Goal: Transaction & Acquisition: Purchase product/service

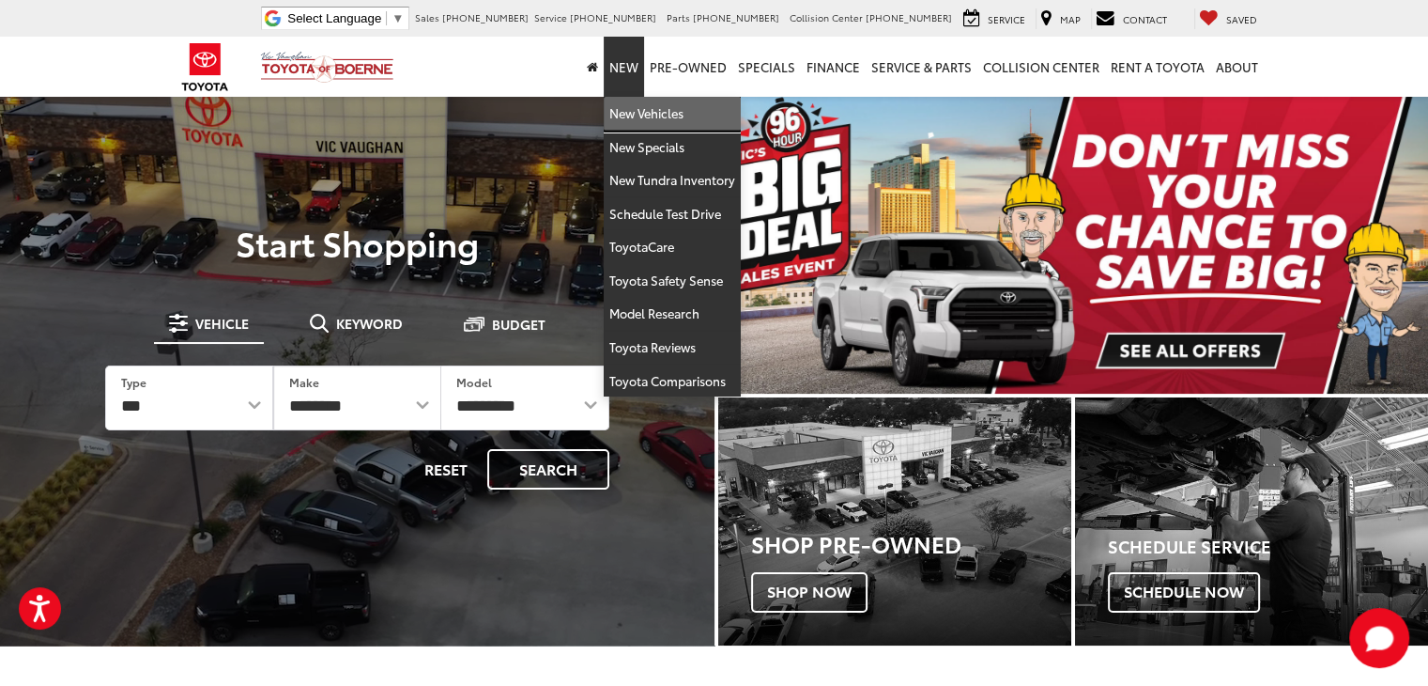
click at [631, 106] on link "New Vehicles" at bounding box center [672, 114] width 137 height 34
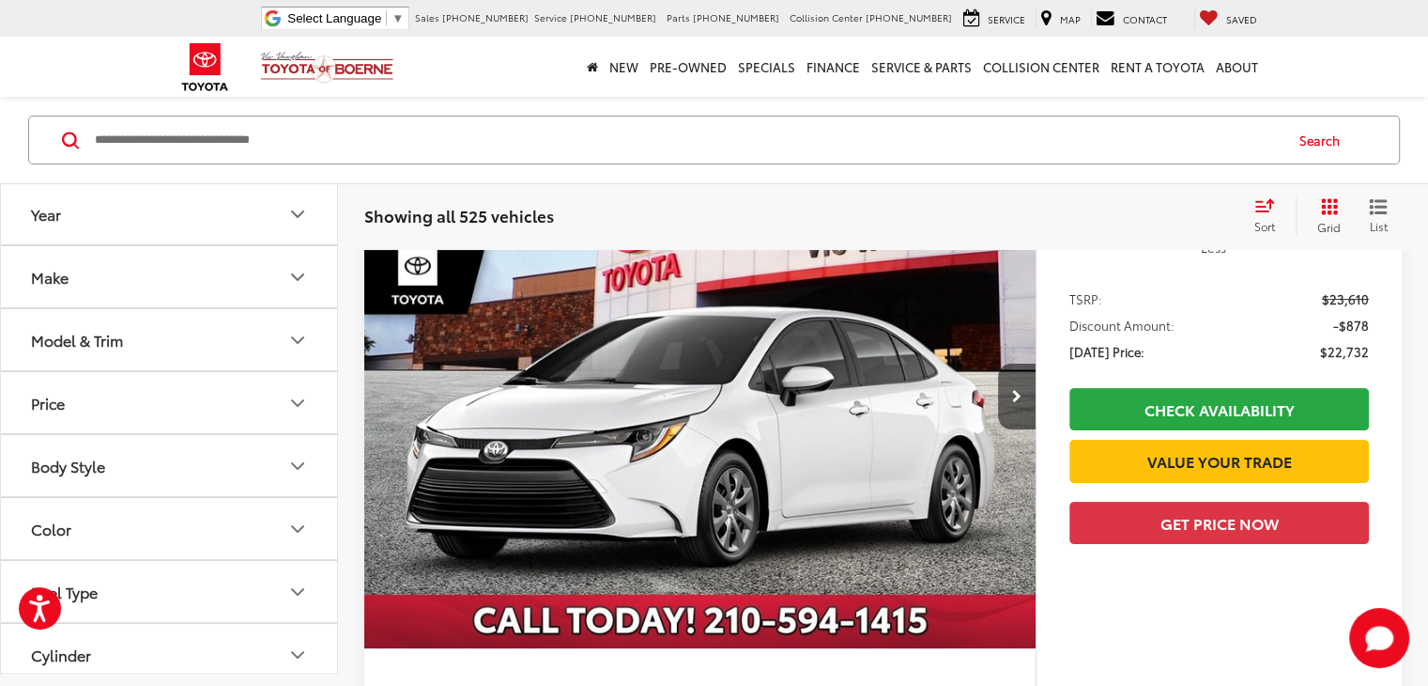
scroll to position [282, 0]
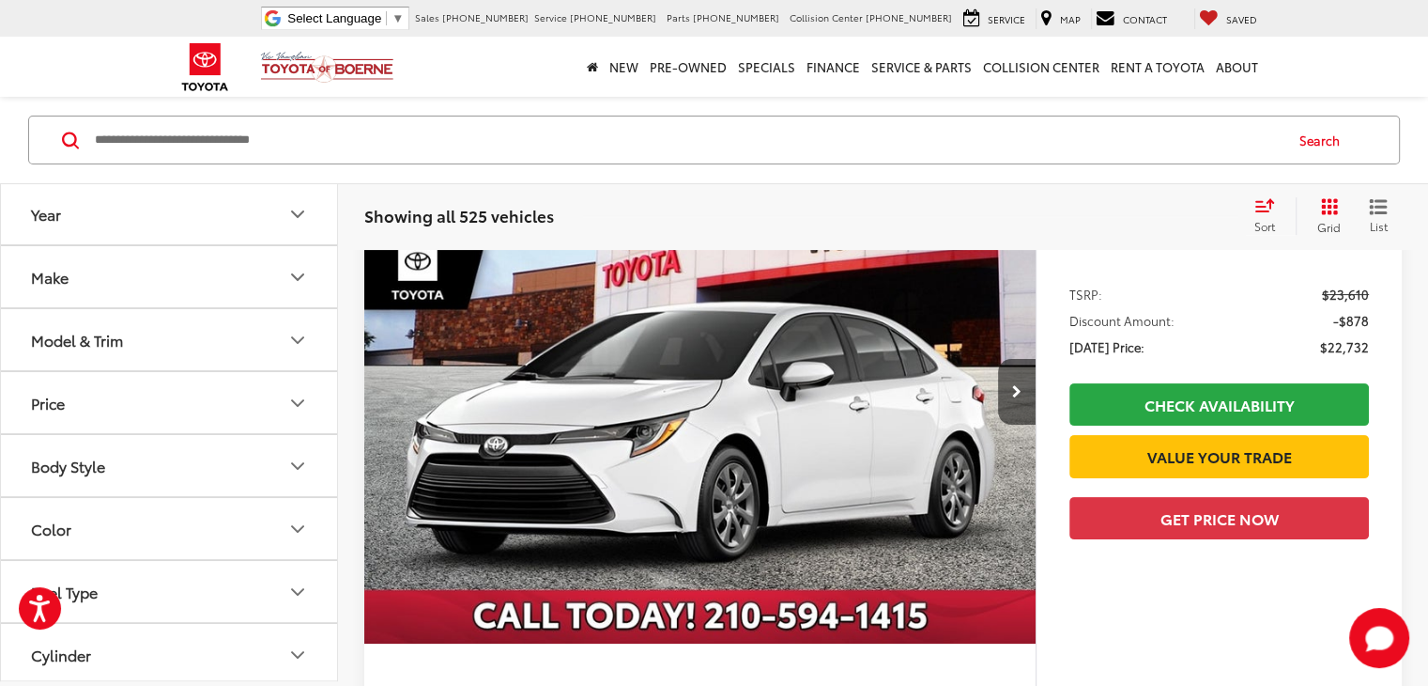
click at [301, 284] on icon "Make" at bounding box center [297, 277] width 23 height 23
click at [185, 354] on div "Toyota (532)" at bounding box center [168, 359] width 291 height 103
click at [77, 353] on img at bounding box center [84, 343] width 52 height 44
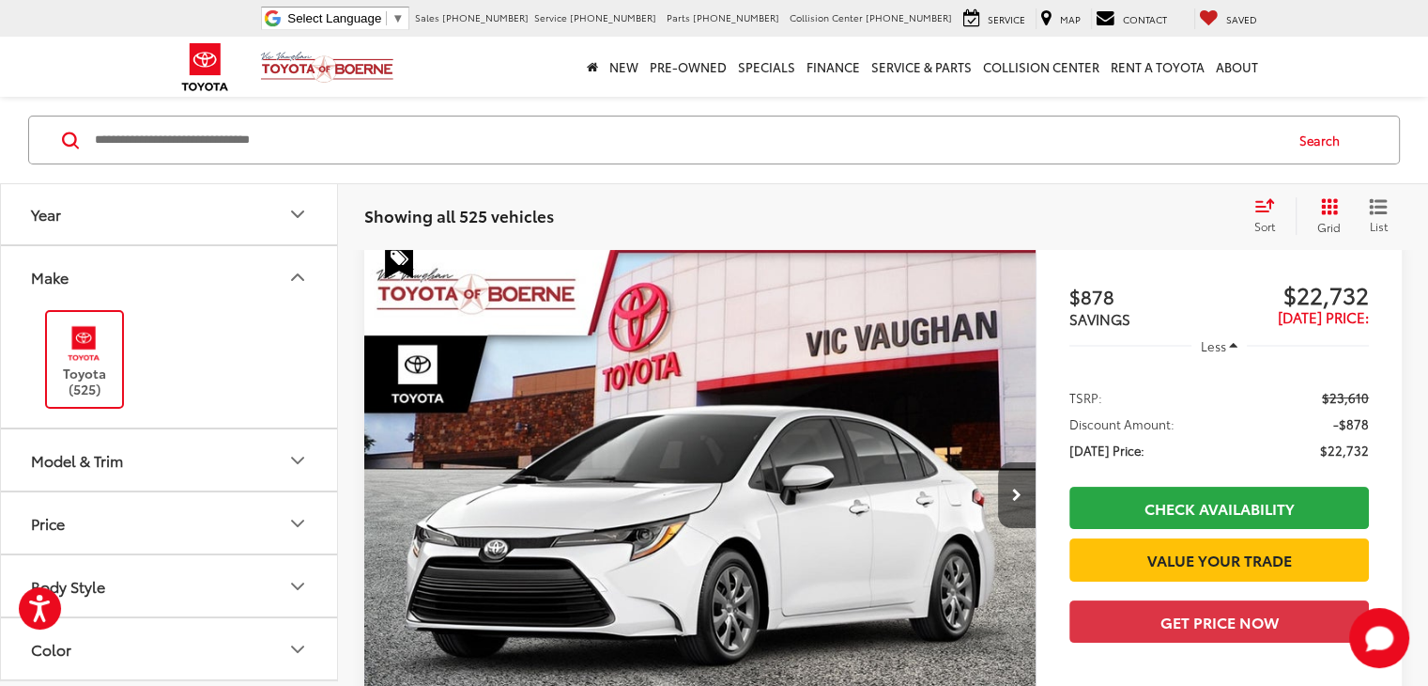
scroll to position [168, 0]
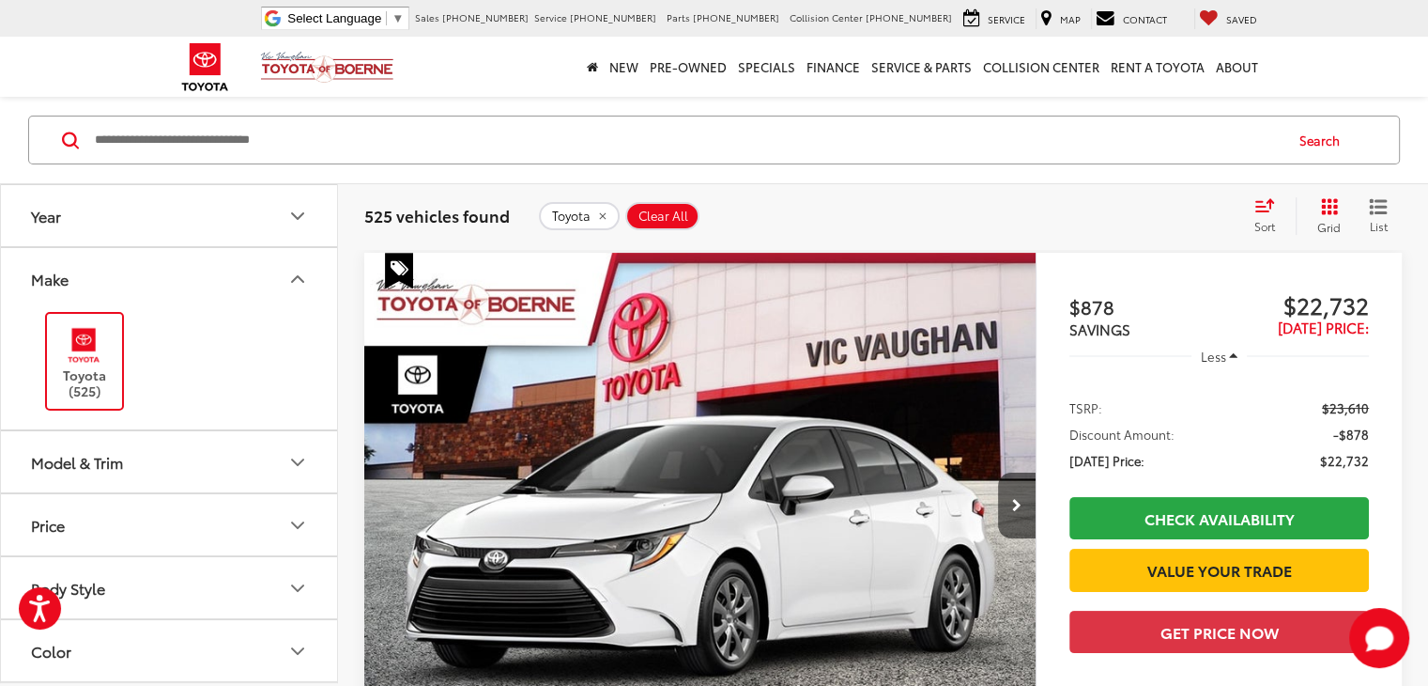
click at [293, 463] on icon "Model & Trim" at bounding box center [297, 462] width 23 height 23
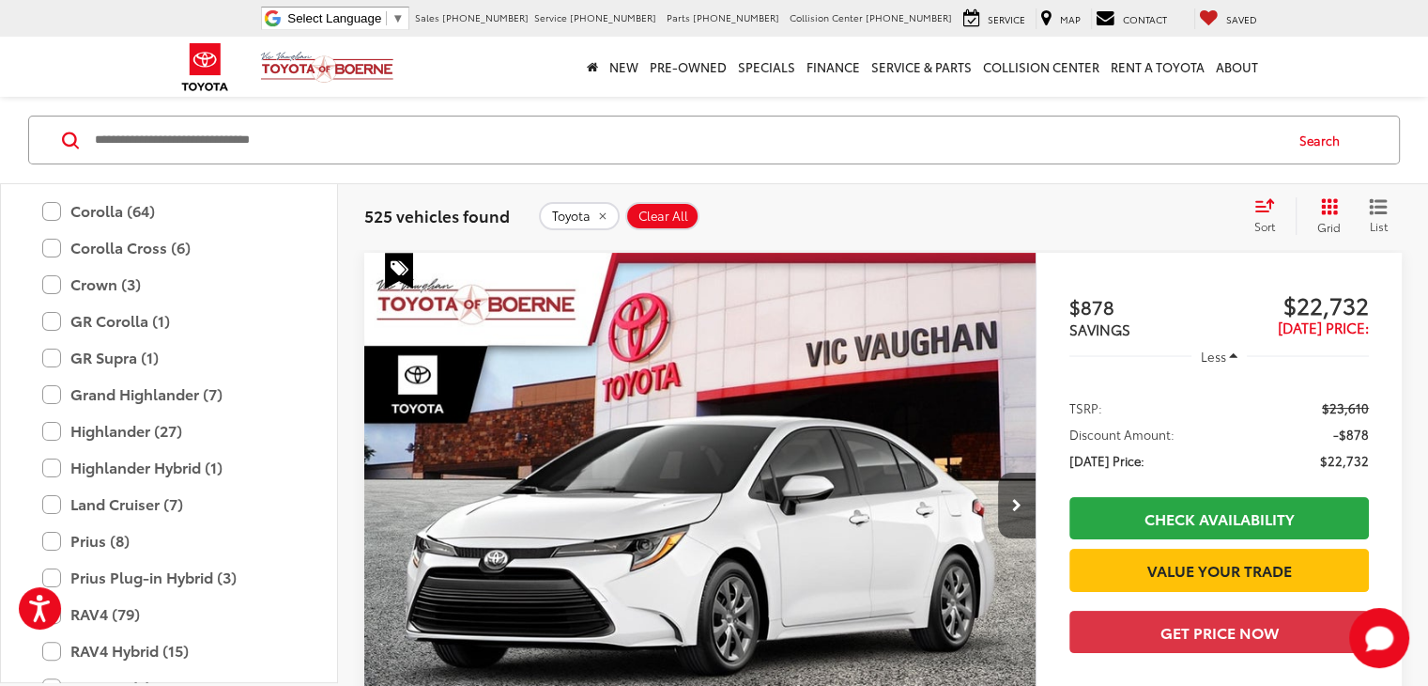
scroll to position [458, 0]
click at [48, 327] on label "GR Corolla (1)" at bounding box center [169, 322] width 254 height 33
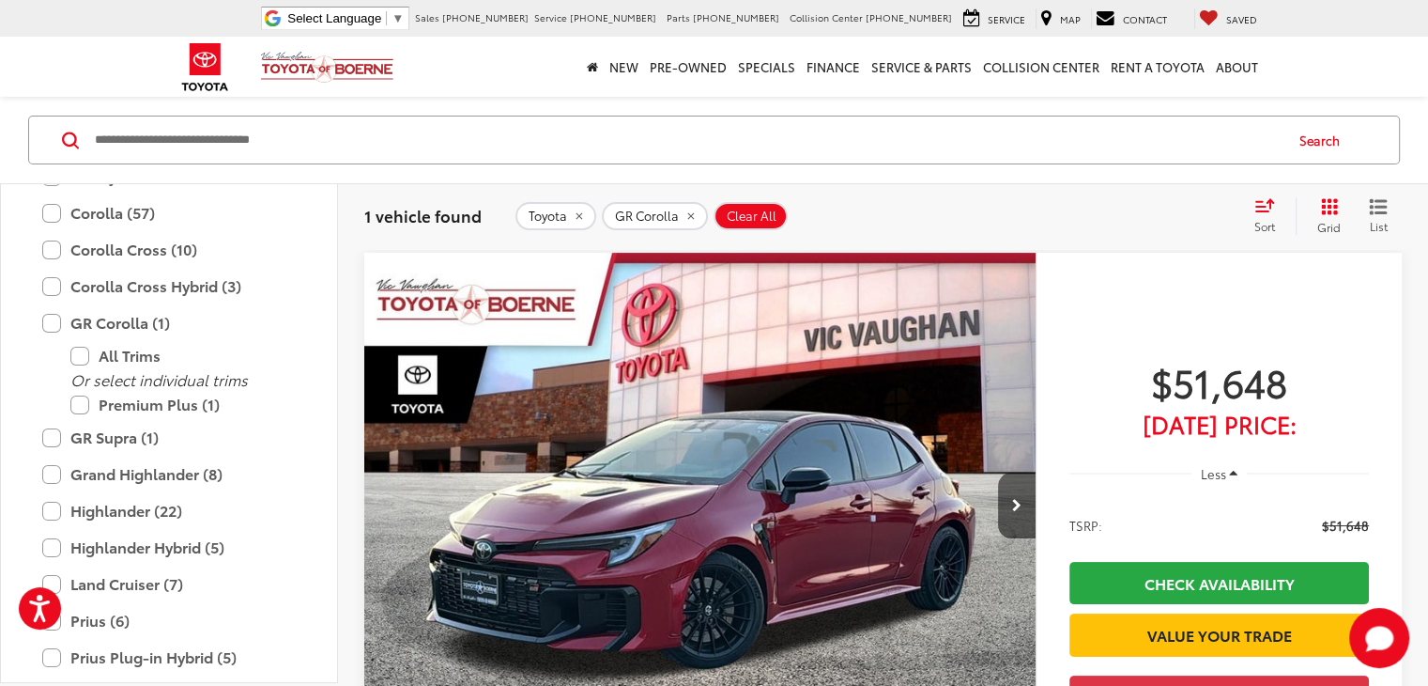
scroll to position [262, 0]
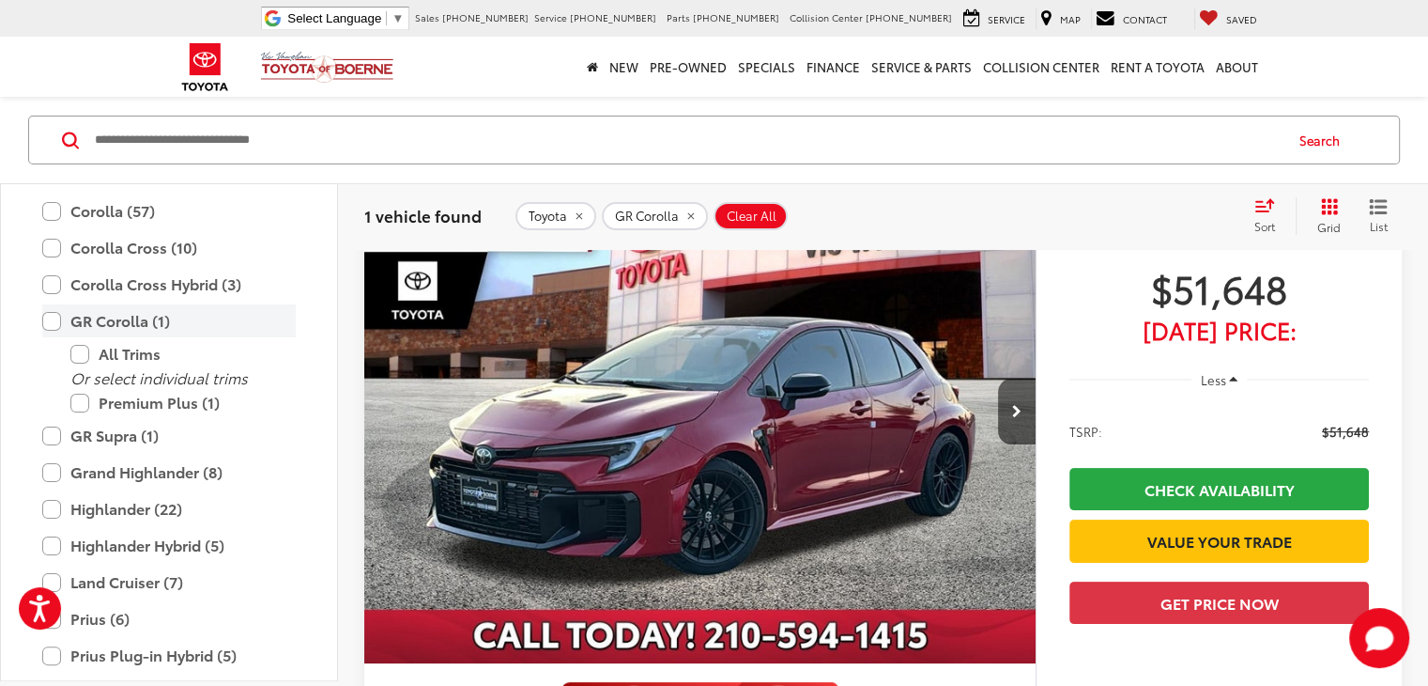
click at [48, 315] on label "GR Corolla (1)" at bounding box center [169, 321] width 254 height 33
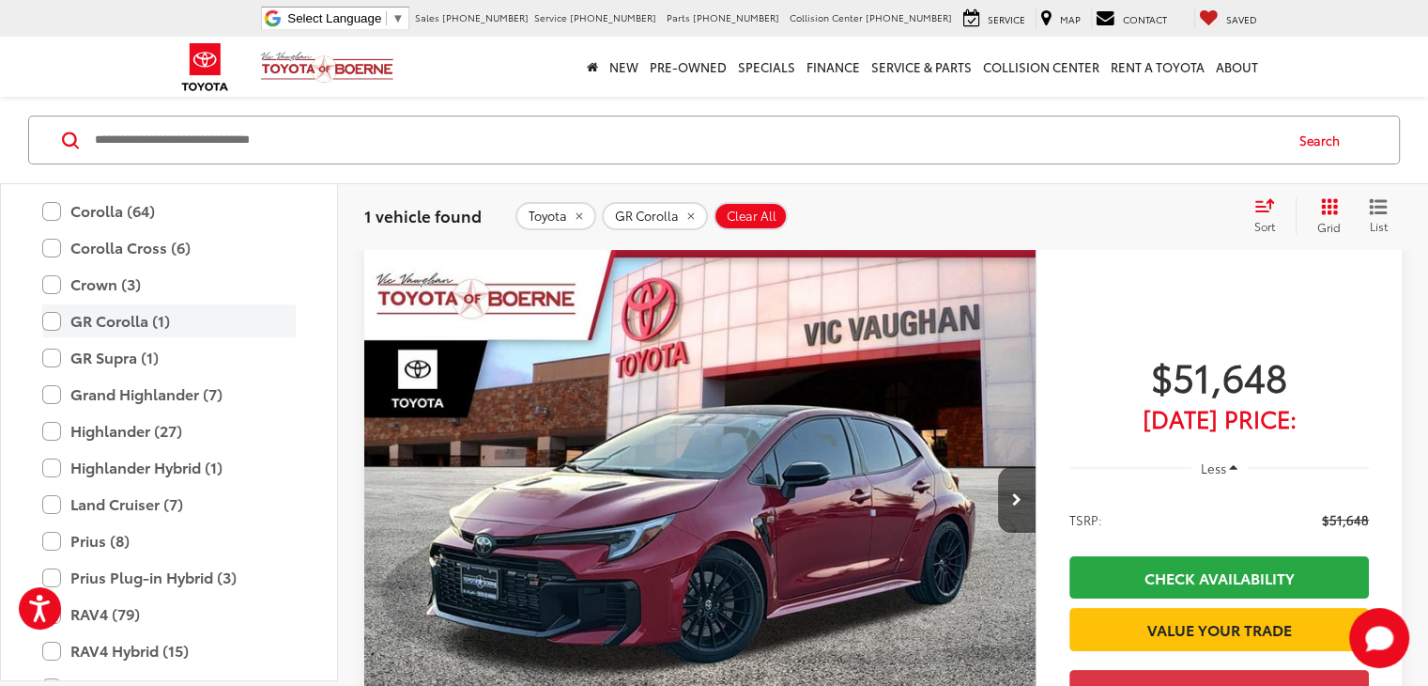
scroll to position [168, 0]
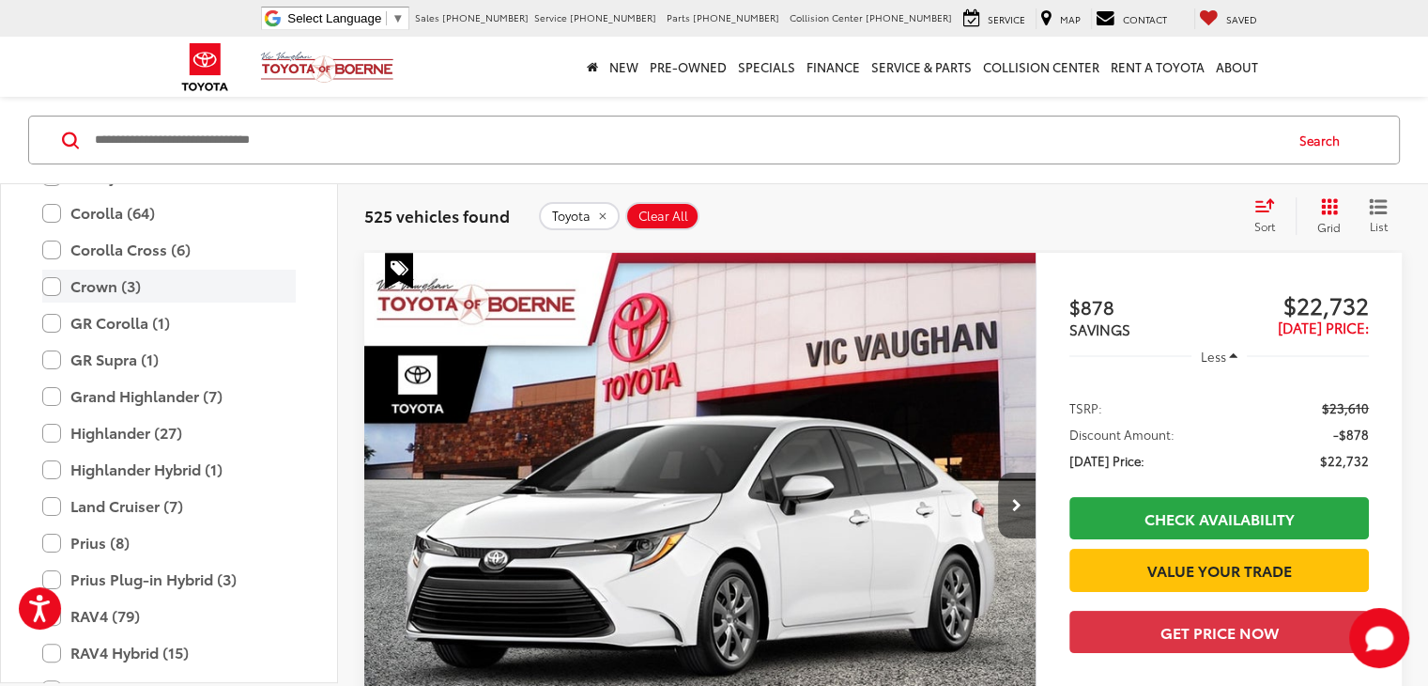
click at [54, 279] on label "Crown (3)" at bounding box center [169, 286] width 254 height 33
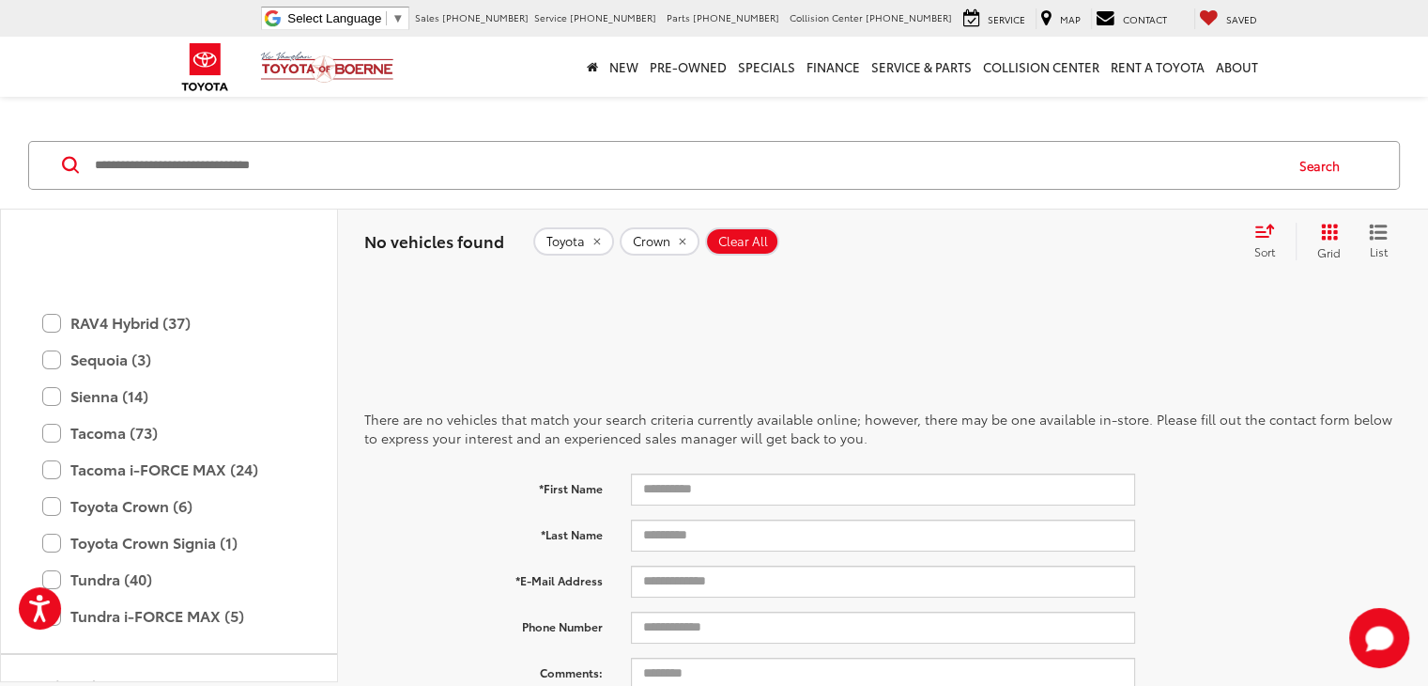
scroll to position [677, 0]
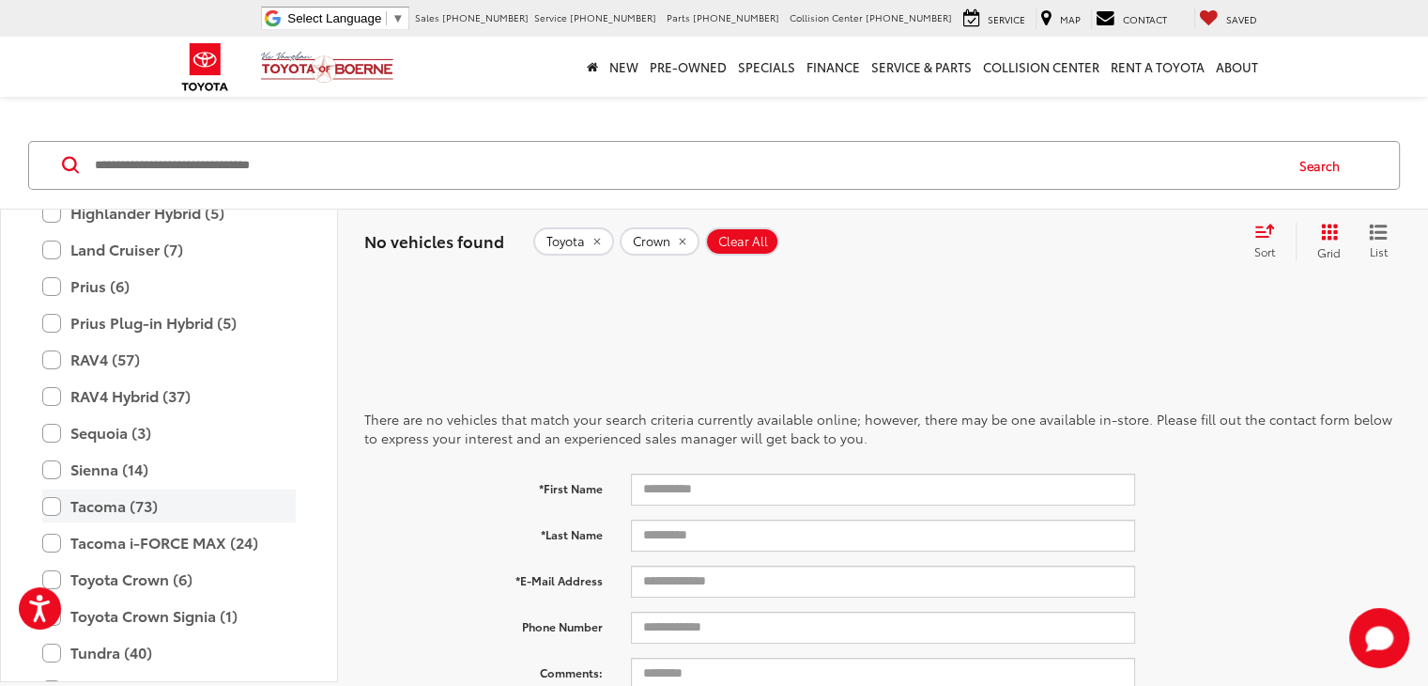
click at [57, 500] on label "Tacoma (73)" at bounding box center [169, 505] width 254 height 33
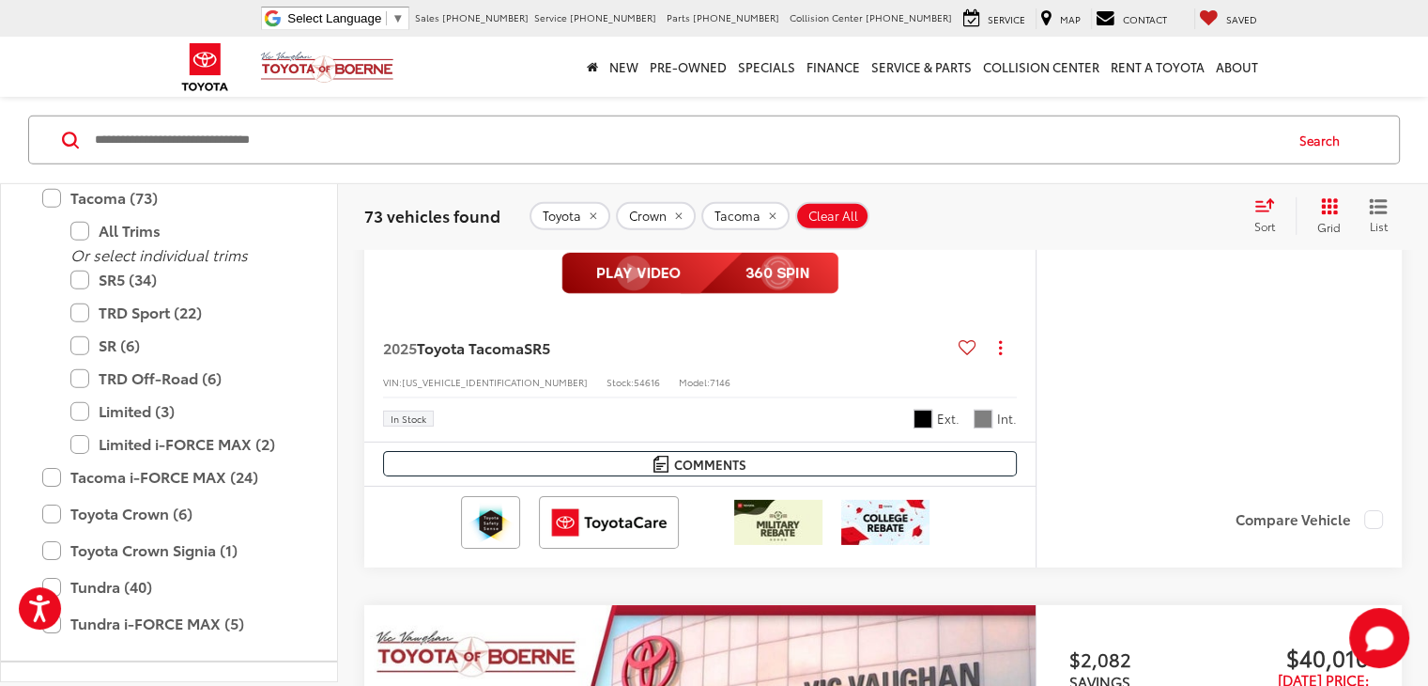
scroll to position [6104, 0]
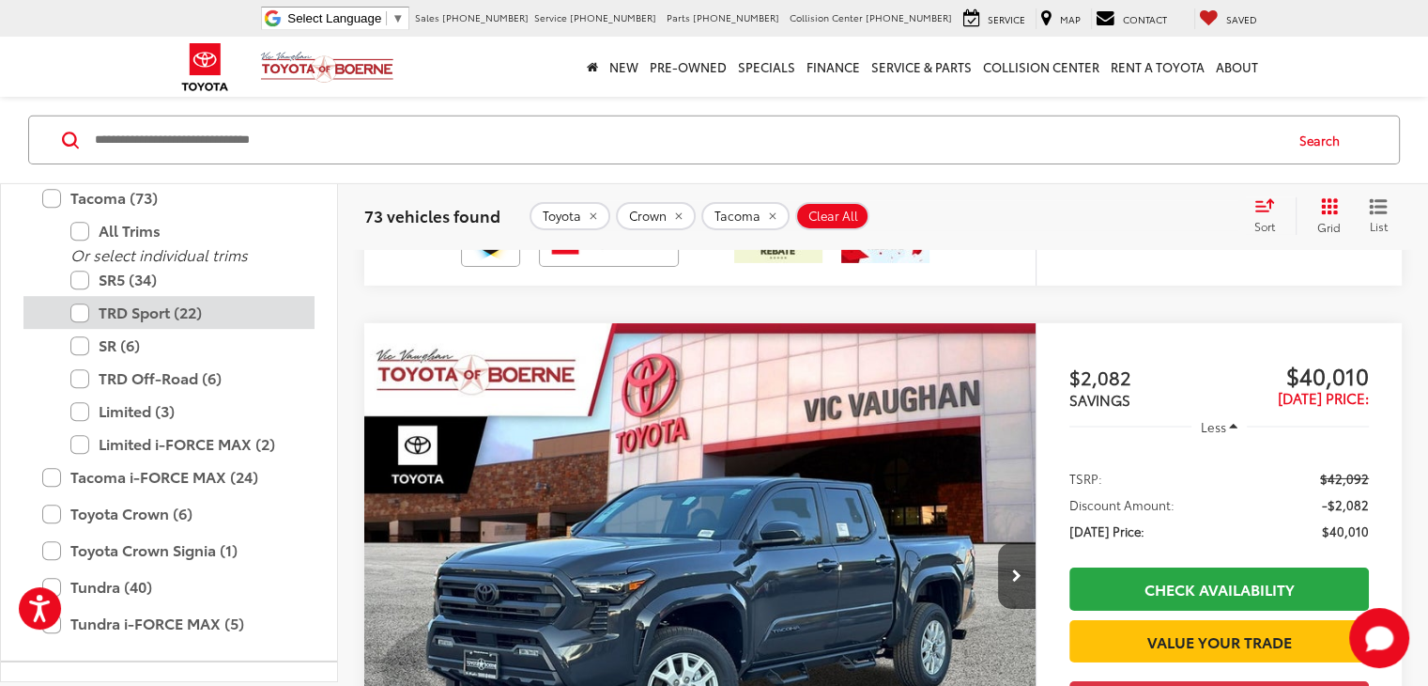
click at [83, 308] on label "TRD Sport (22)" at bounding box center [182, 312] width 225 height 33
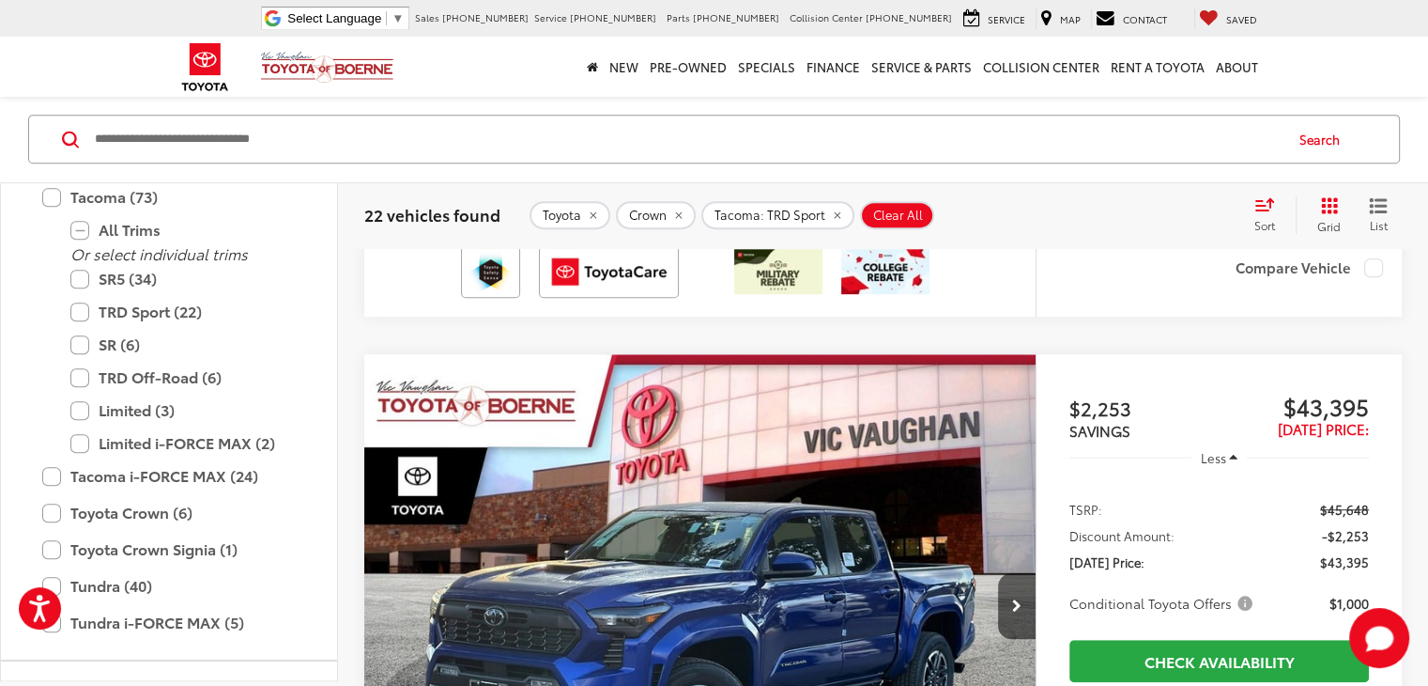
scroll to position [1295, 0]
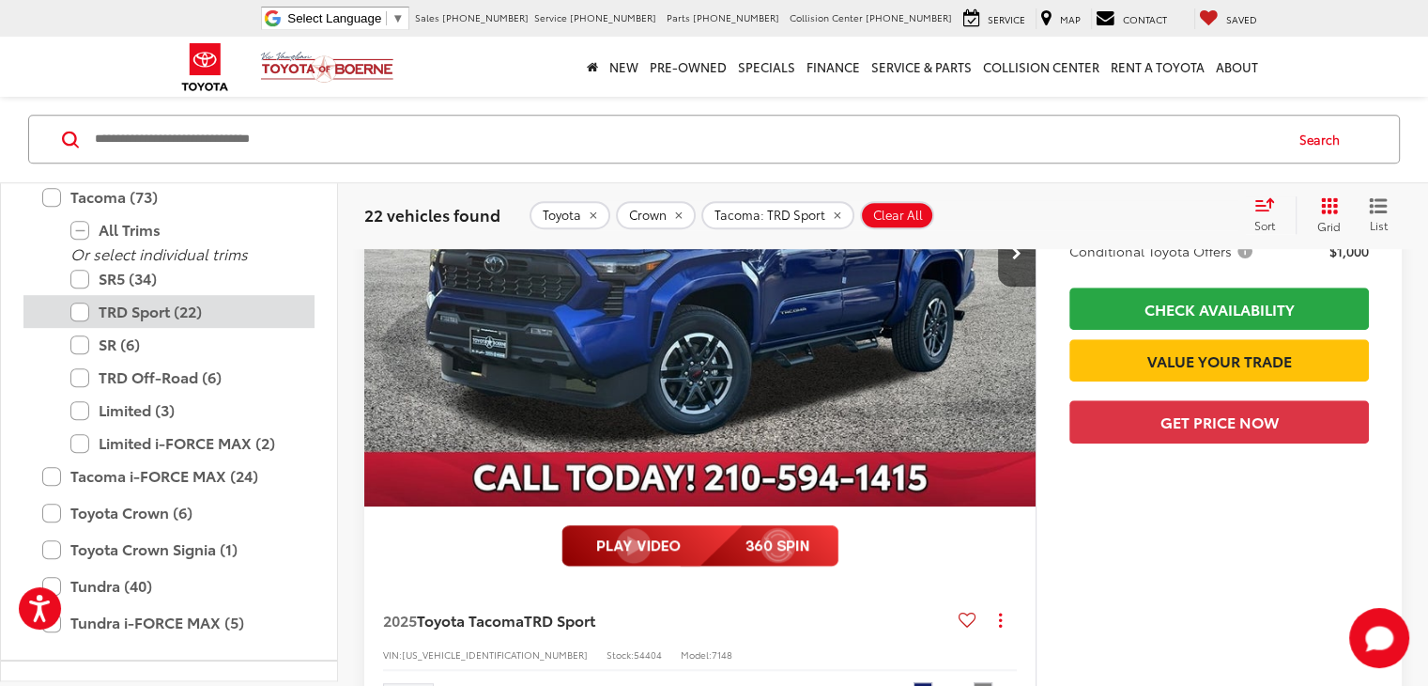
click at [81, 310] on label "TRD Sport (22)" at bounding box center [182, 312] width 225 height 33
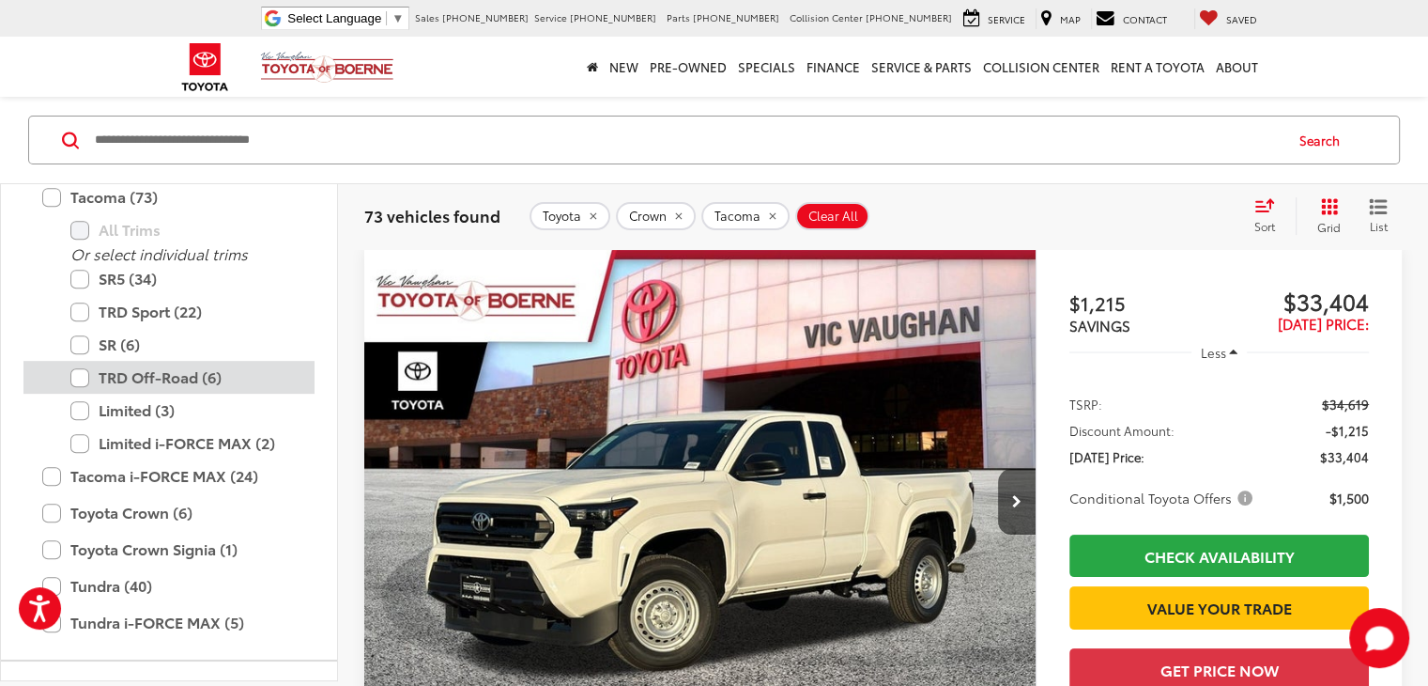
scroll to position [168, 0]
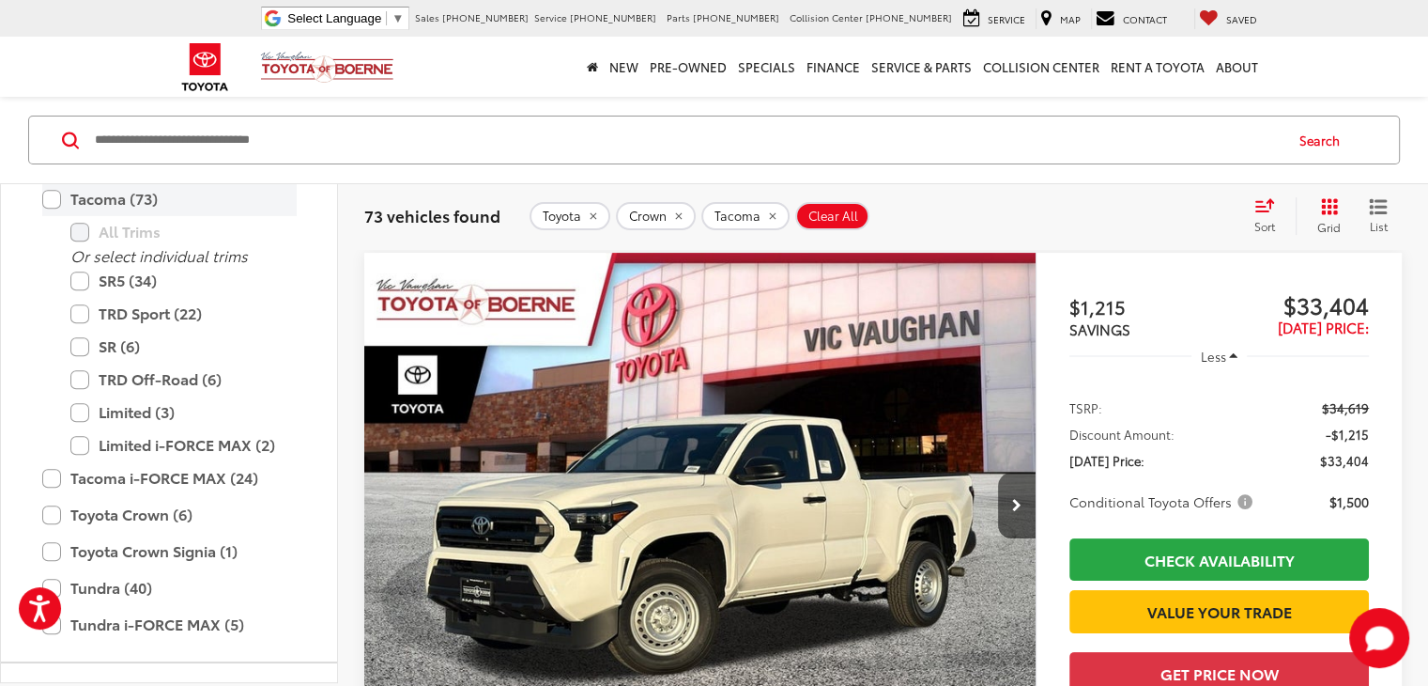
click at [54, 199] on label "Tacoma (73)" at bounding box center [169, 198] width 254 height 33
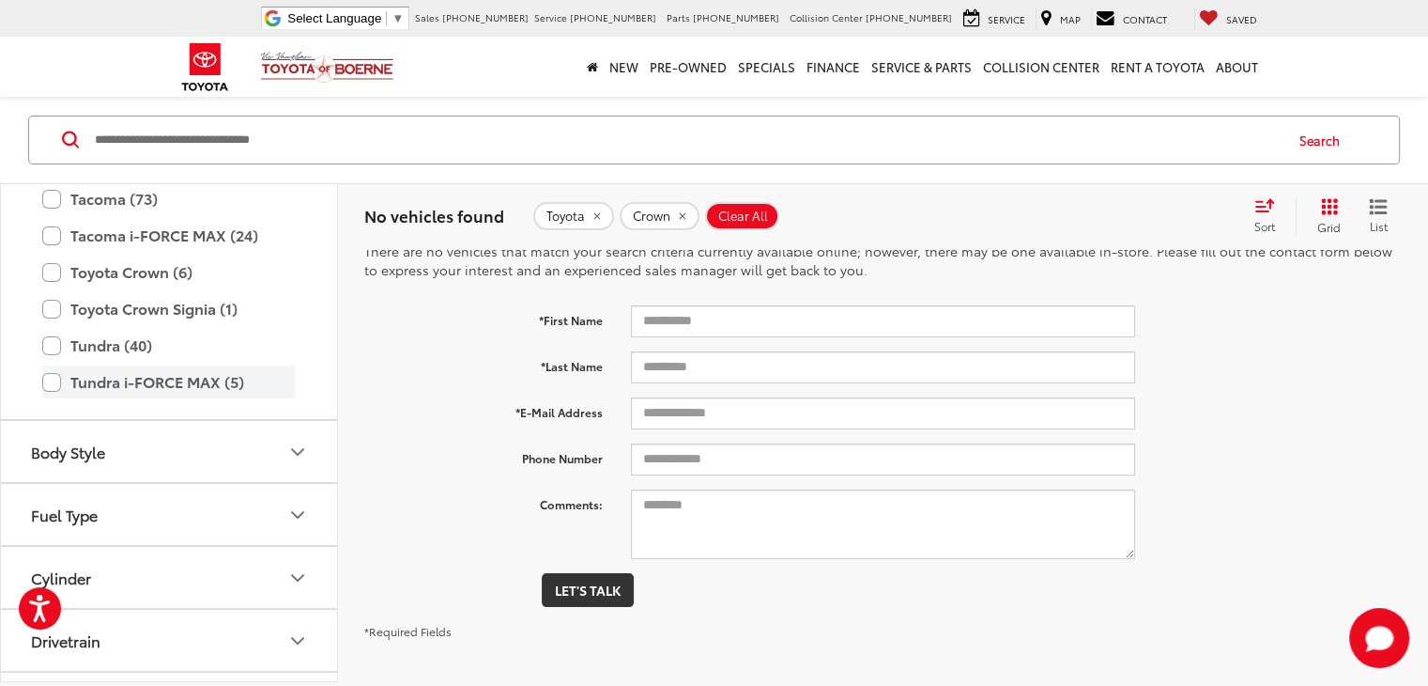
scroll to position [25, 0]
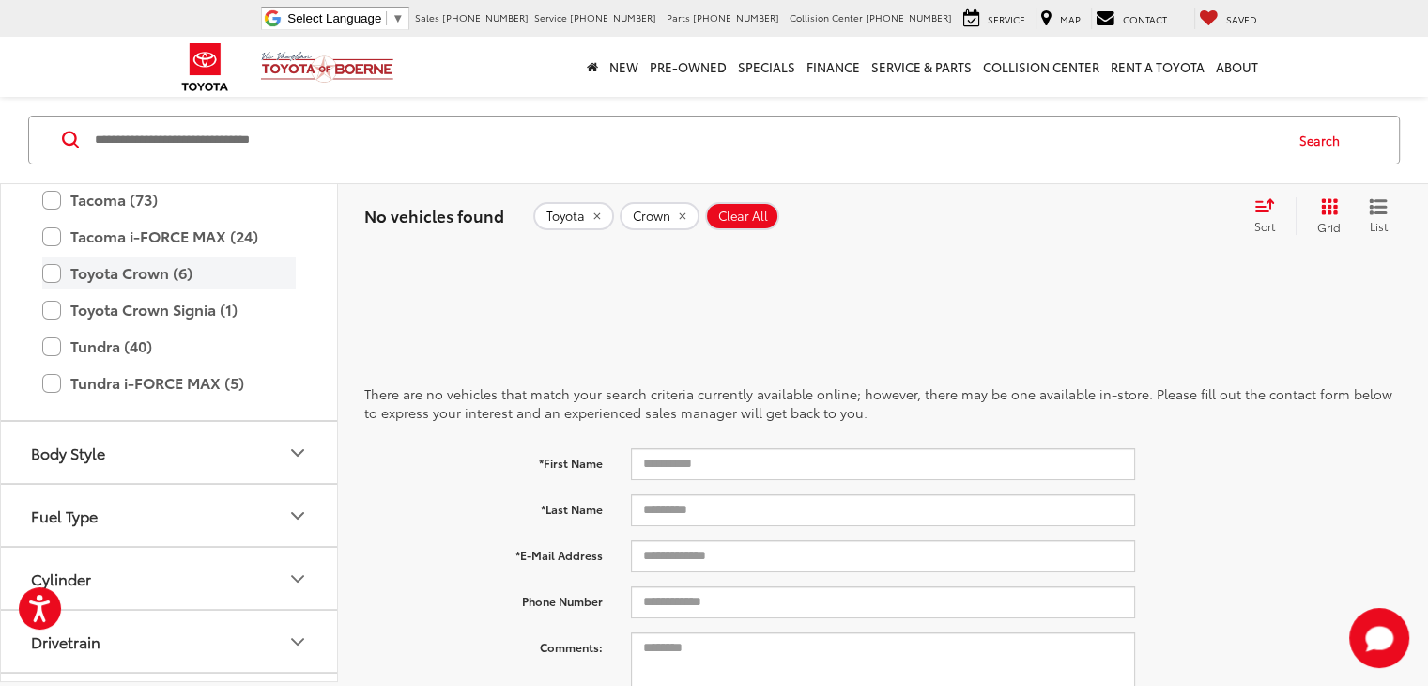
click at [58, 270] on label "Toyota Crown (6)" at bounding box center [169, 272] width 254 height 33
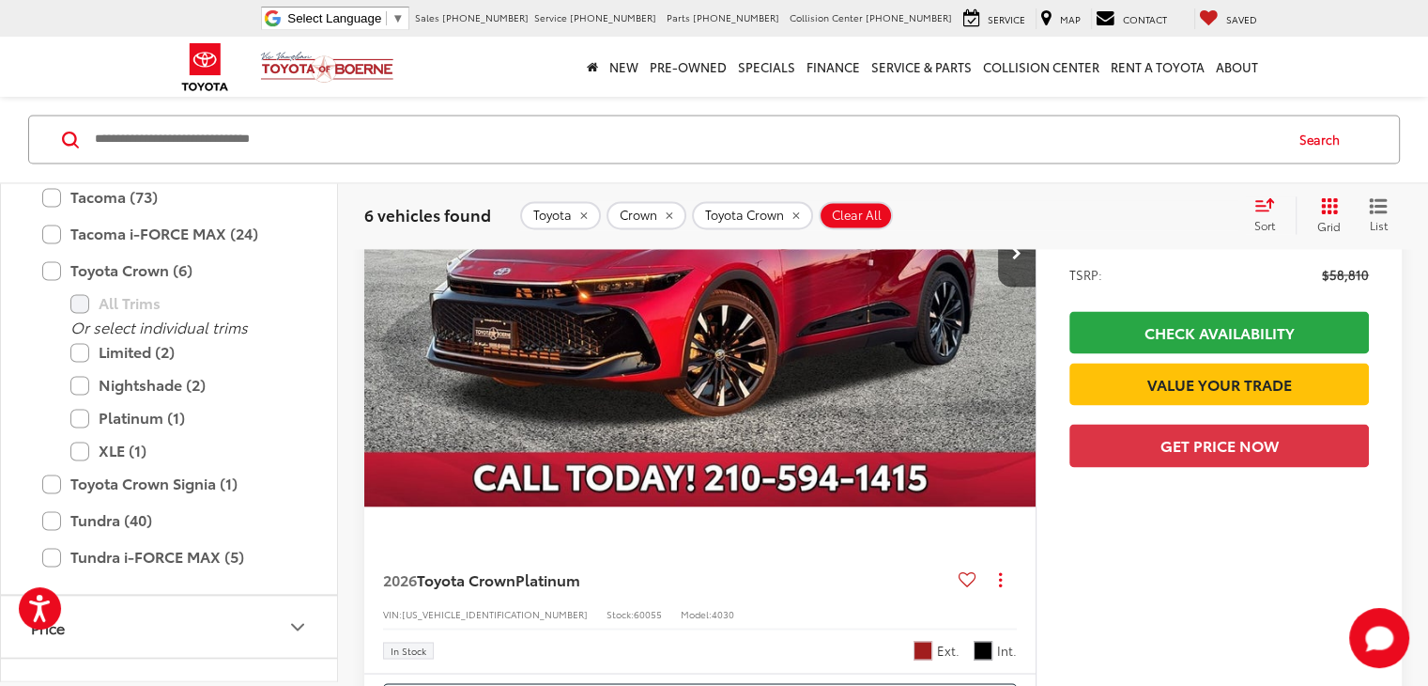
scroll to position [3287, 0]
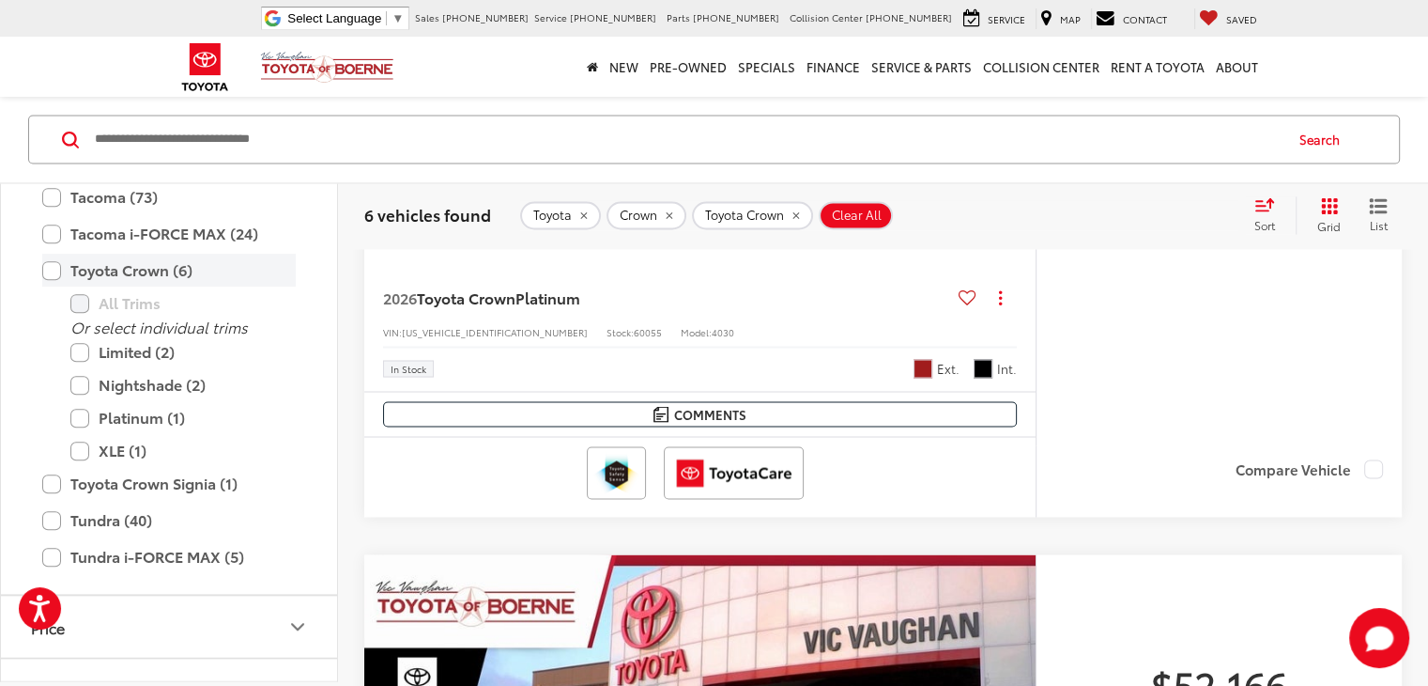
click at [53, 265] on label "Toyota Crown (6)" at bounding box center [169, 271] width 254 height 33
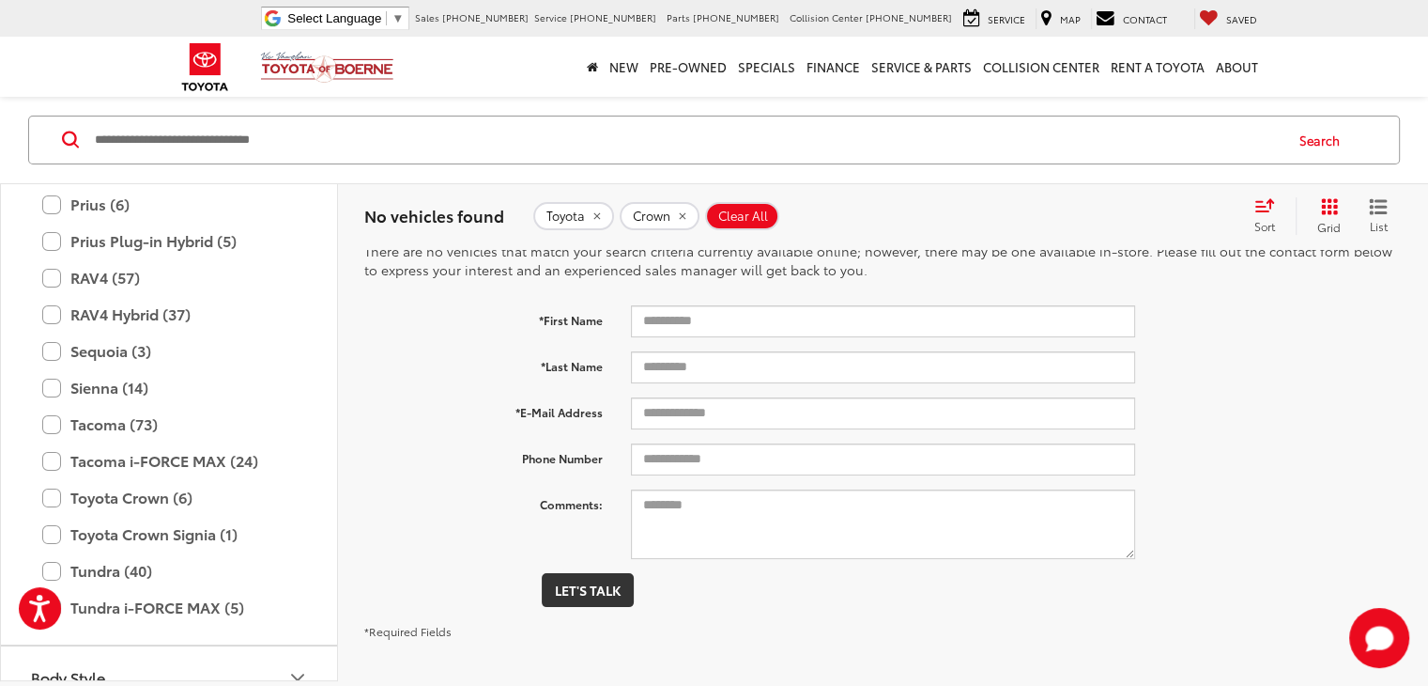
scroll to position [676, 0]
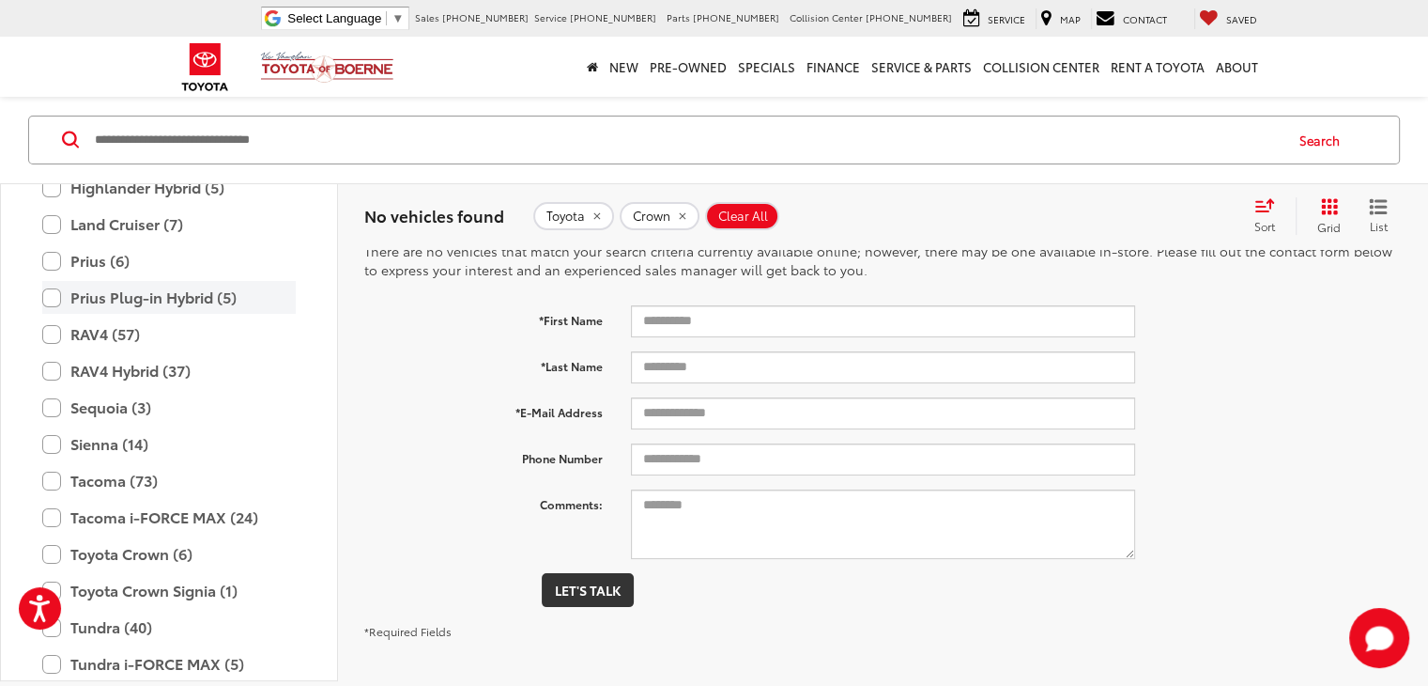
click at [53, 294] on label "Prius Plug-in Hybrid (5)" at bounding box center [169, 297] width 254 height 33
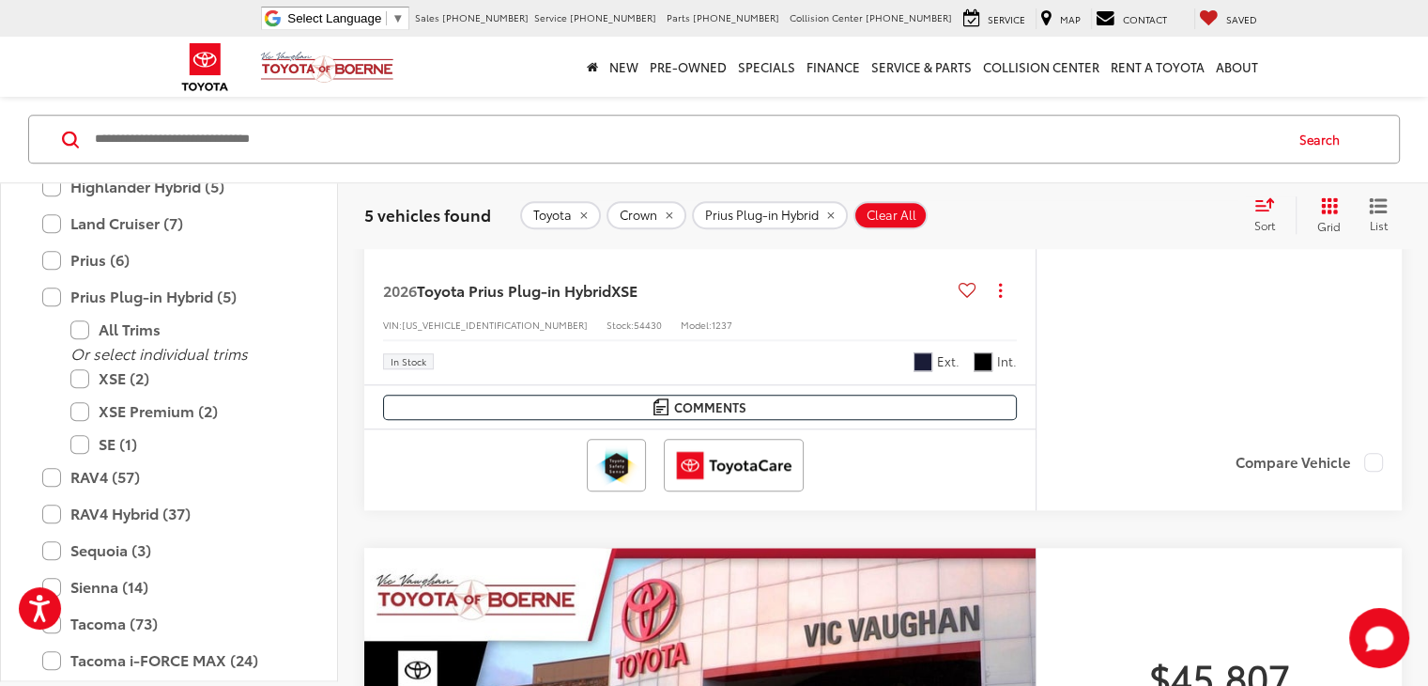
scroll to position [1577, 0]
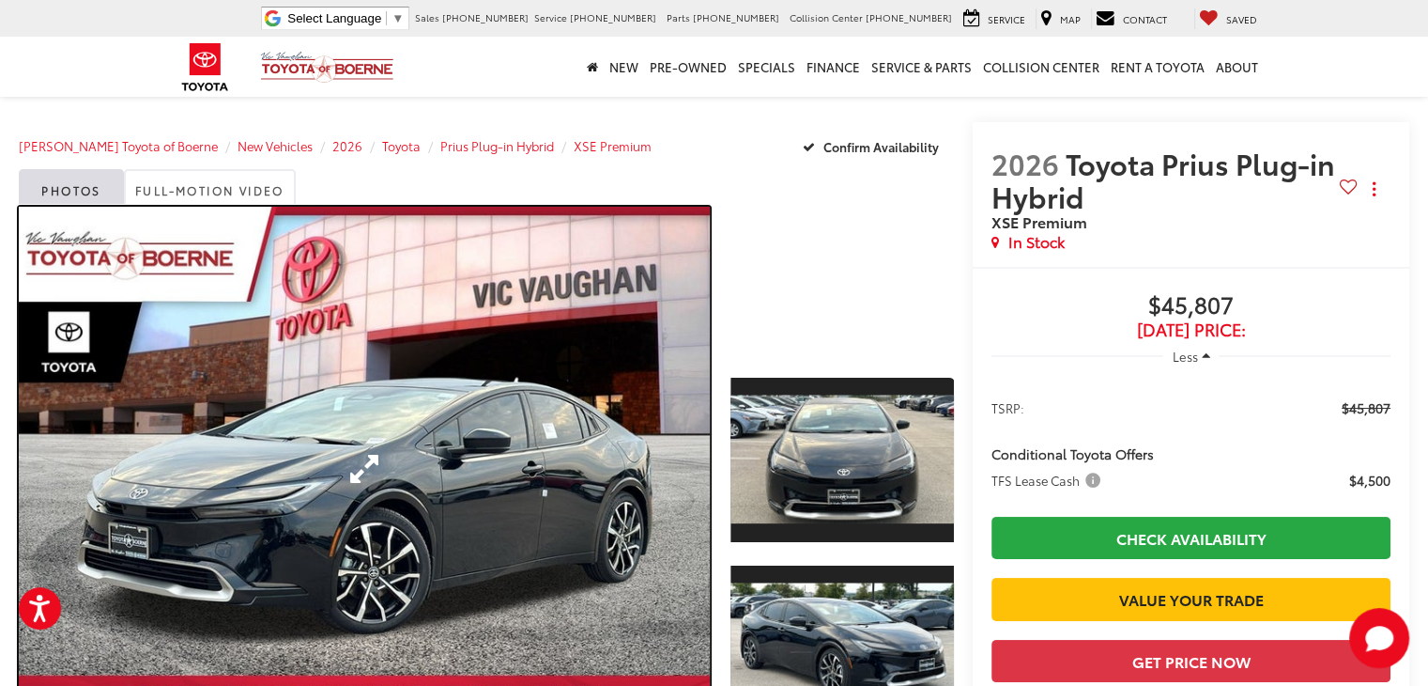
click at [588, 453] on link "Expand Photo 0" at bounding box center [364, 469] width 691 height 524
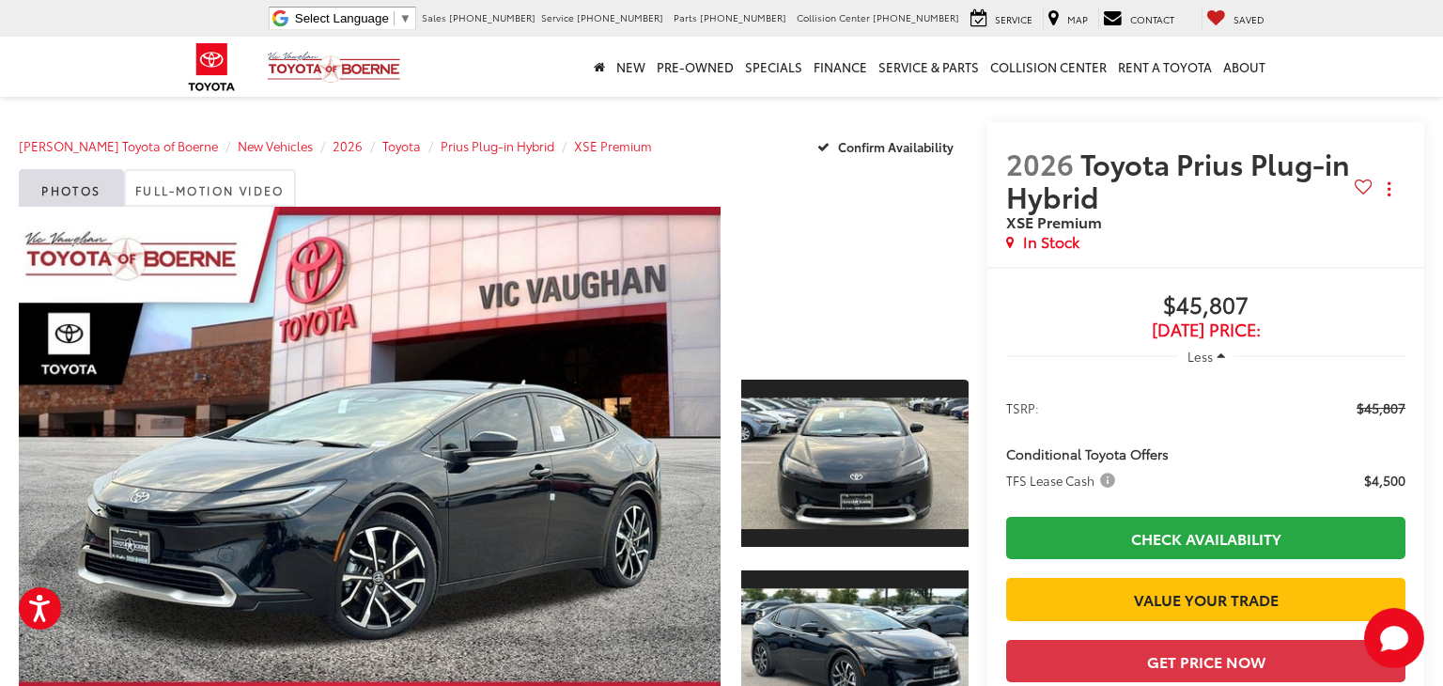
click at [0, 0] on div at bounding box center [0, 0] width 0 height 0
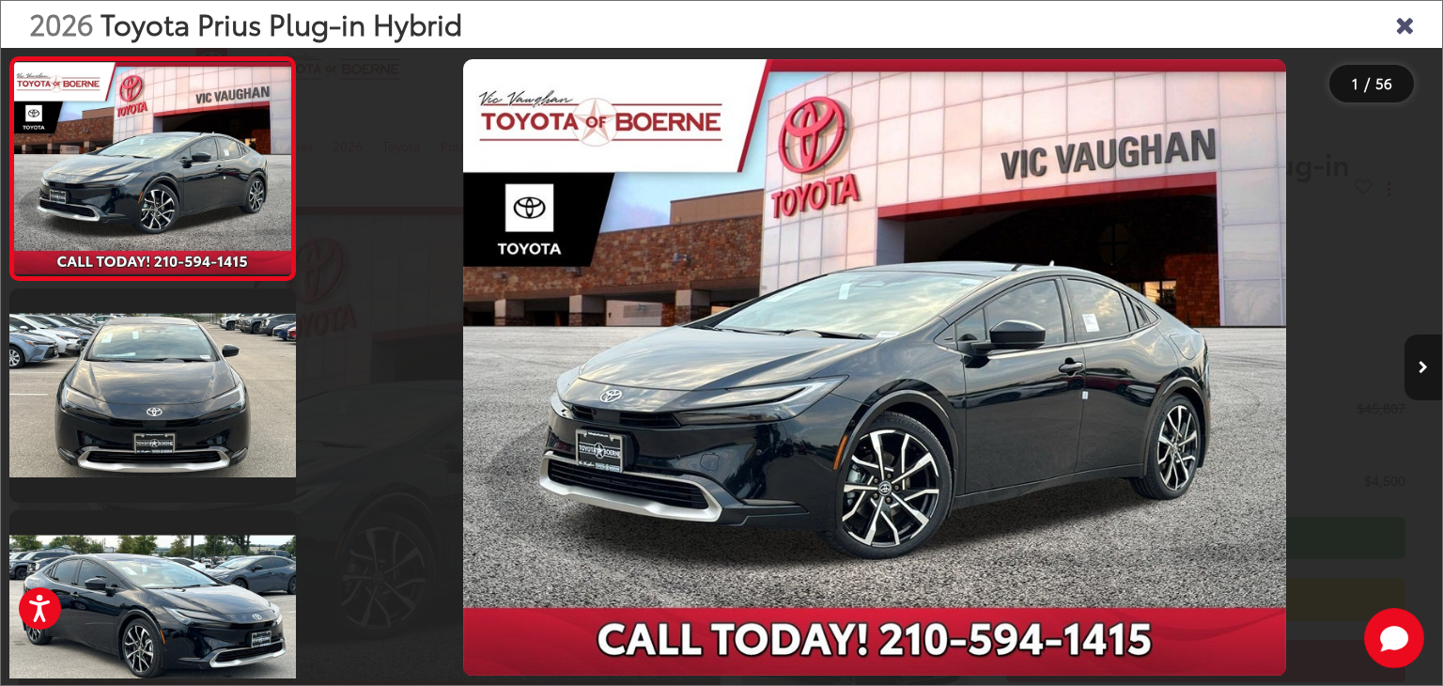
click at [1425, 377] on button "Next image" at bounding box center [1423, 367] width 38 height 66
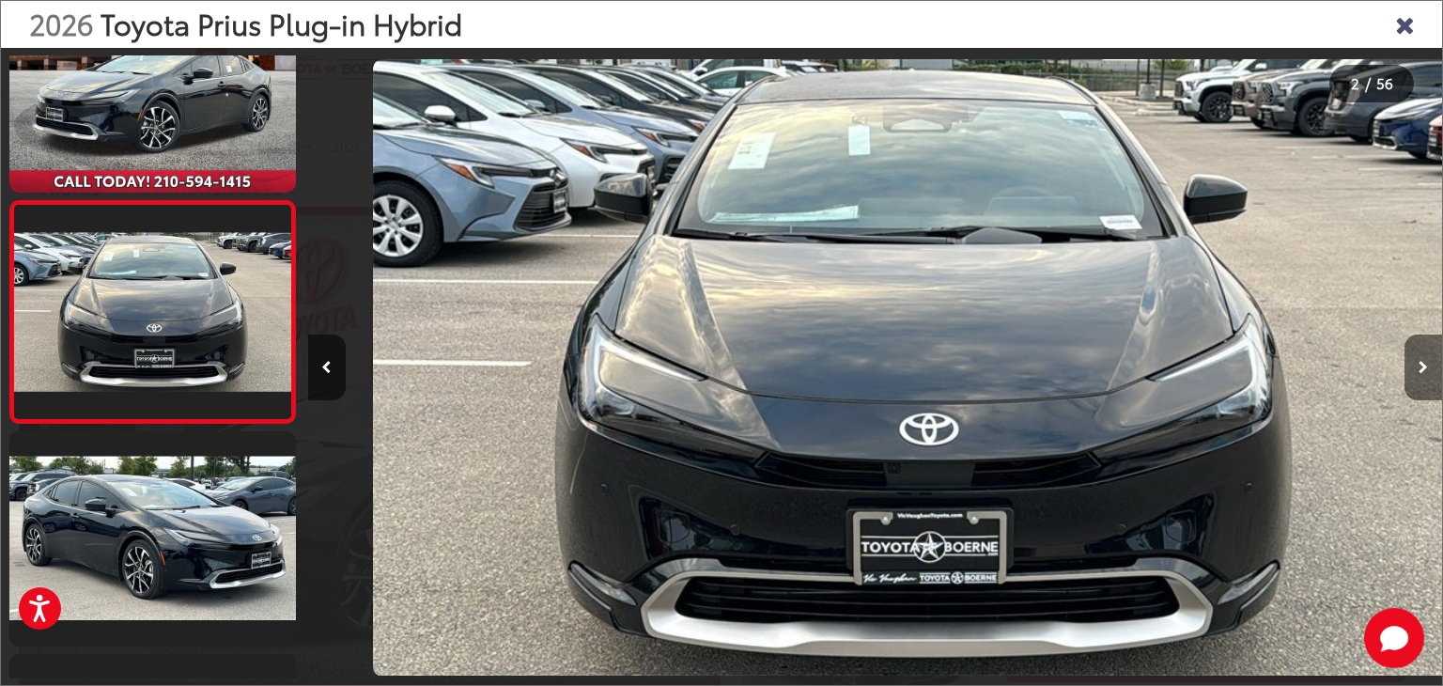
scroll to position [0, 1134]
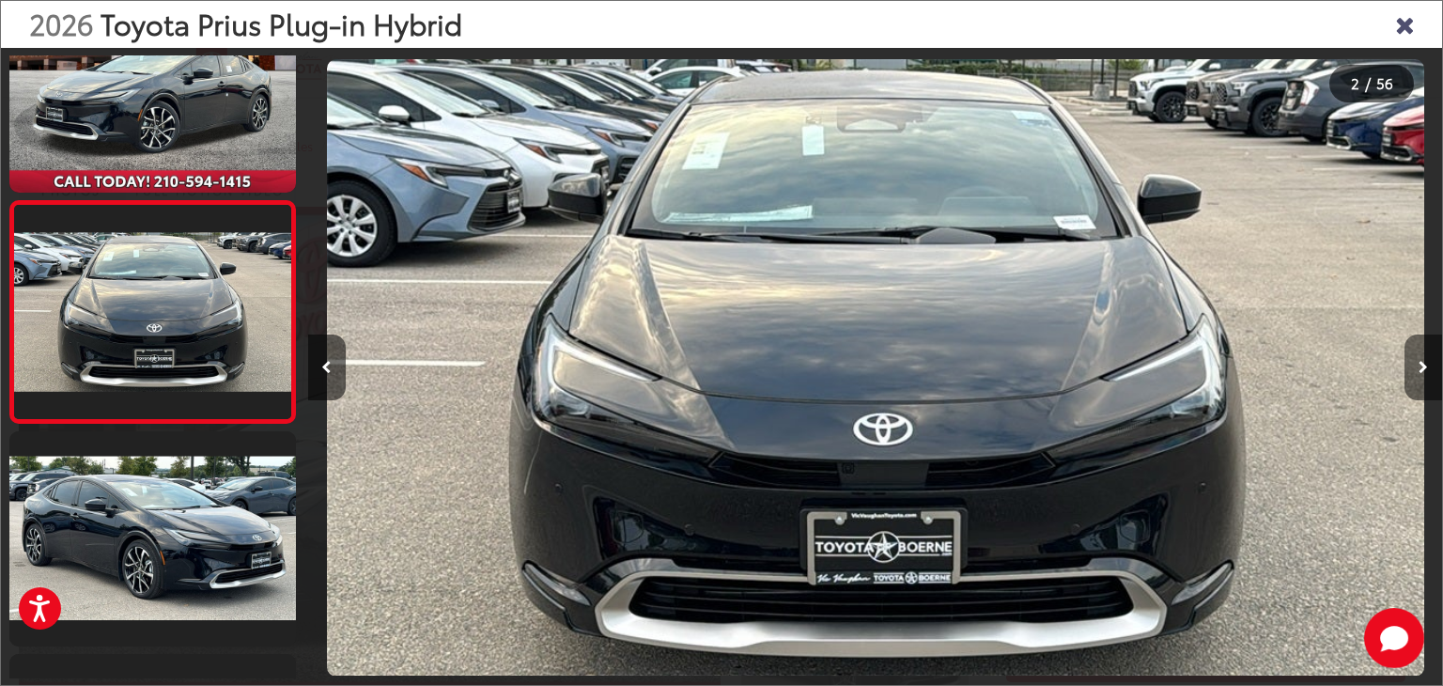
click at [1425, 377] on button "Next image" at bounding box center [1423, 367] width 38 height 66
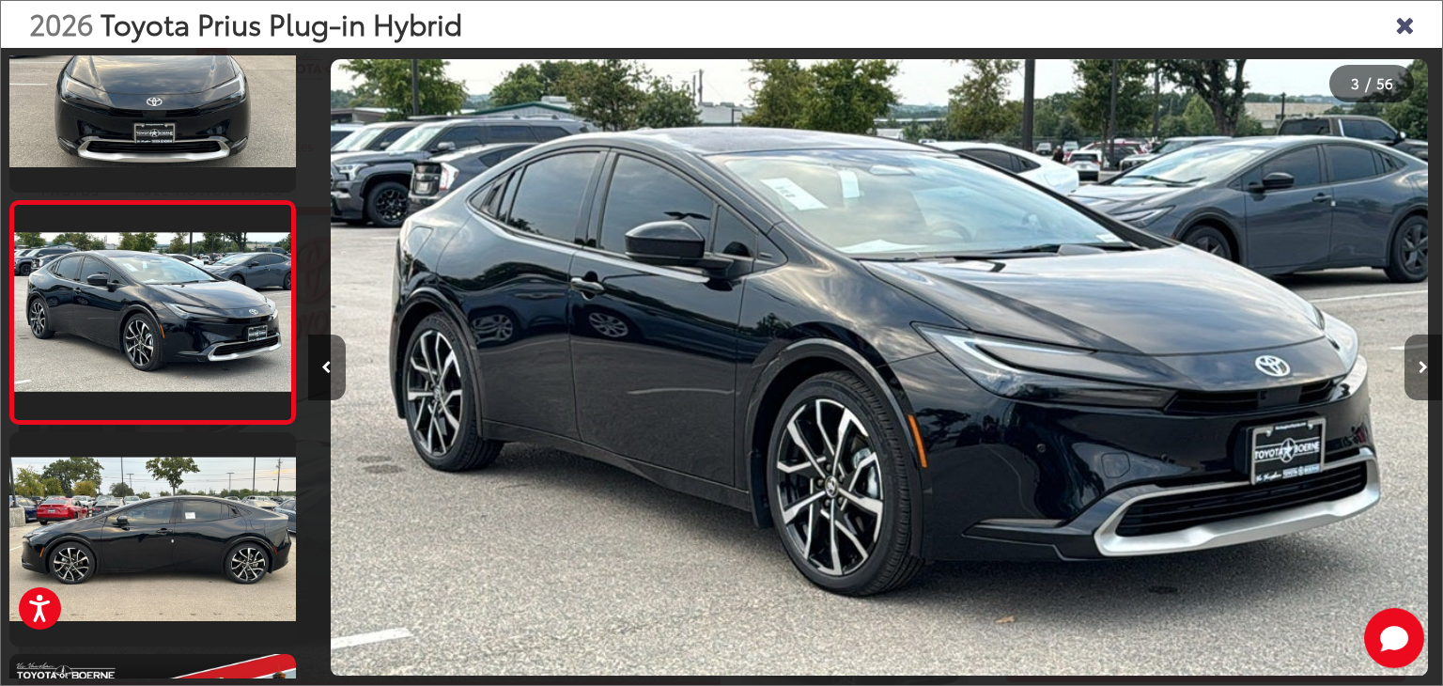
scroll to position [0, 2268]
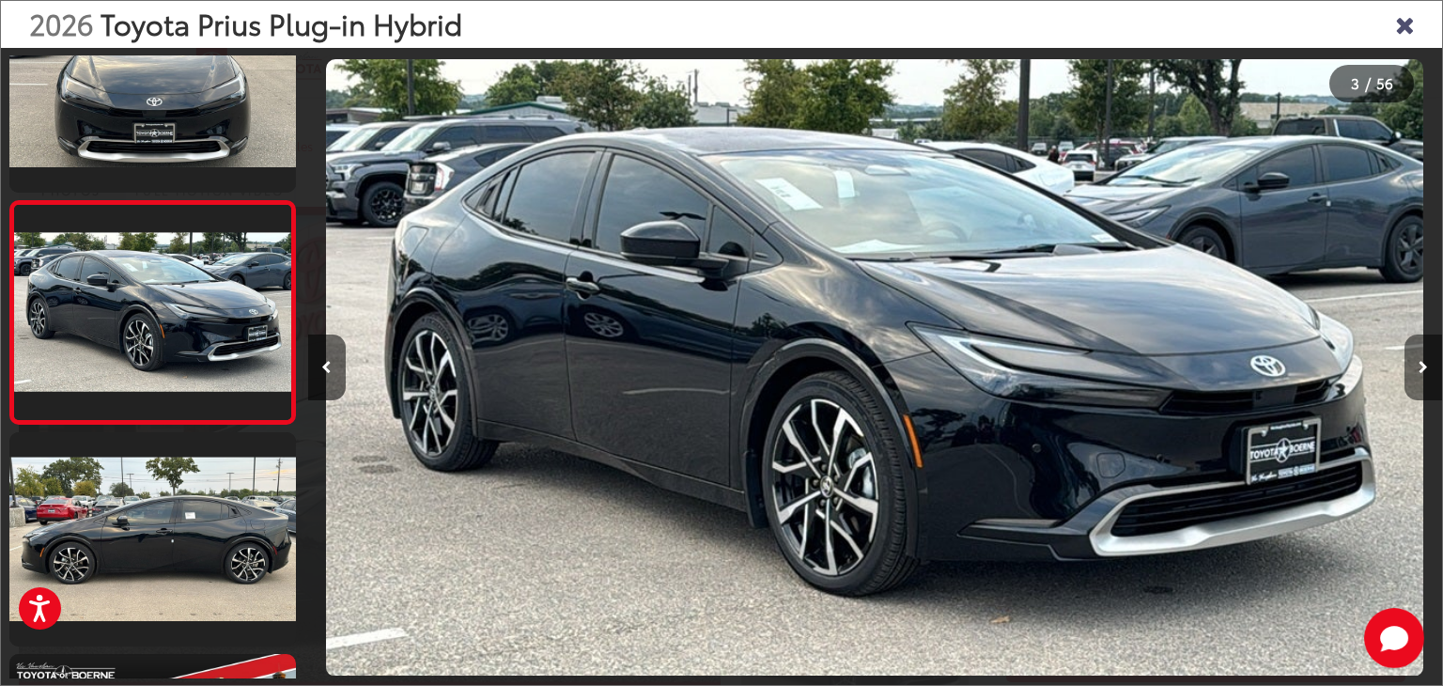
click at [1425, 377] on button "Next image" at bounding box center [1423, 367] width 38 height 66
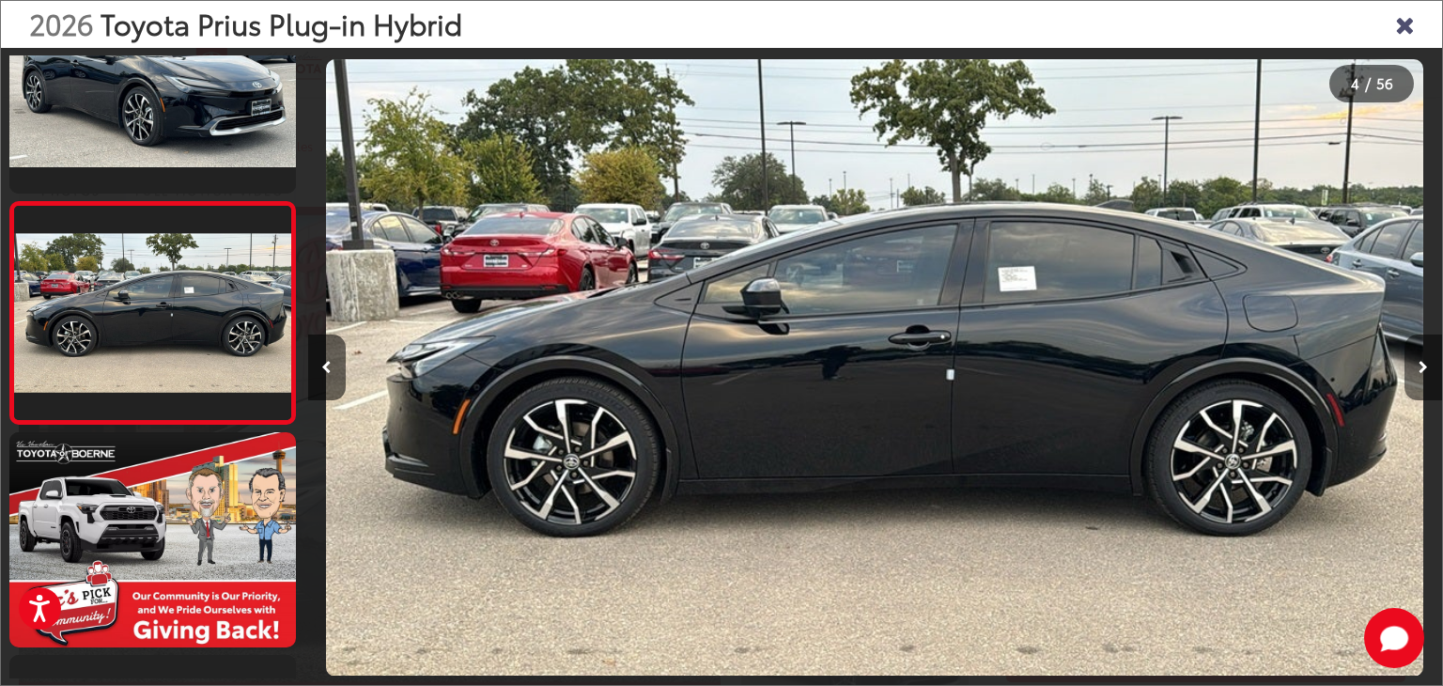
scroll to position [0, 0]
click at [1425, 377] on button "Next image" at bounding box center [1423, 367] width 38 height 66
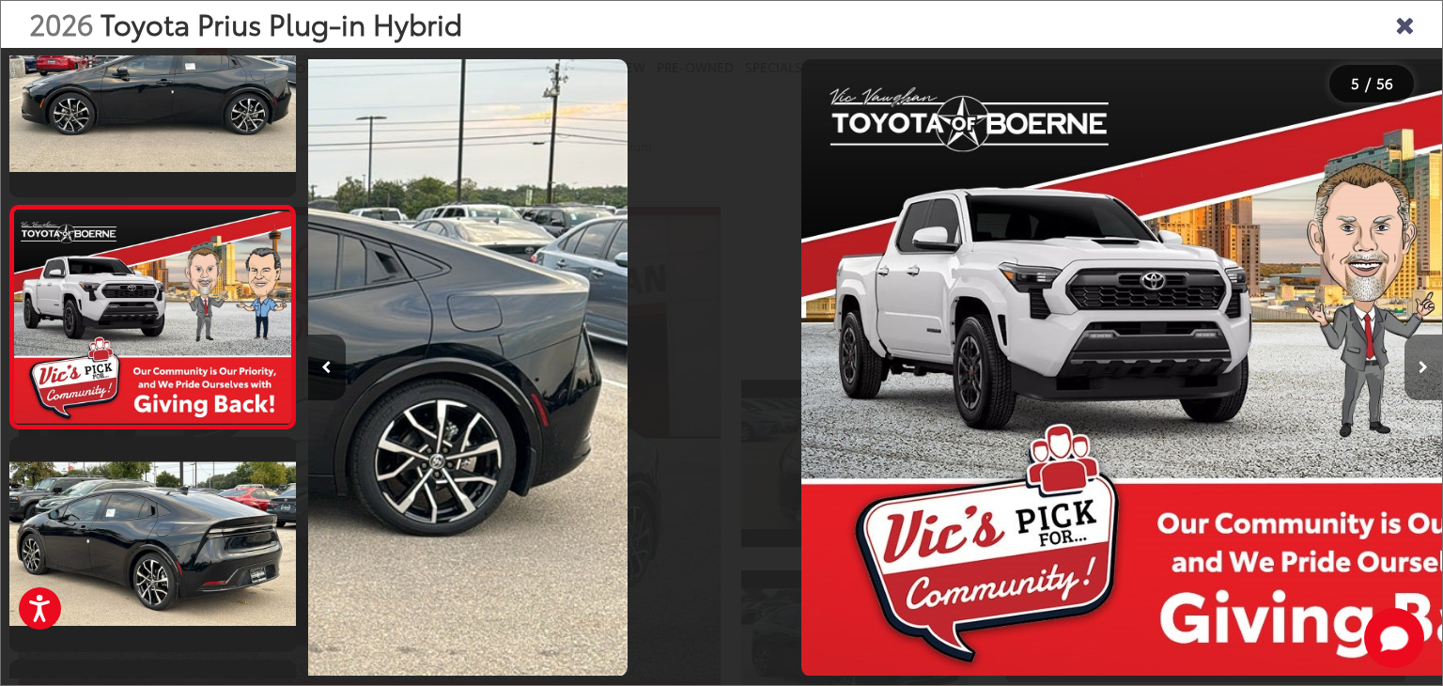
scroll to position [745, 0]
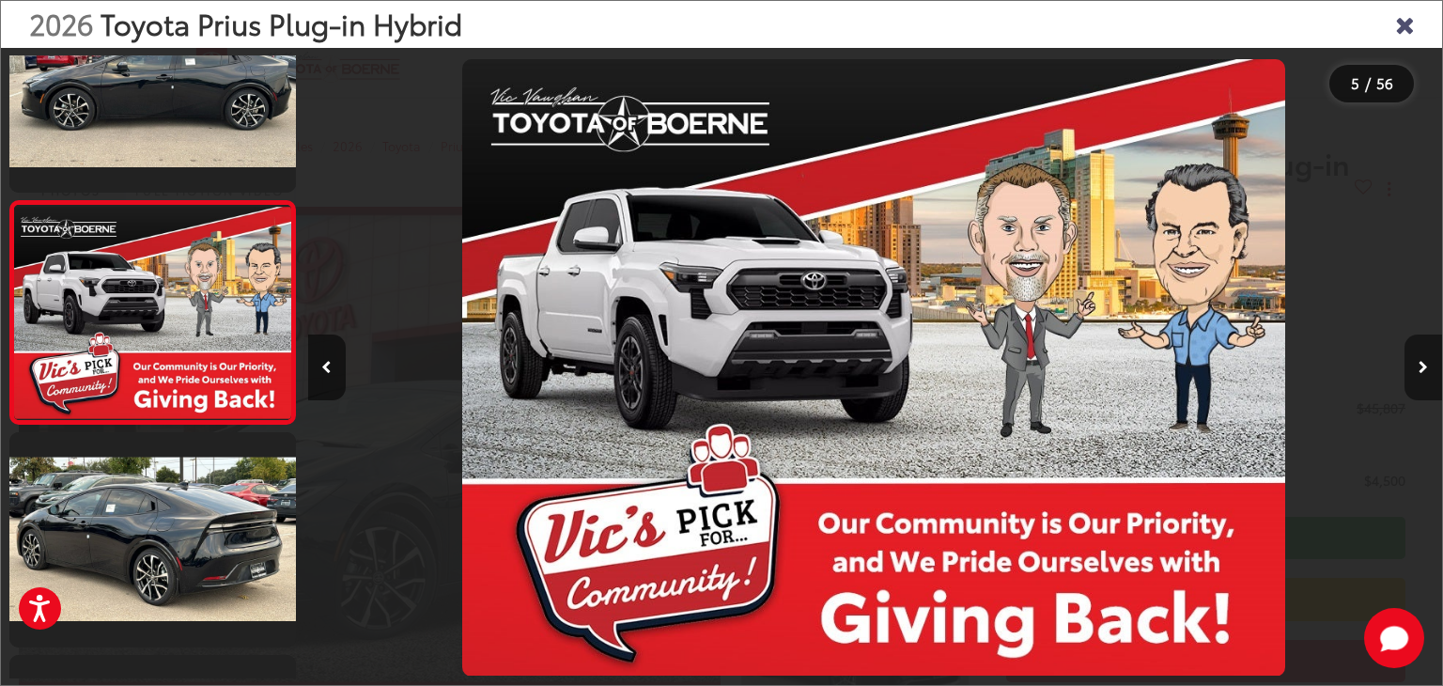
click at [1425, 377] on button "Next image" at bounding box center [1423, 367] width 38 height 66
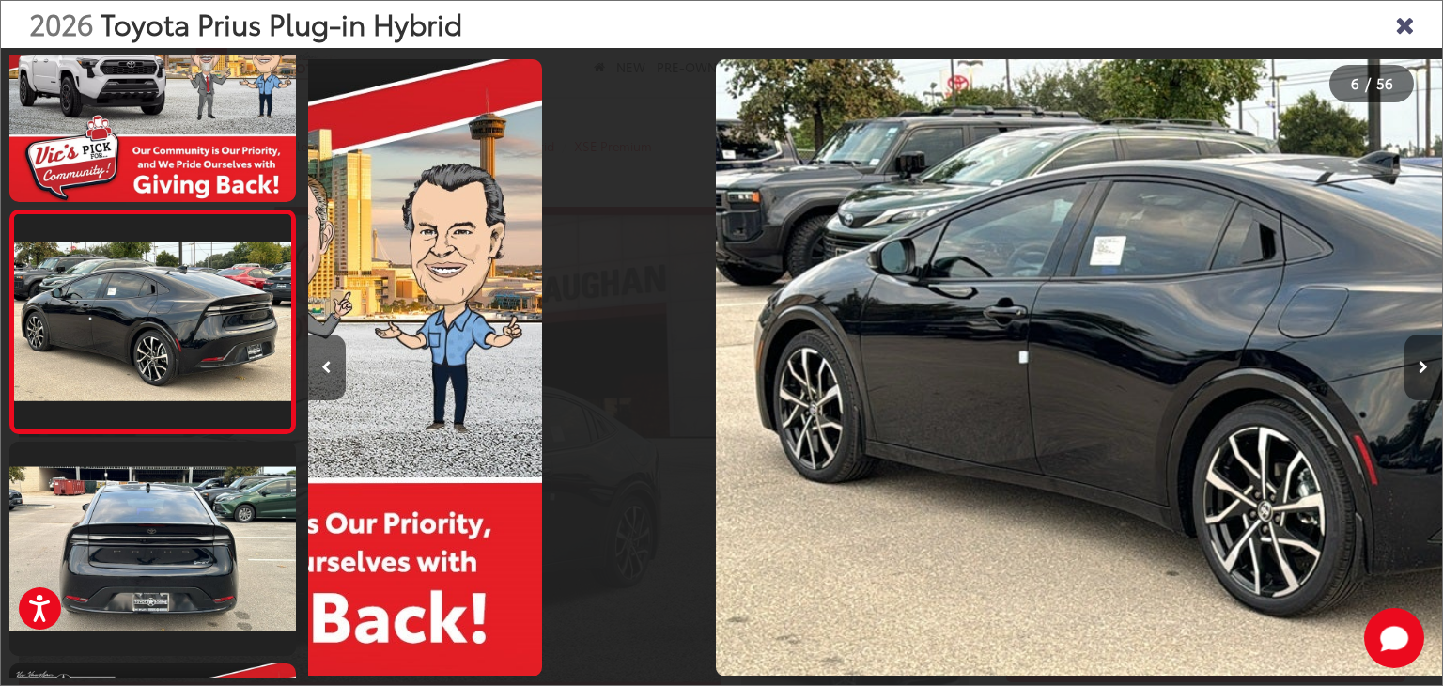
scroll to position [966, 0]
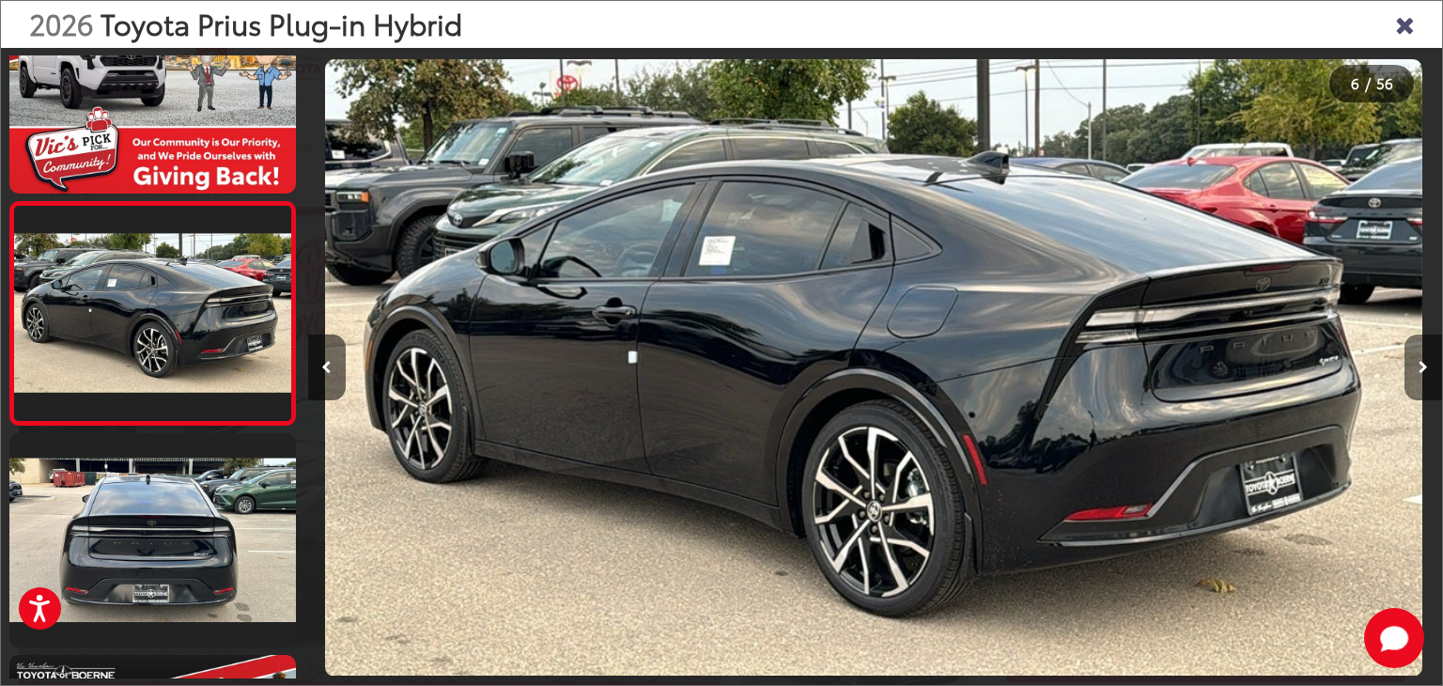
click at [1425, 377] on button "Next image" at bounding box center [1423, 367] width 38 height 66
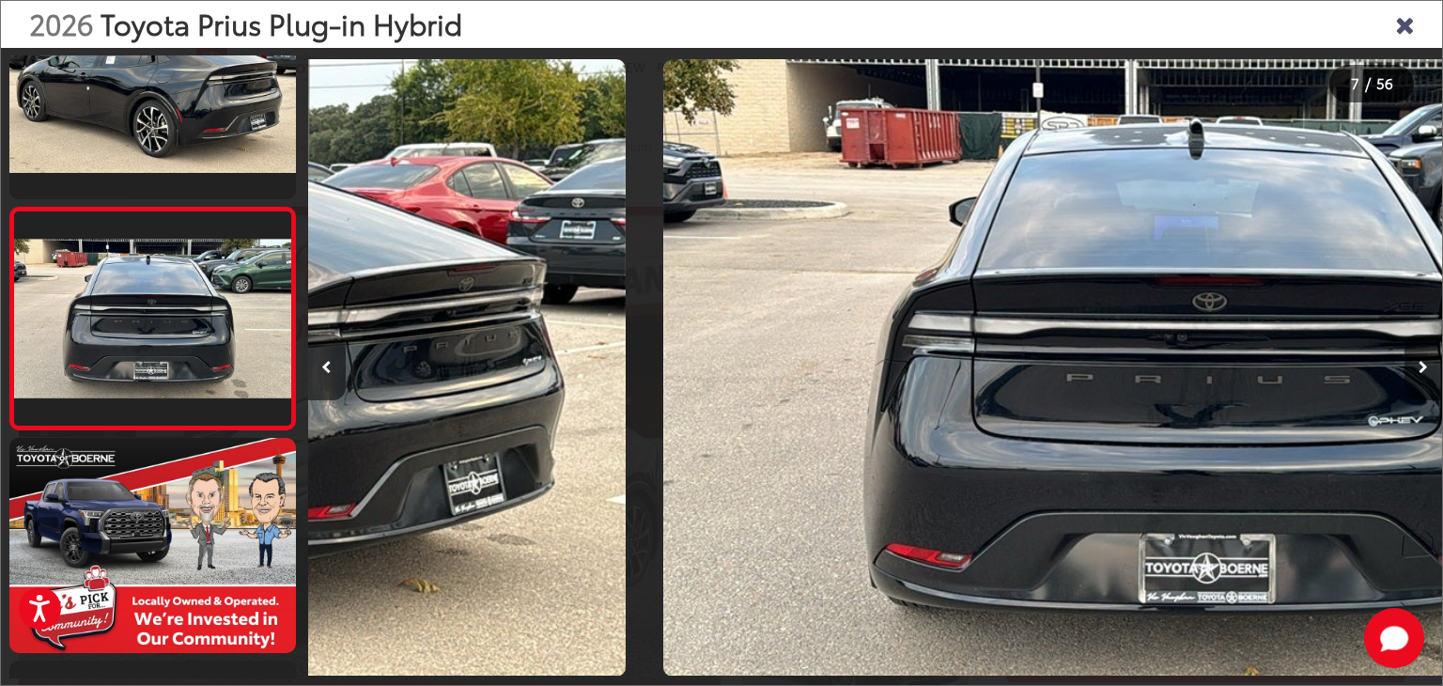
scroll to position [1189, 0]
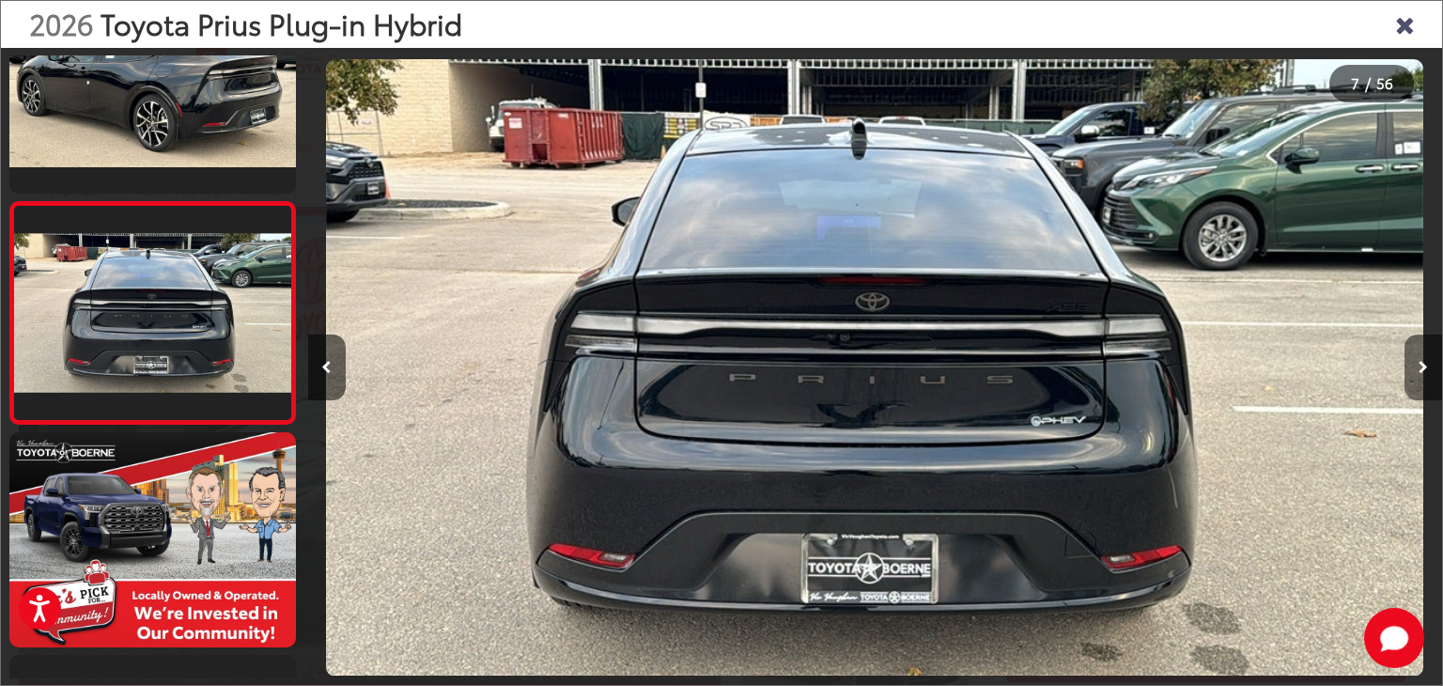
click at [1425, 377] on button "Next image" at bounding box center [1423, 367] width 38 height 66
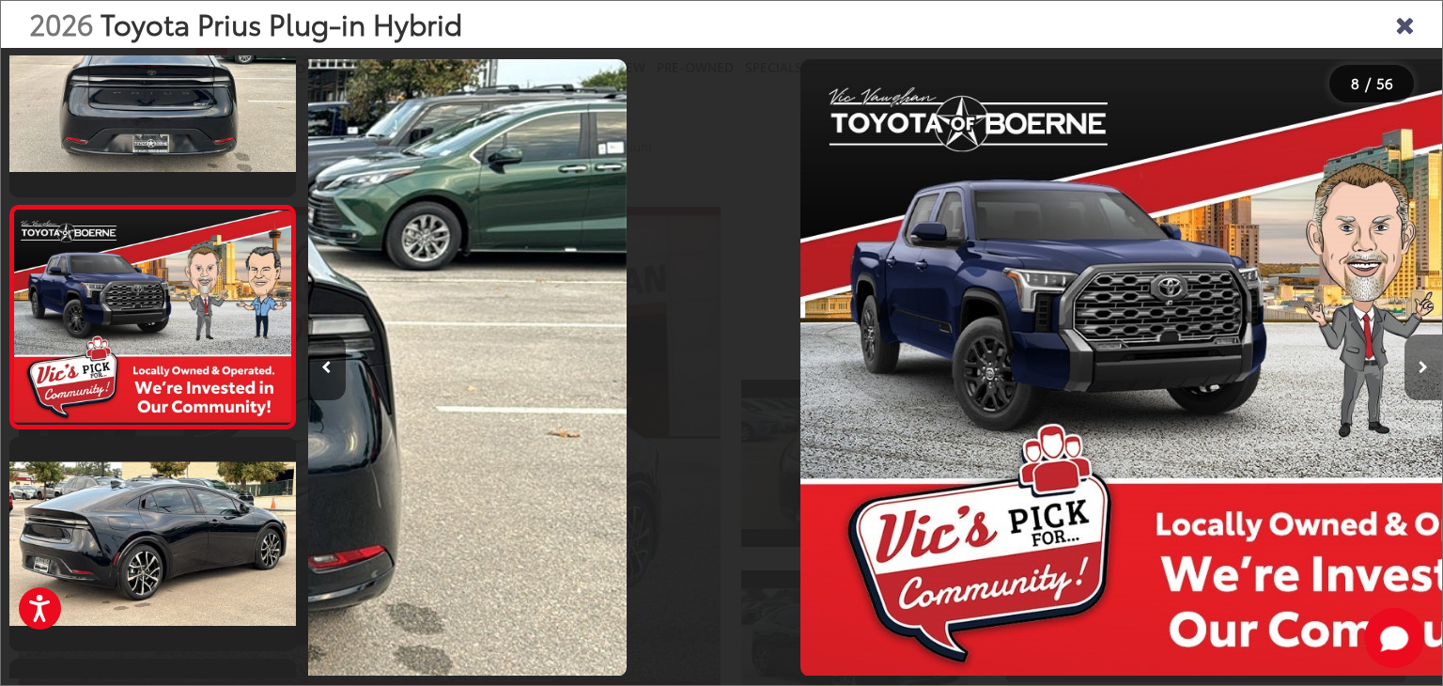
scroll to position [1412, 0]
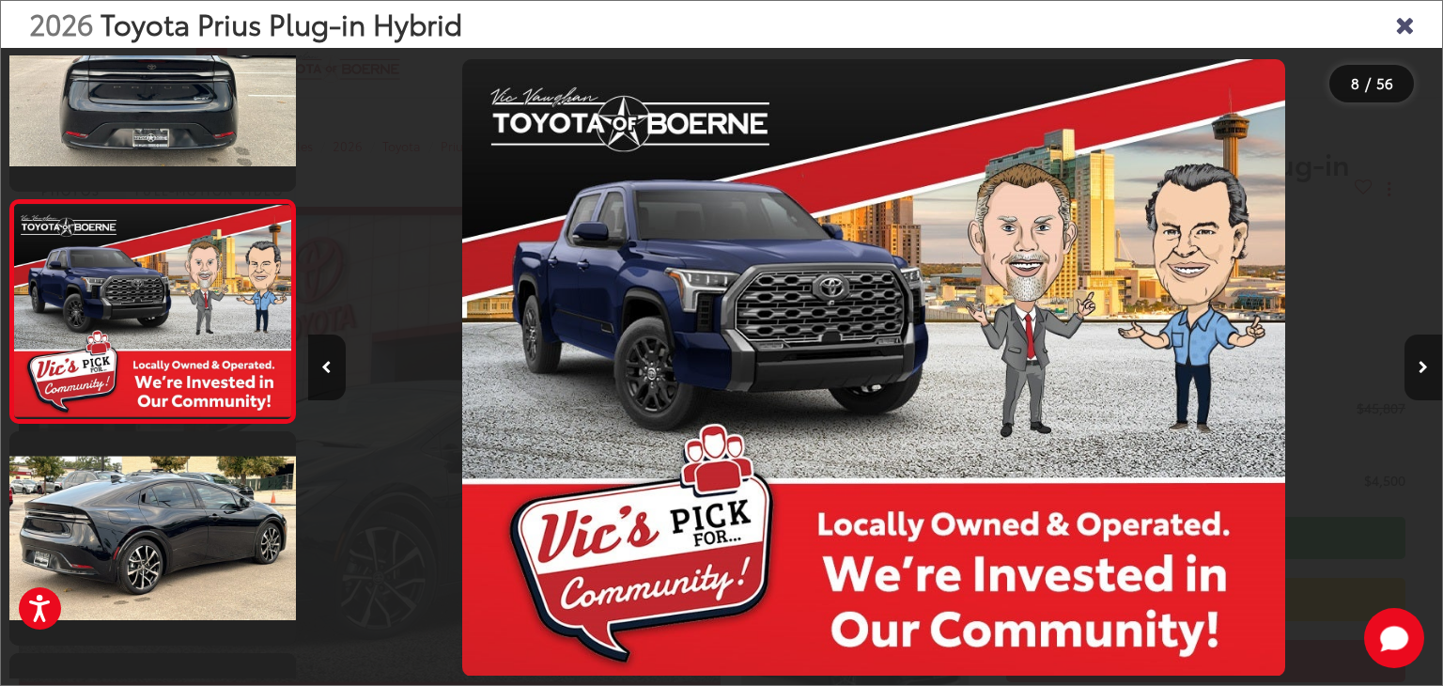
click at [1425, 377] on button "Next image" at bounding box center [1423, 367] width 38 height 66
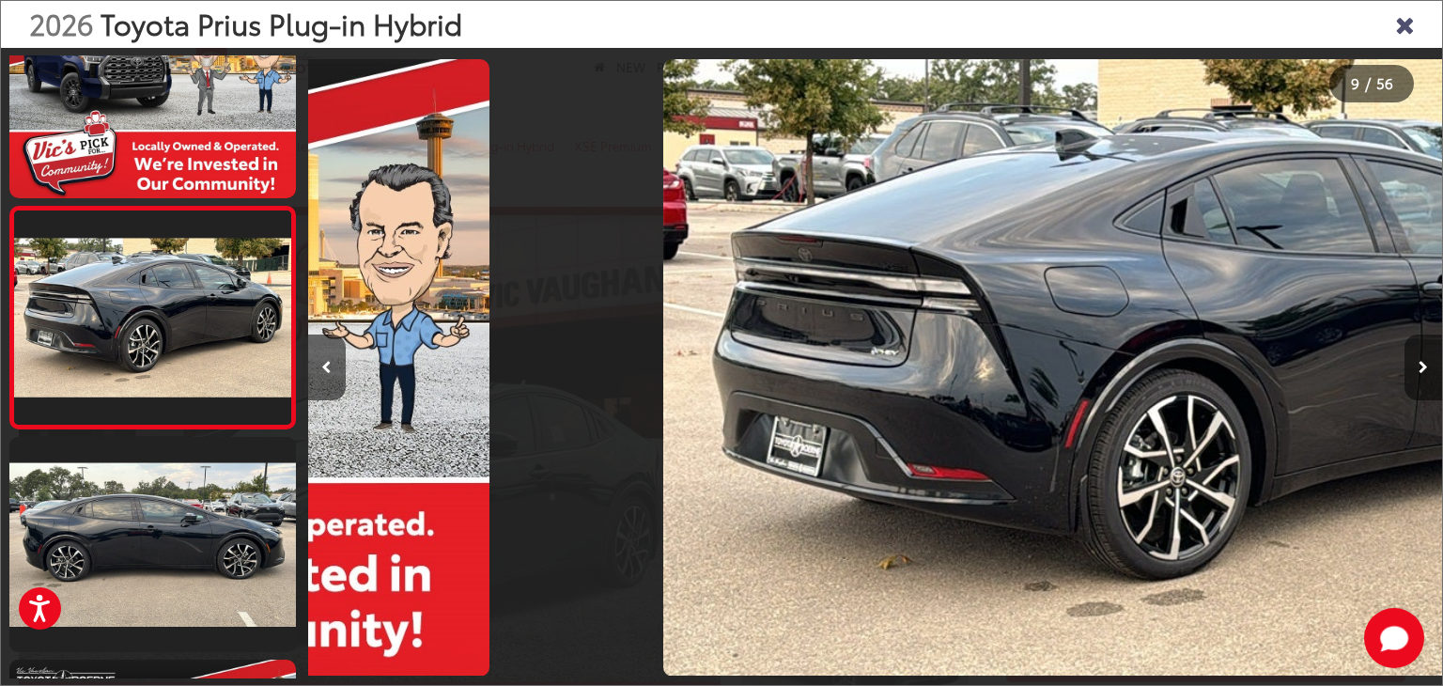
scroll to position [1634, 0]
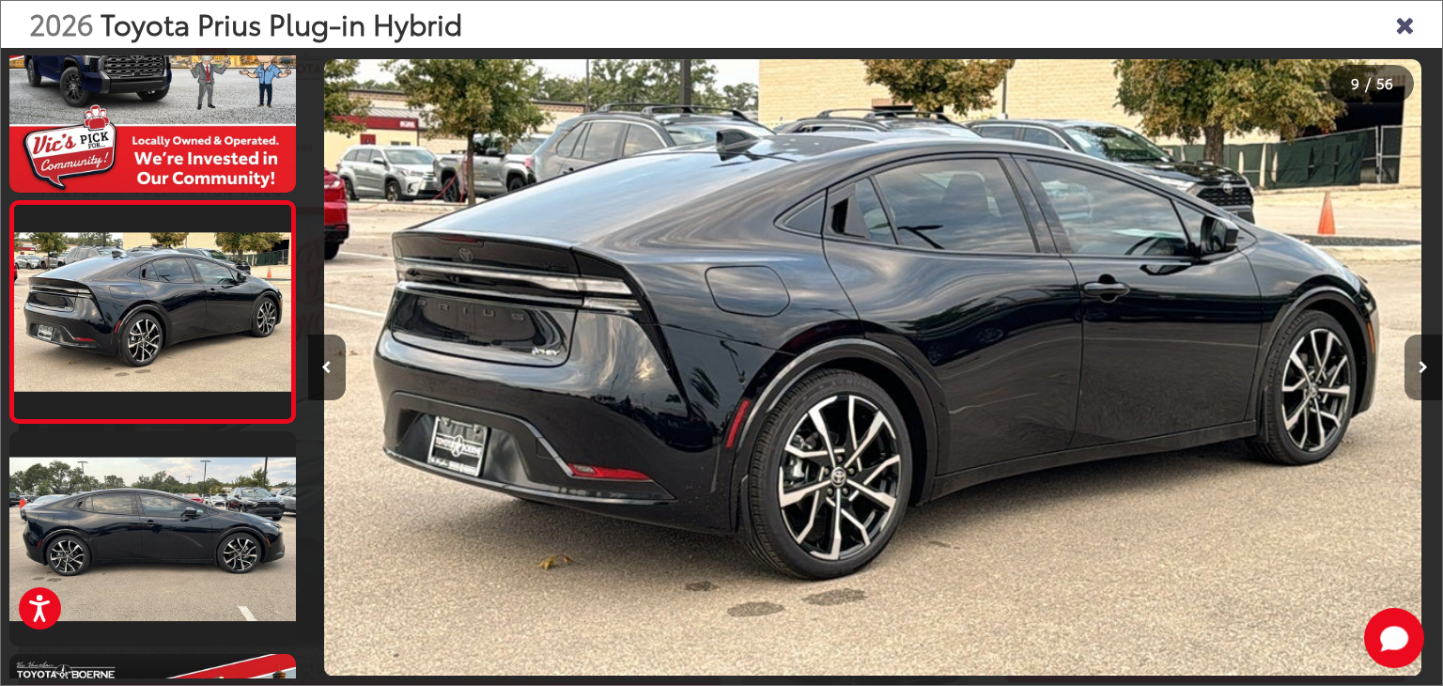
click at [1425, 377] on button "Next image" at bounding box center [1423, 367] width 38 height 66
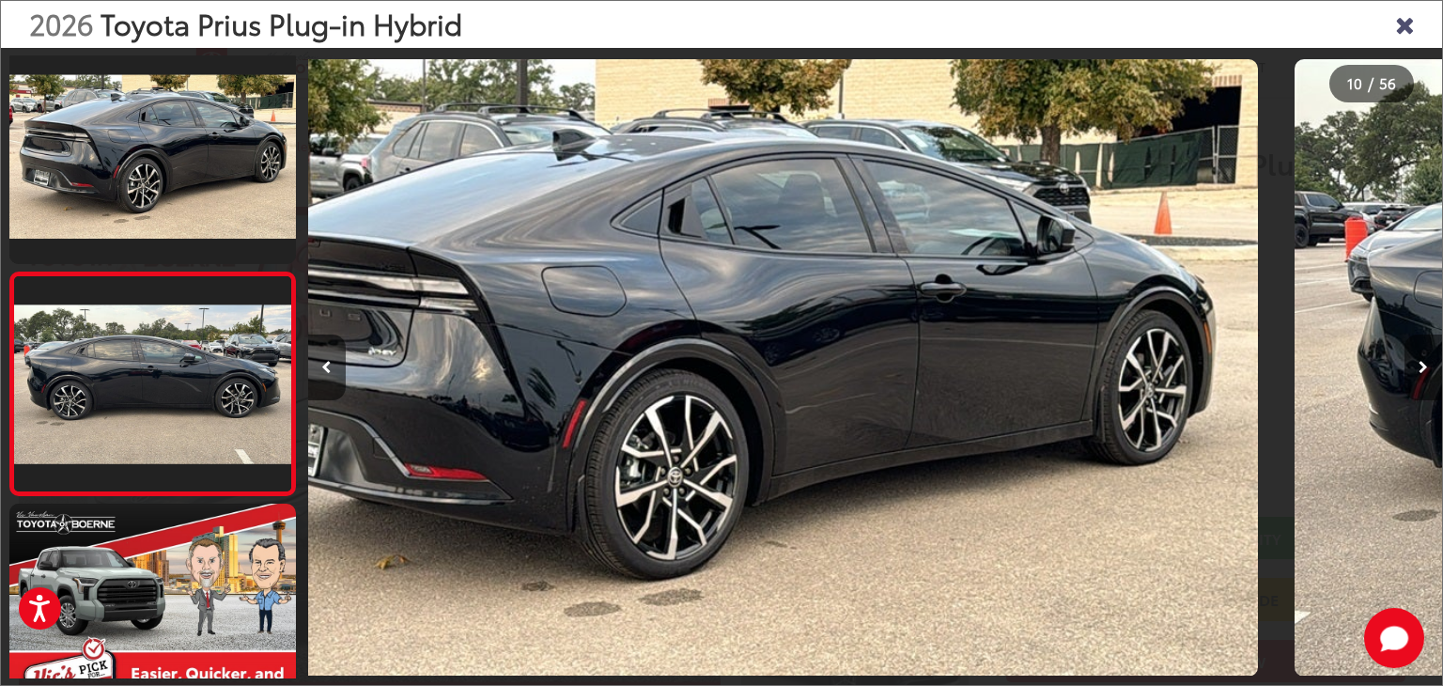
scroll to position [0, 0]
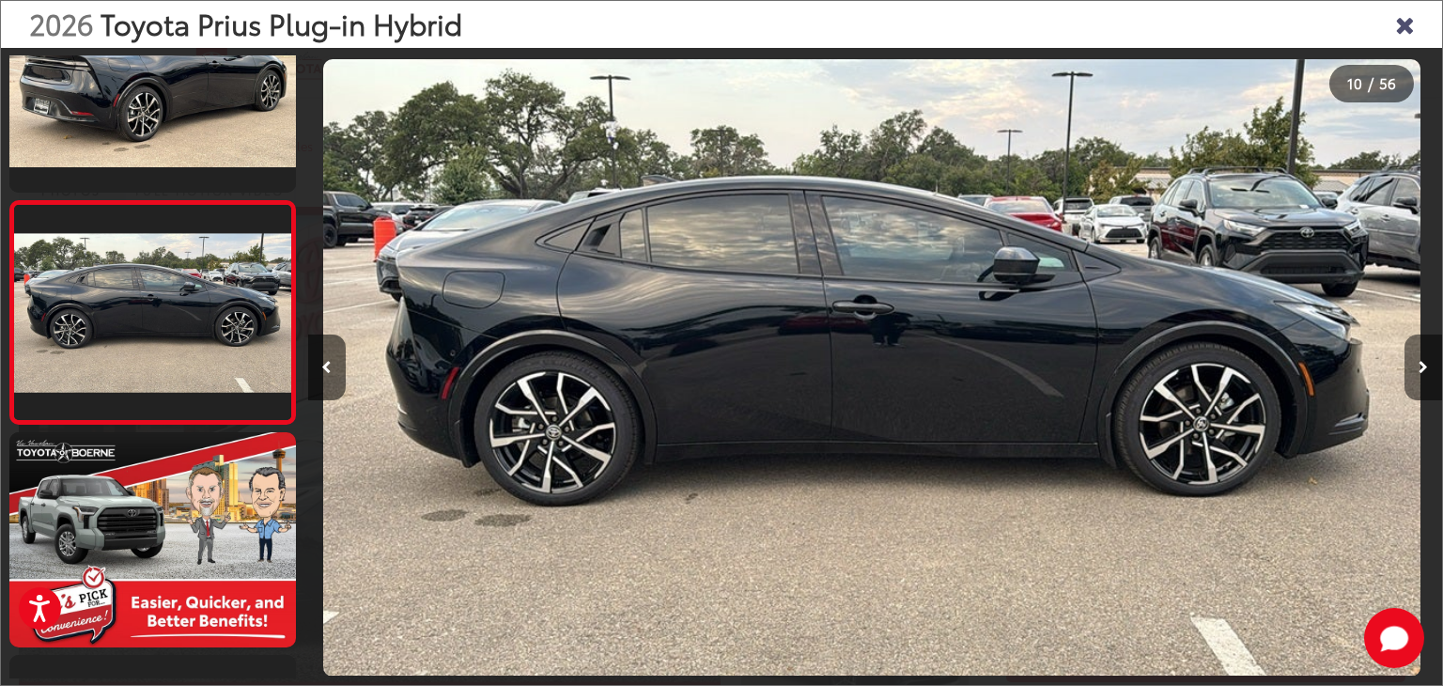
click at [1425, 377] on button "Next image" at bounding box center [1423, 367] width 38 height 66
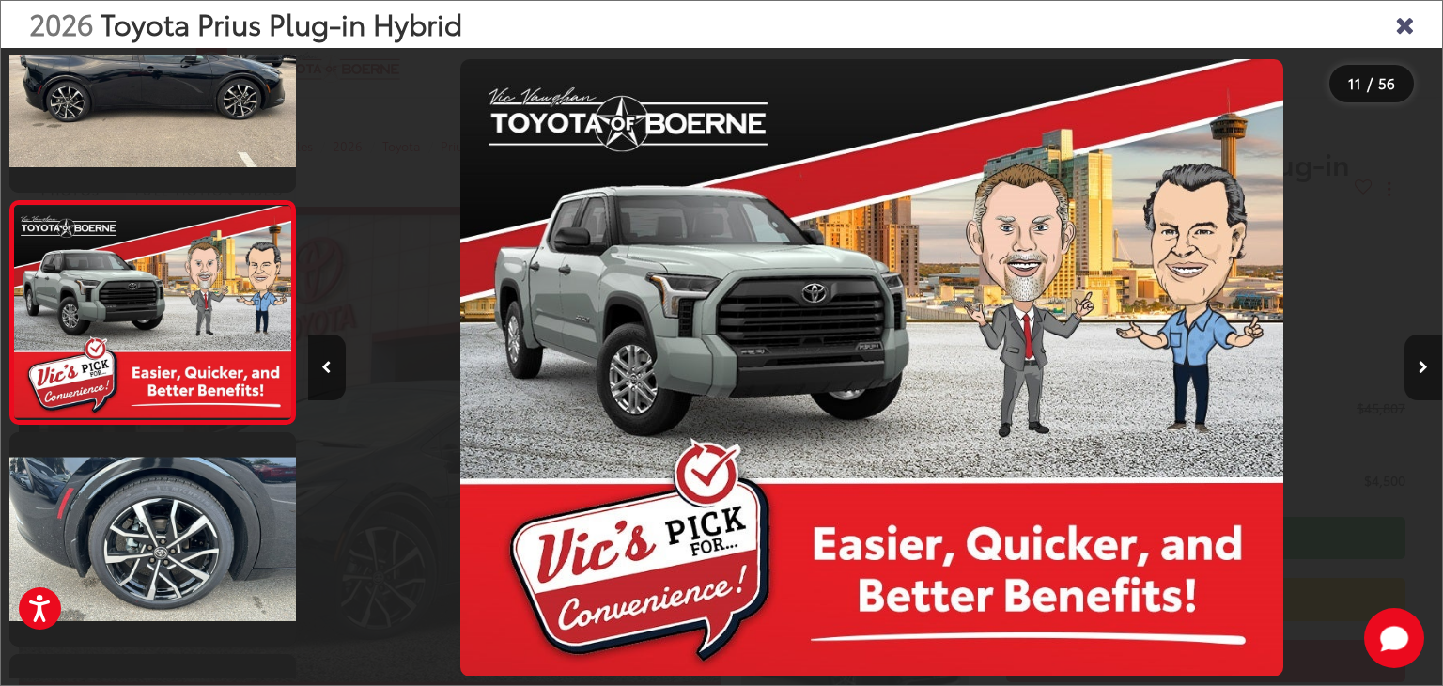
click at [1425, 377] on button "Next image" at bounding box center [1423, 367] width 38 height 66
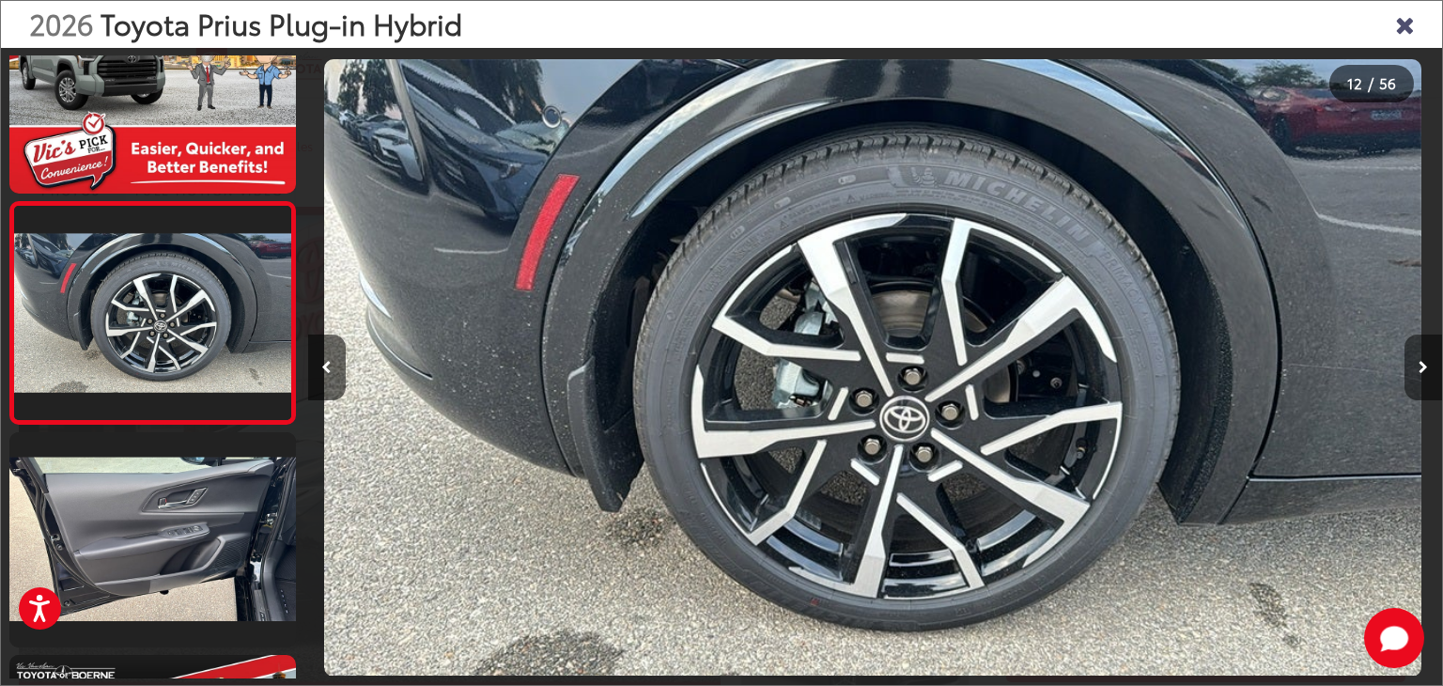
click at [1425, 377] on button "Next image" at bounding box center [1423, 367] width 38 height 66
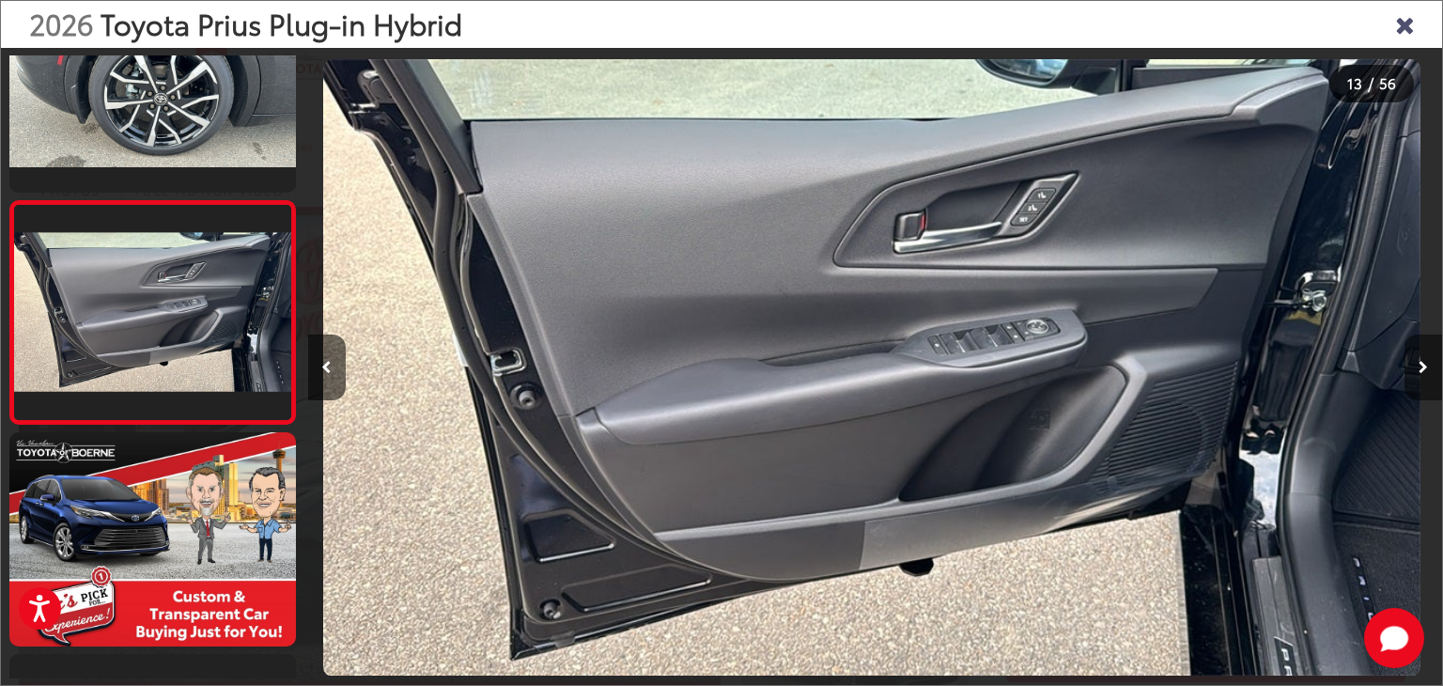
click at [1425, 377] on button "Next image" at bounding box center [1423, 367] width 38 height 66
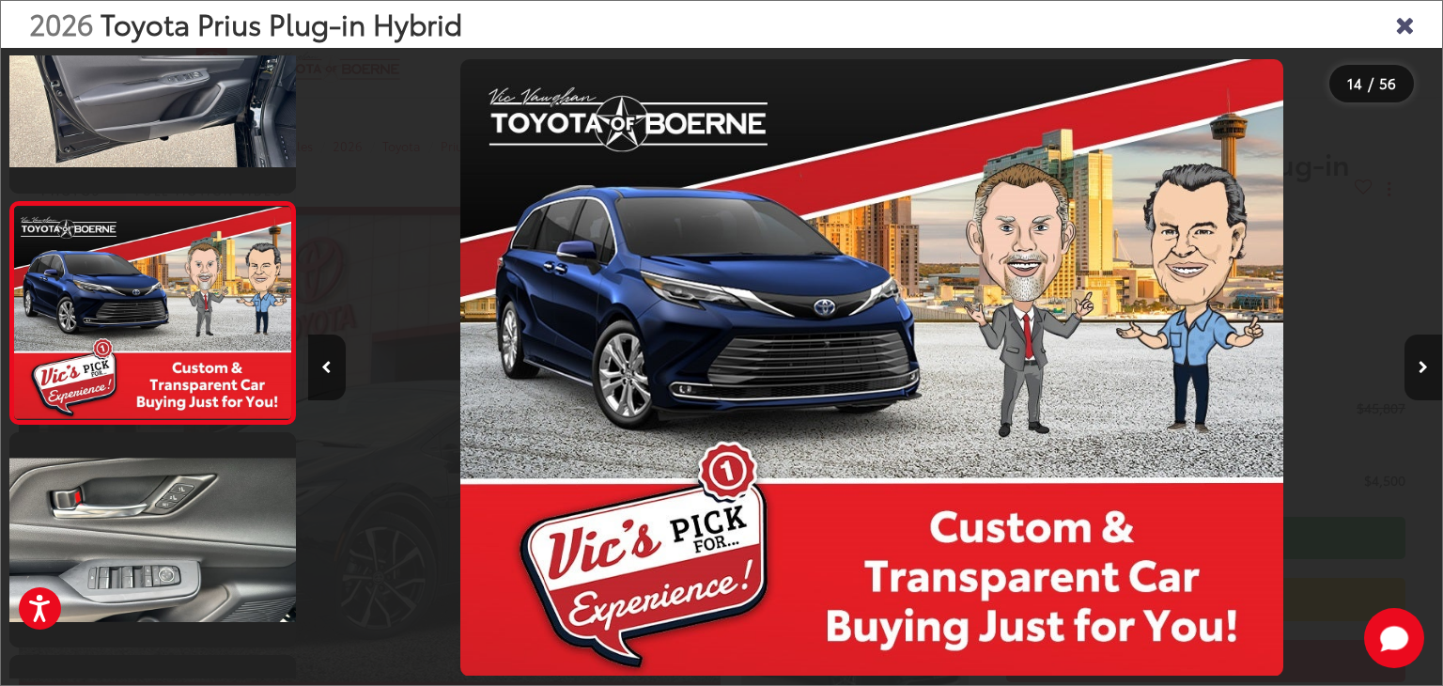
click at [1425, 377] on button "Next image" at bounding box center [1423, 367] width 38 height 66
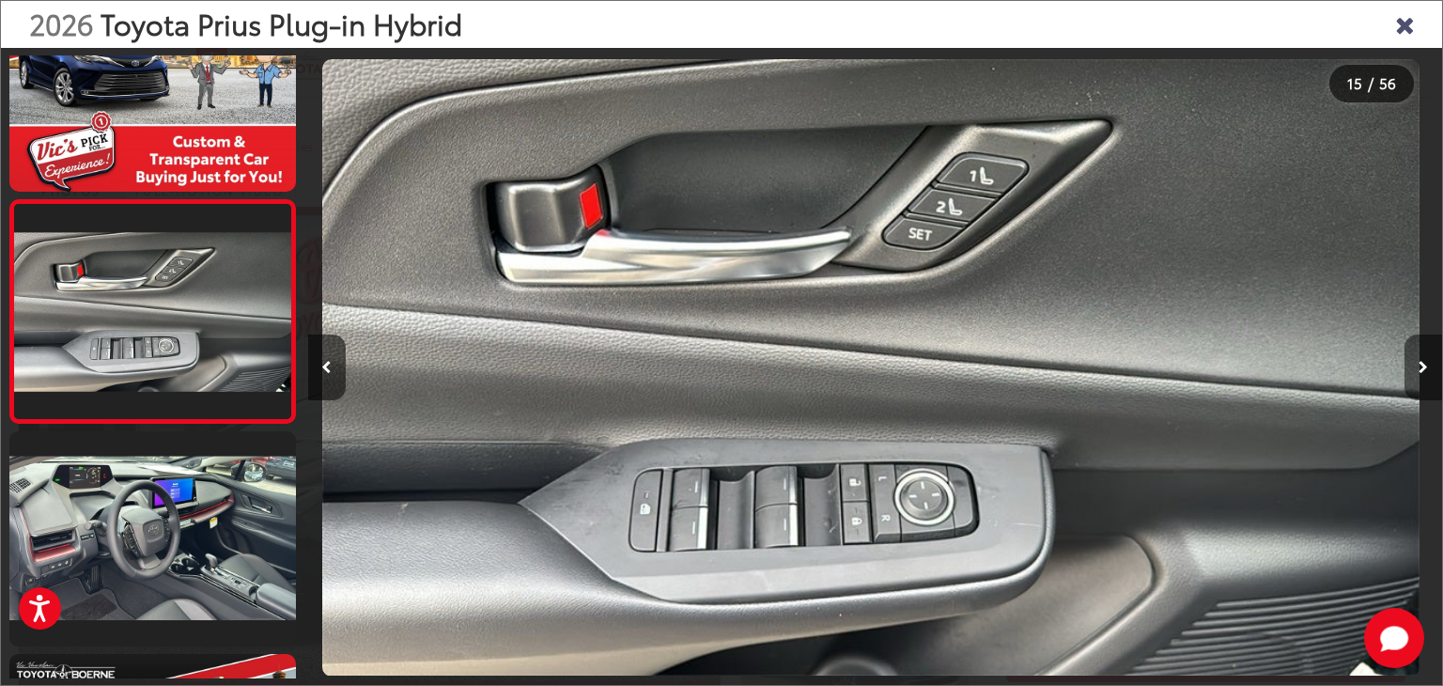
click at [1425, 377] on button "Next image" at bounding box center [1423, 367] width 38 height 66
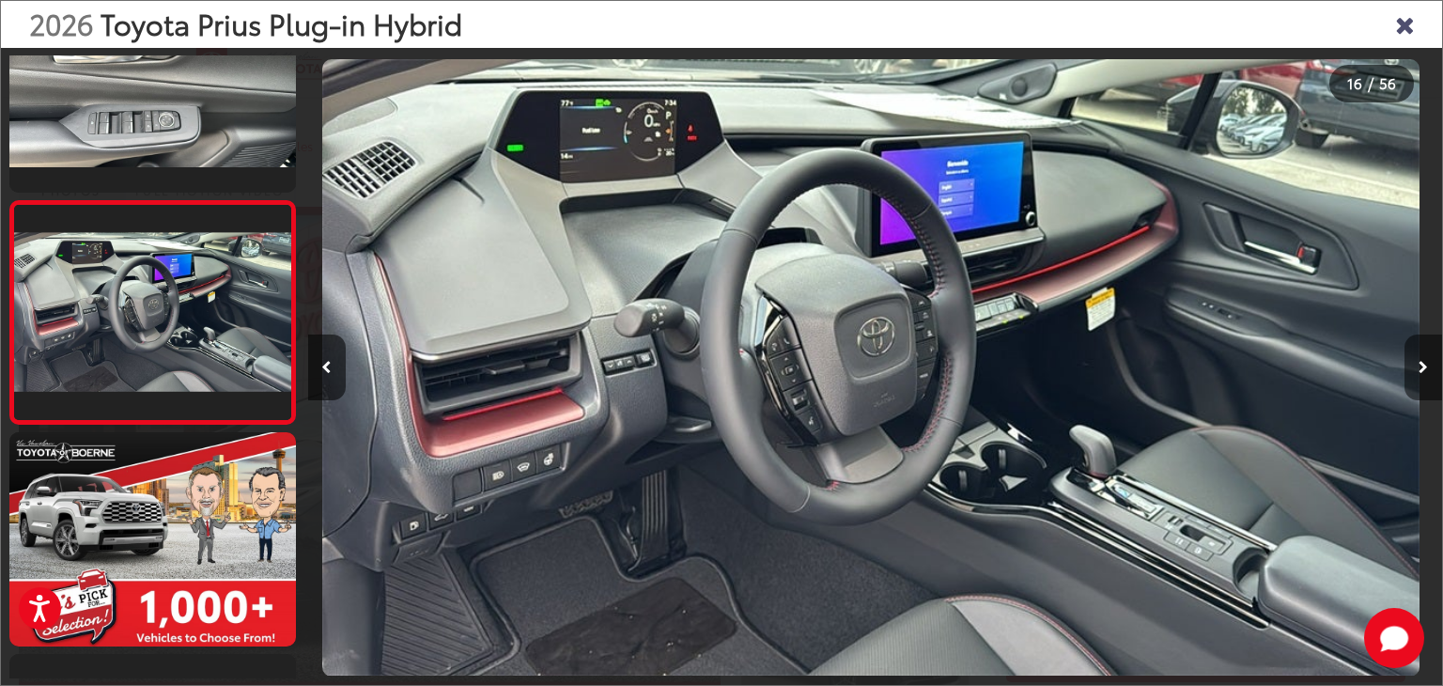
click at [1425, 377] on button "Next image" at bounding box center [1423, 367] width 38 height 66
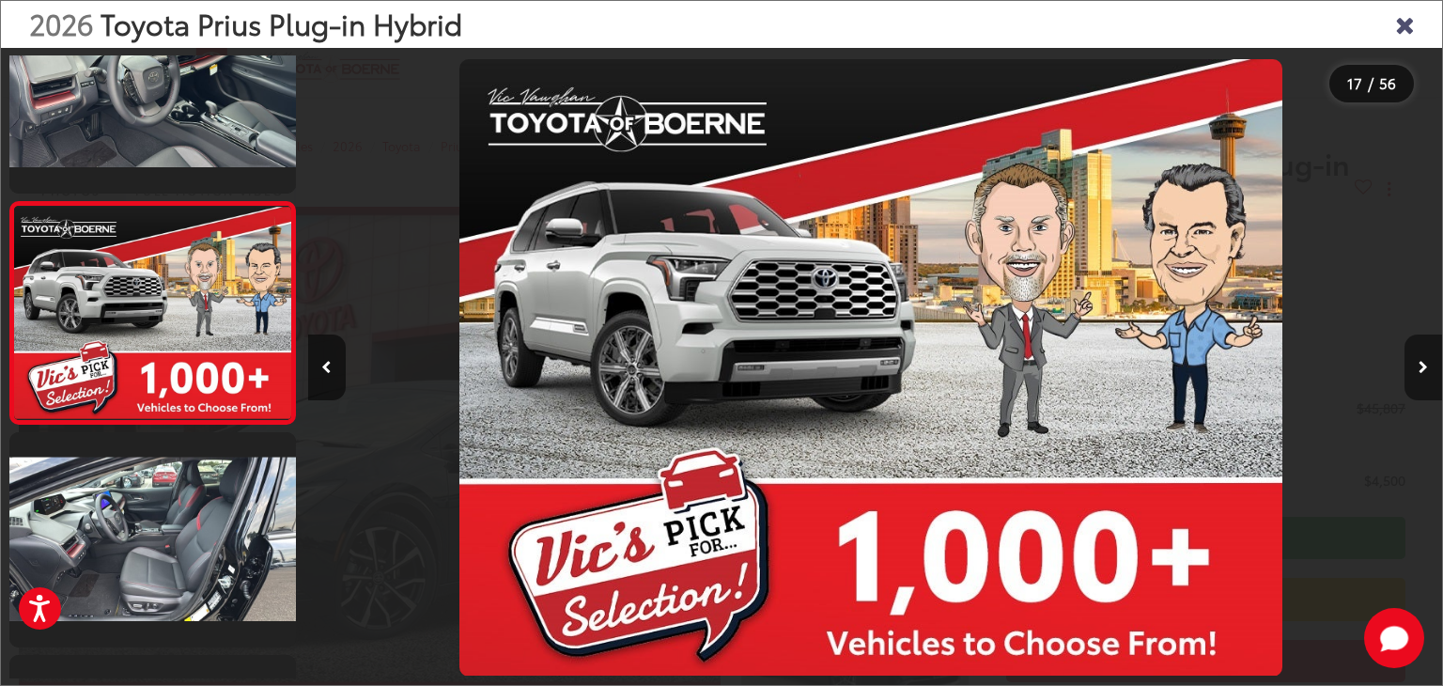
click at [1425, 377] on button "Next image" at bounding box center [1423, 367] width 38 height 66
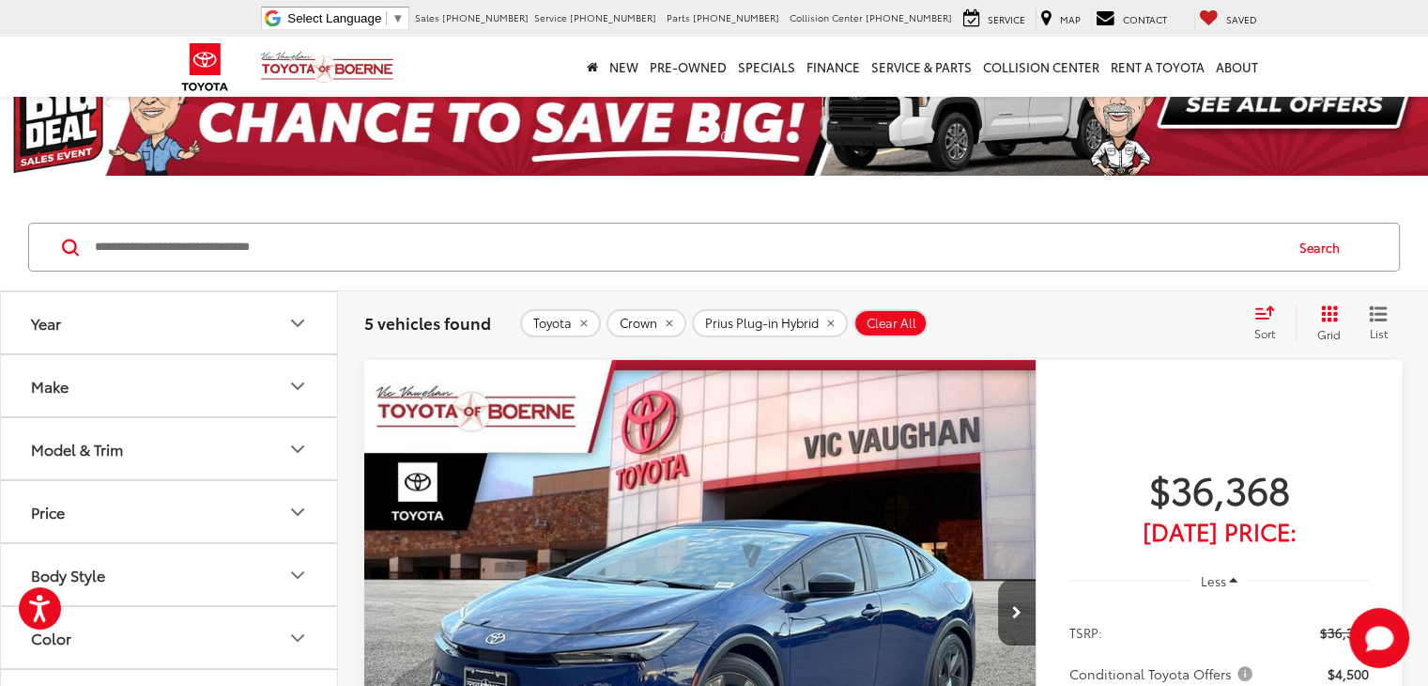
scroll to position [94, 0]
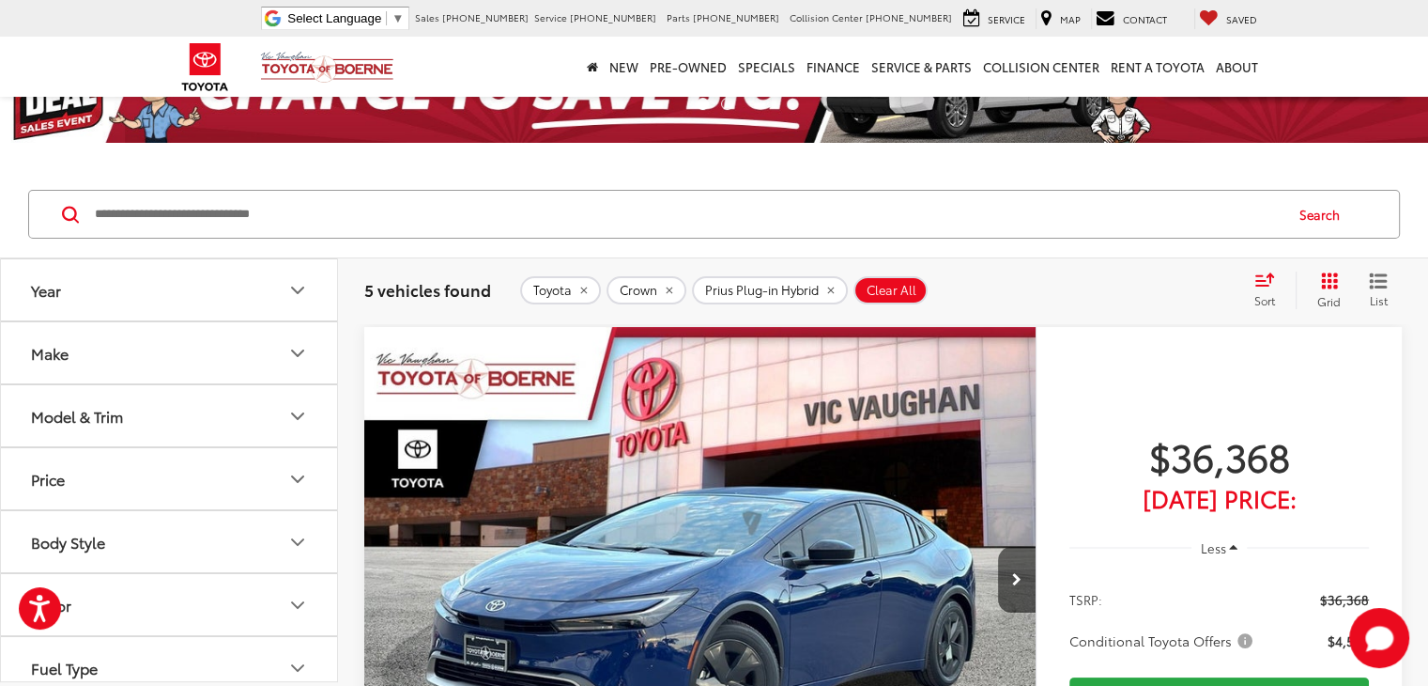
click at [288, 347] on icon "Make" at bounding box center [297, 353] width 23 height 23
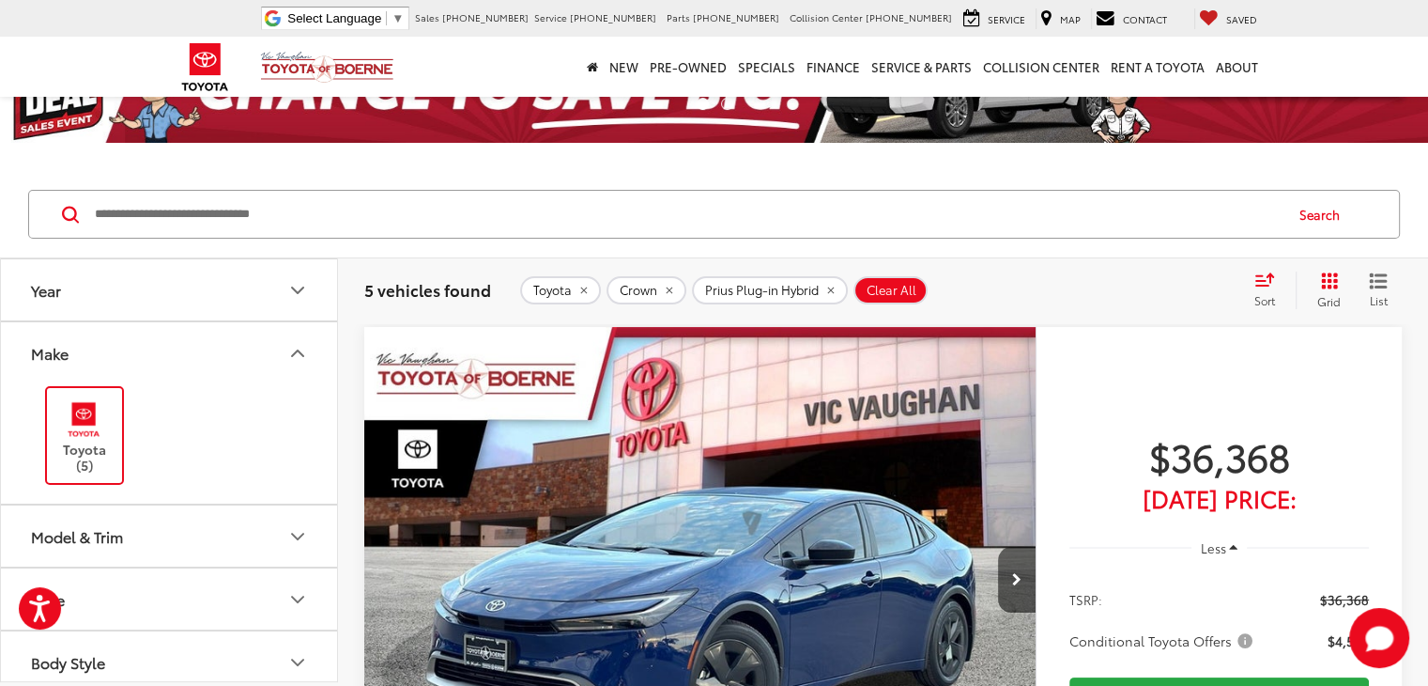
click at [113, 403] on label "Toyota (5)" at bounding box center [85, 435] width 76 height 76
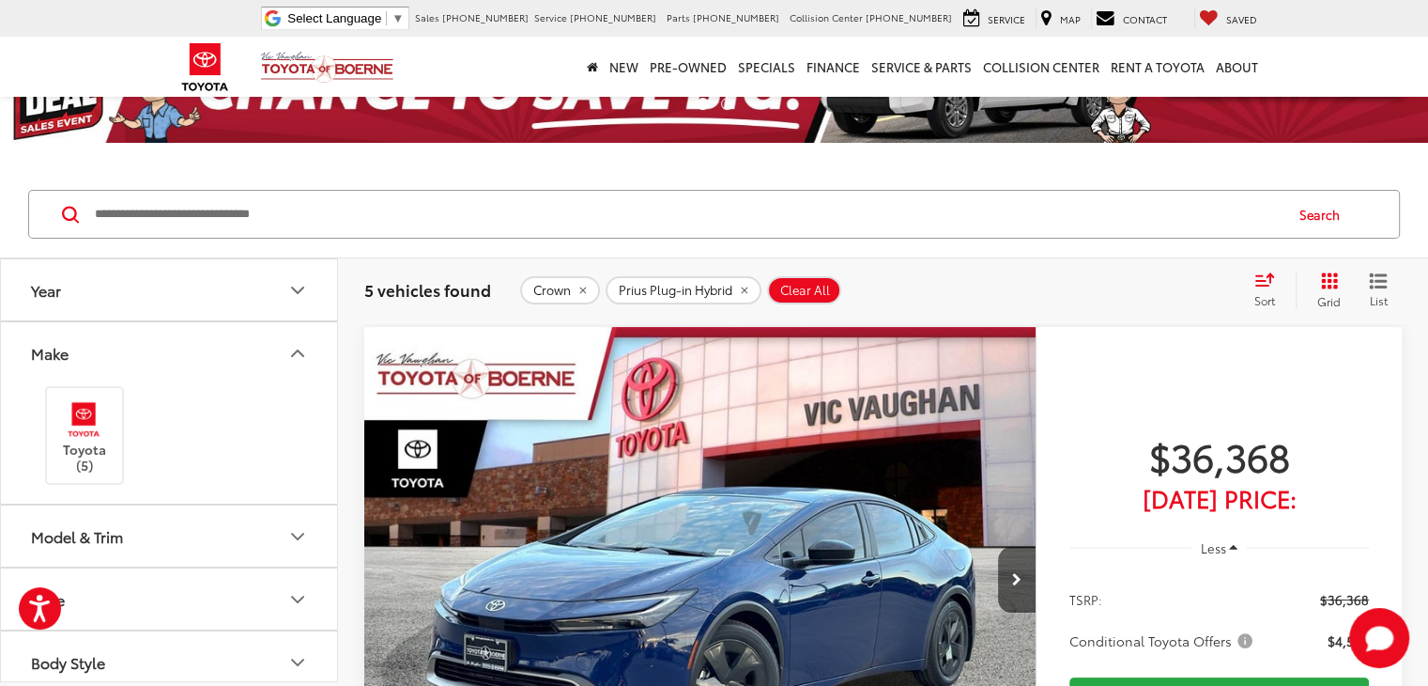
scroll to position [188, 0]
click at [279, 354] on button "Model & Trim" at bounding box center [170, 347] width 338 height 61
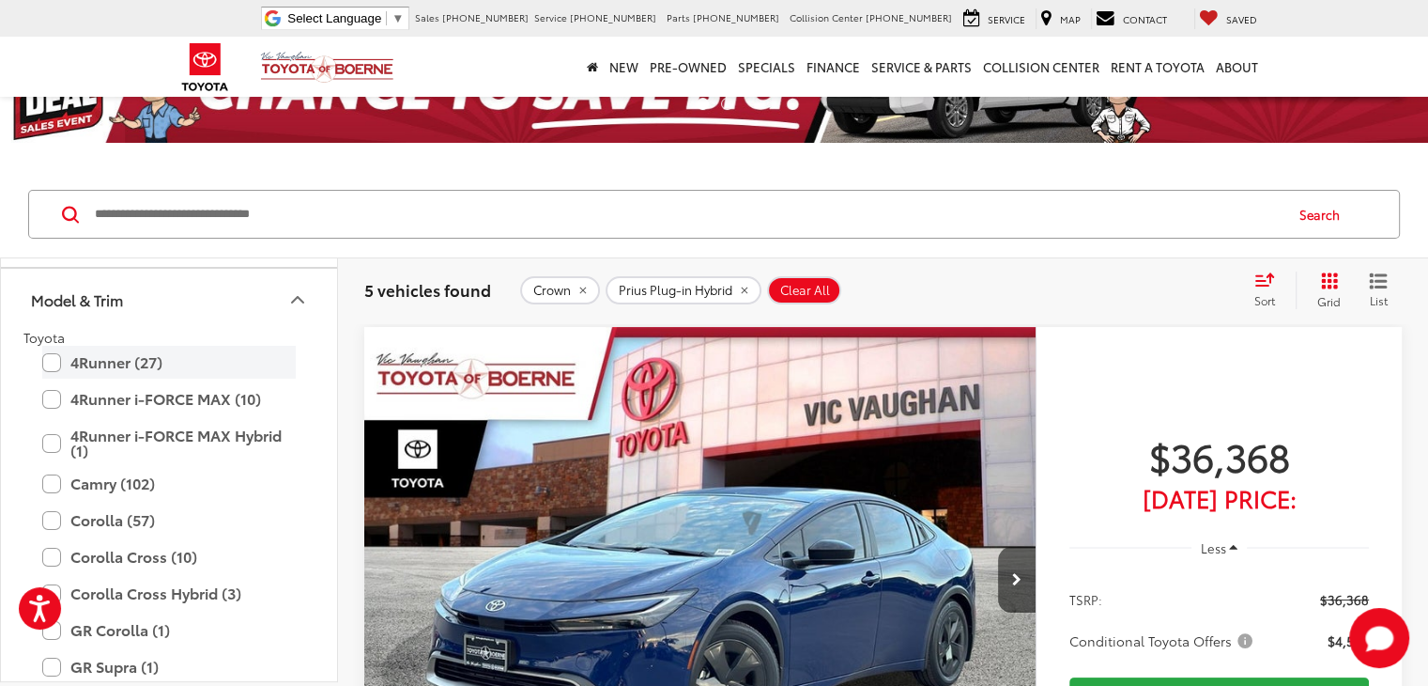
scroll to position [282, 0]
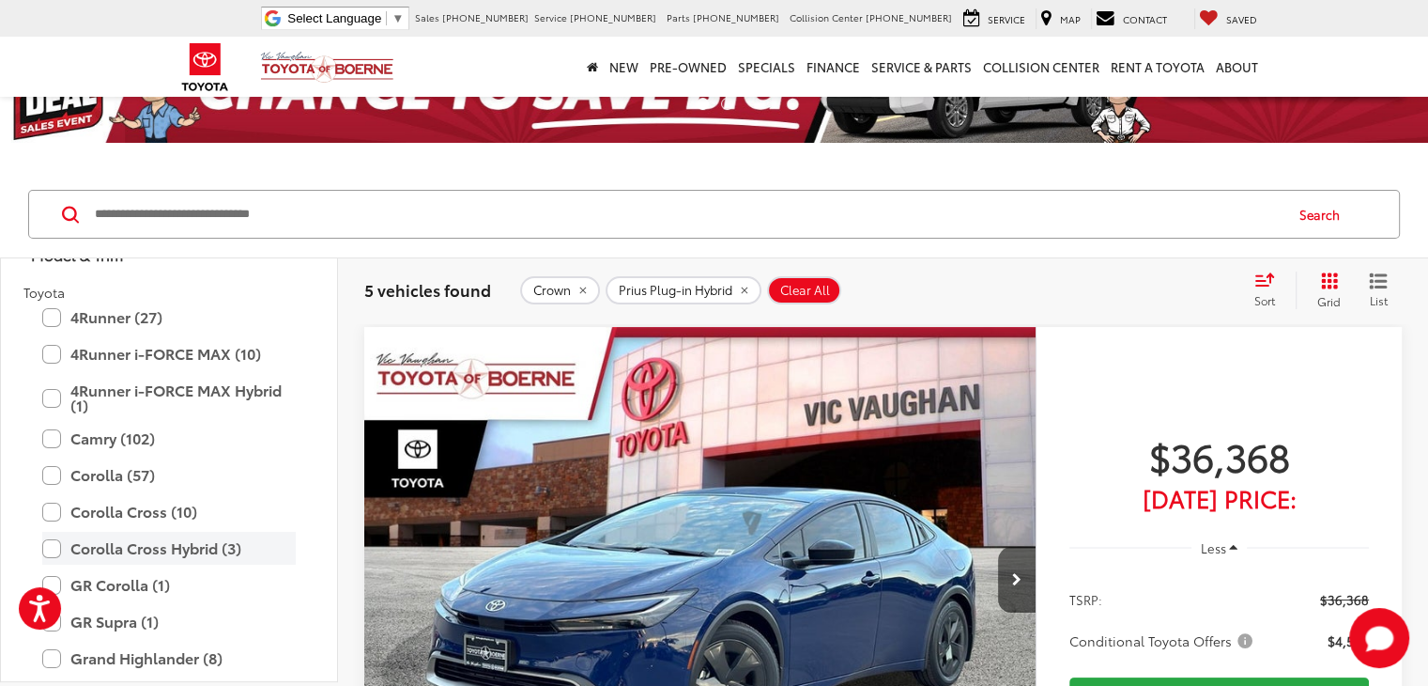
click at [56, 546] on label "Corolla Cross Hybrid (3)" at bounding box center [169, 548] width 254 height 33
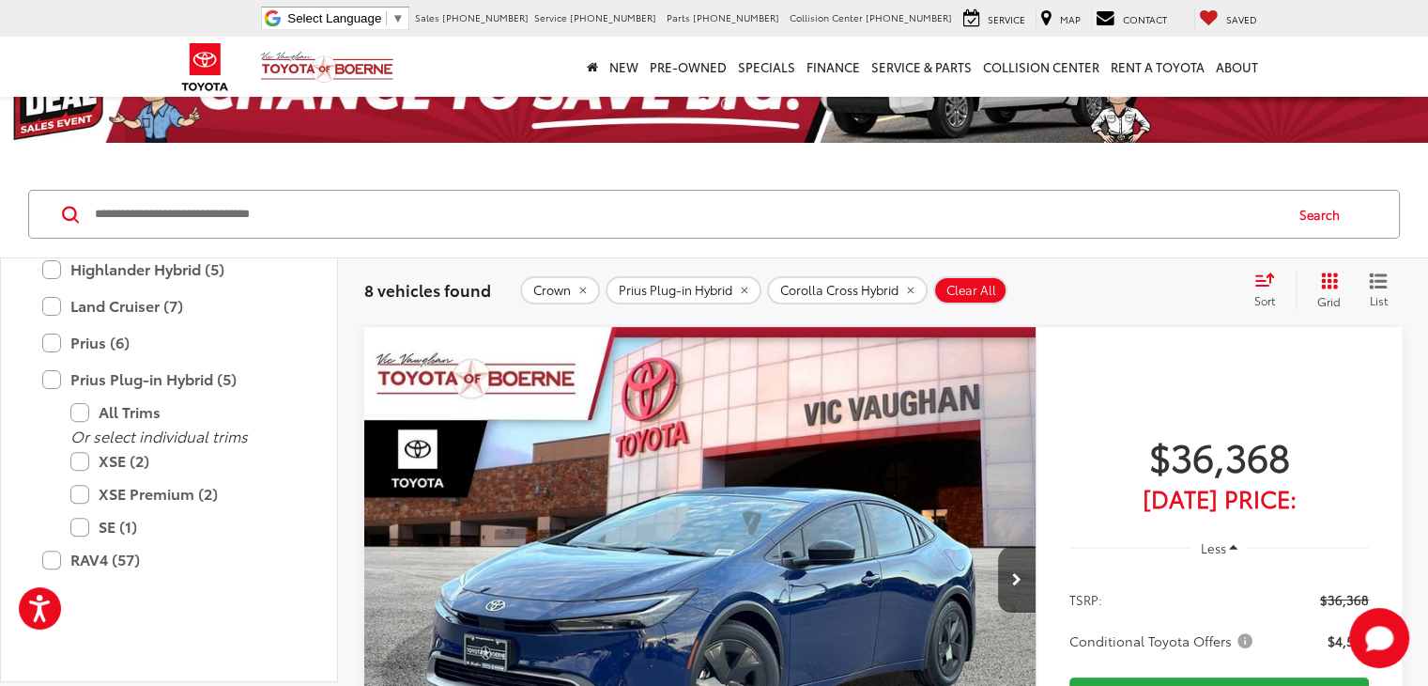
scroll to position [596, 0]
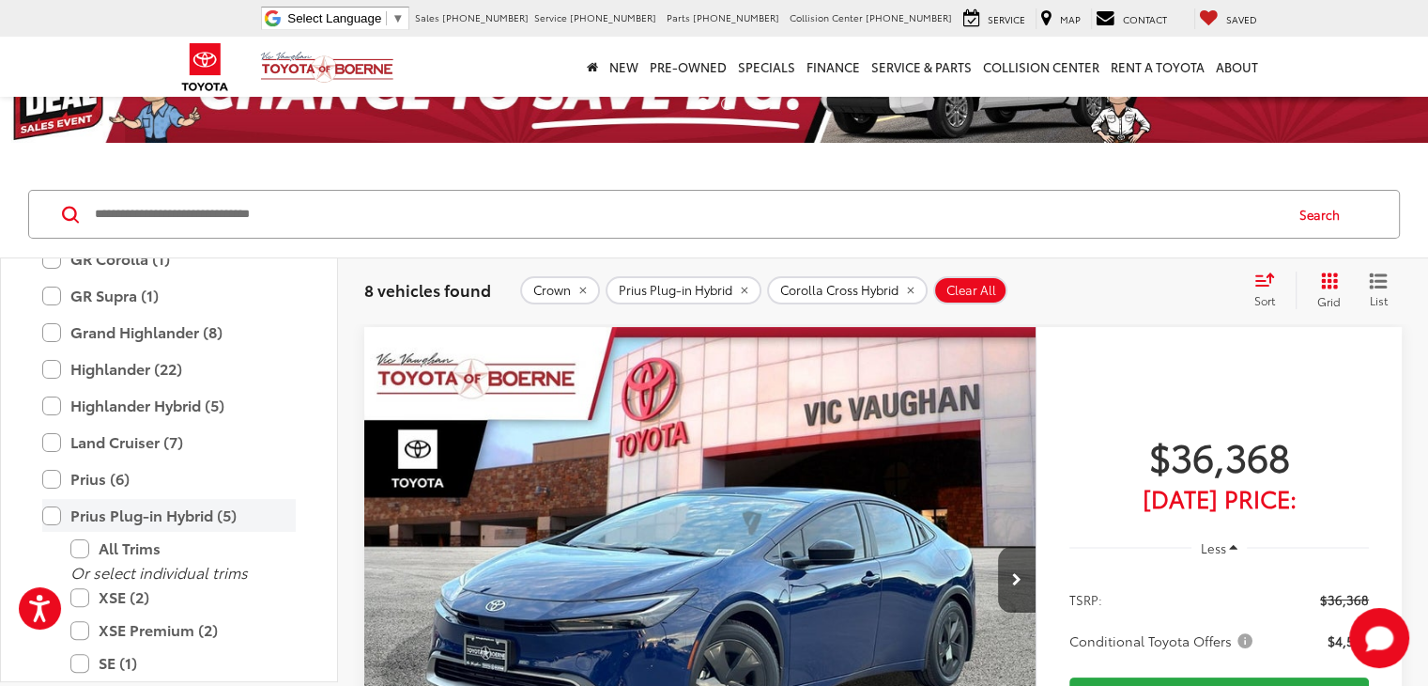
click at [54, 510] on label "Prius Plug-in Hybrid (5)" at bounding box center [169, 515] width 254 height 33
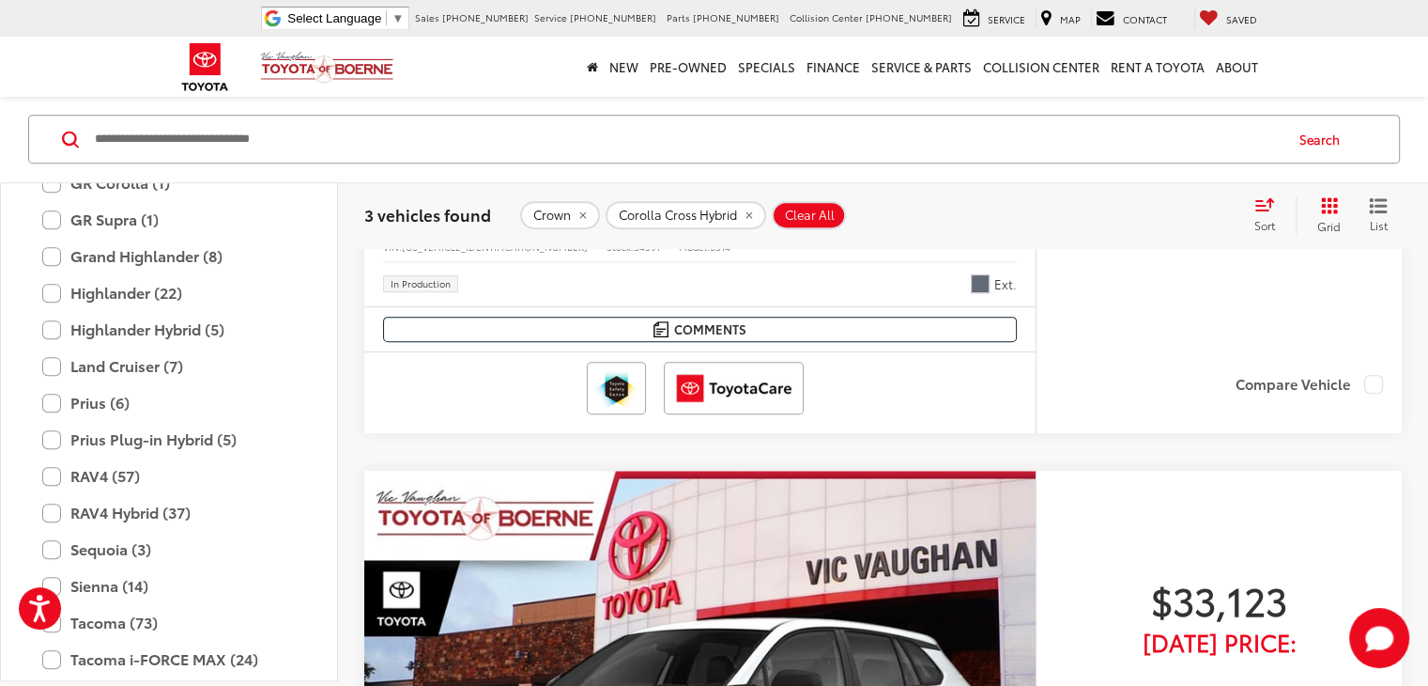
scroll to position [939, 0]
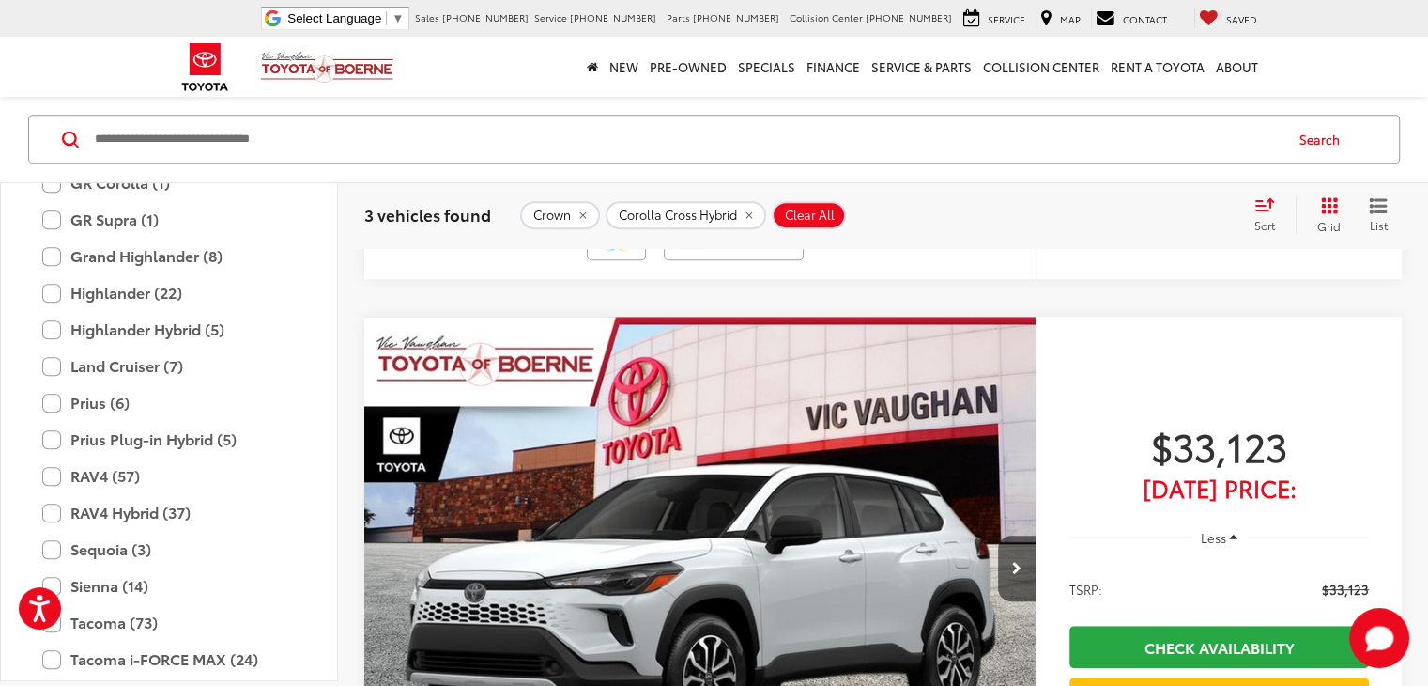
click at [501, 335] on img "2026 Toyota Corolla Cross Hybrid Hybrid S 0" at bounding box center [700, 568] width 674 height 505
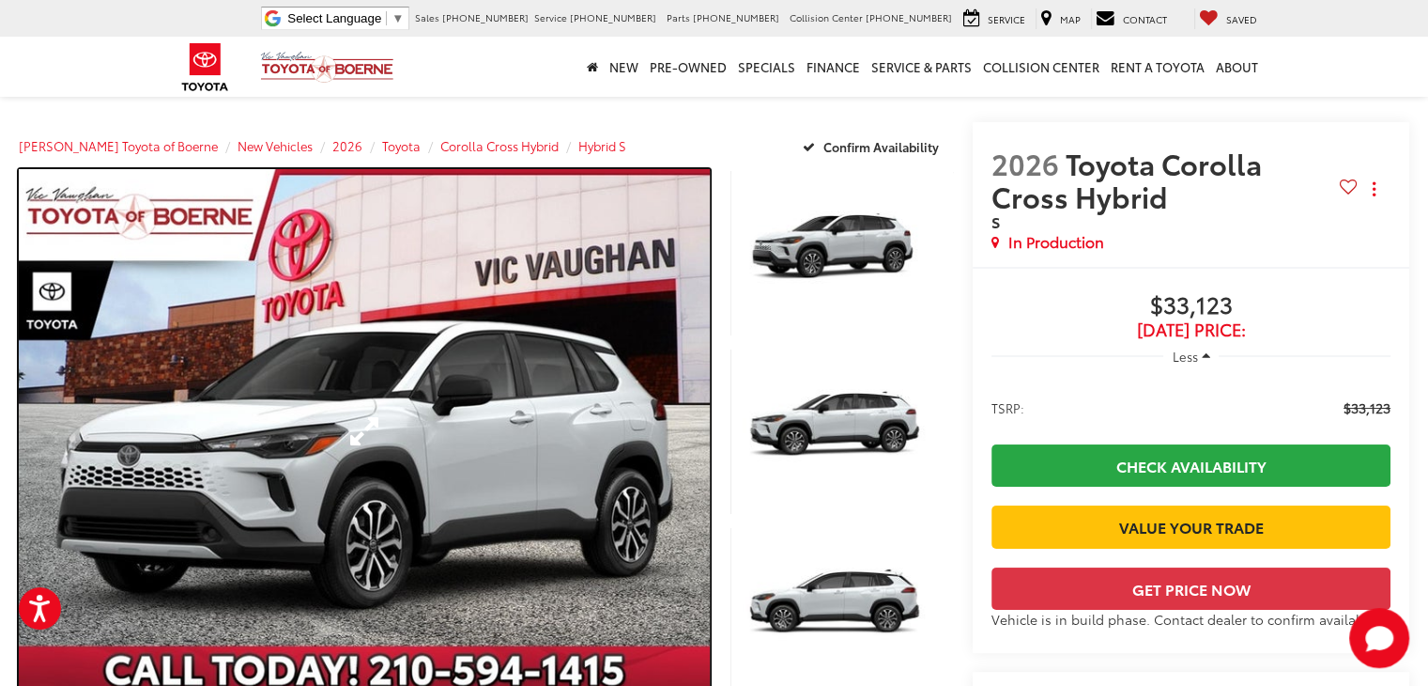
click at [501, 335] on link "Expand Photo 0" at bounding box center [364, 431] width 691 height 524
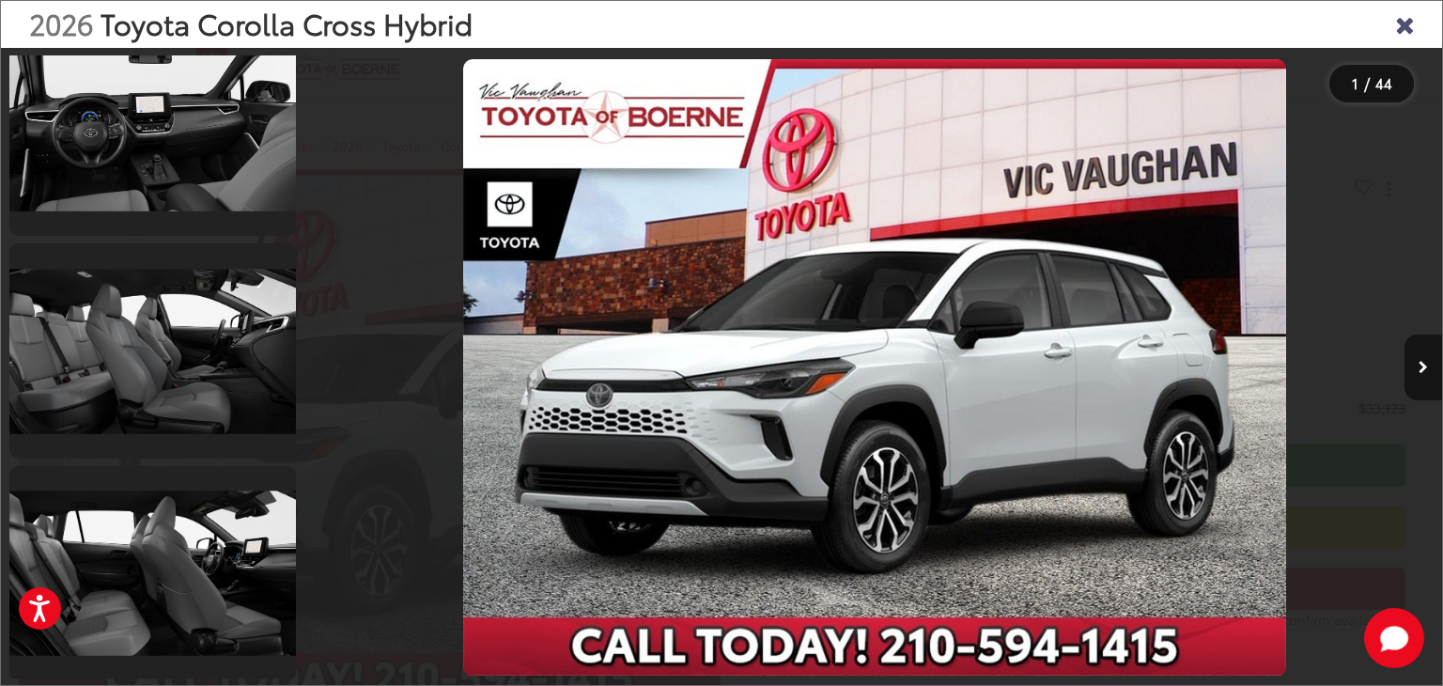
scroll to position [8877, 0]
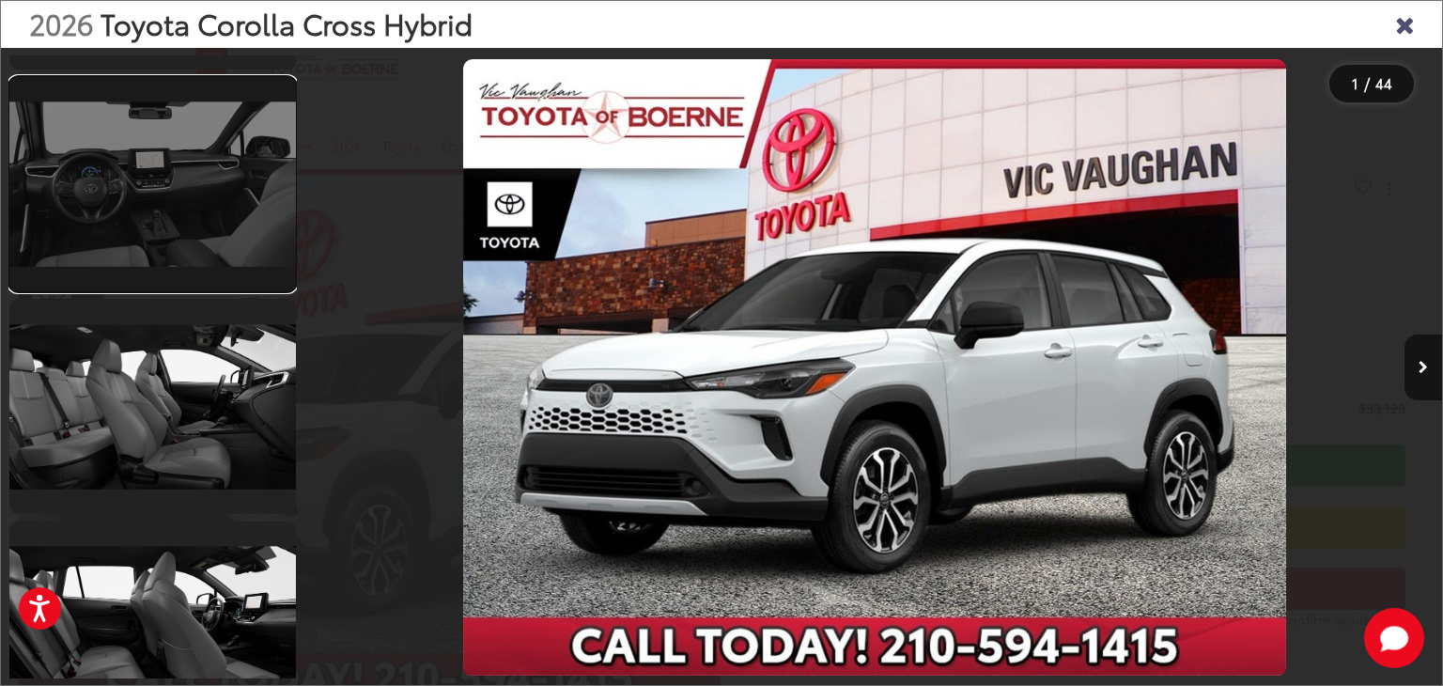
click at [193, 246] on link at bounding box center [152, 184] width 286 height 215
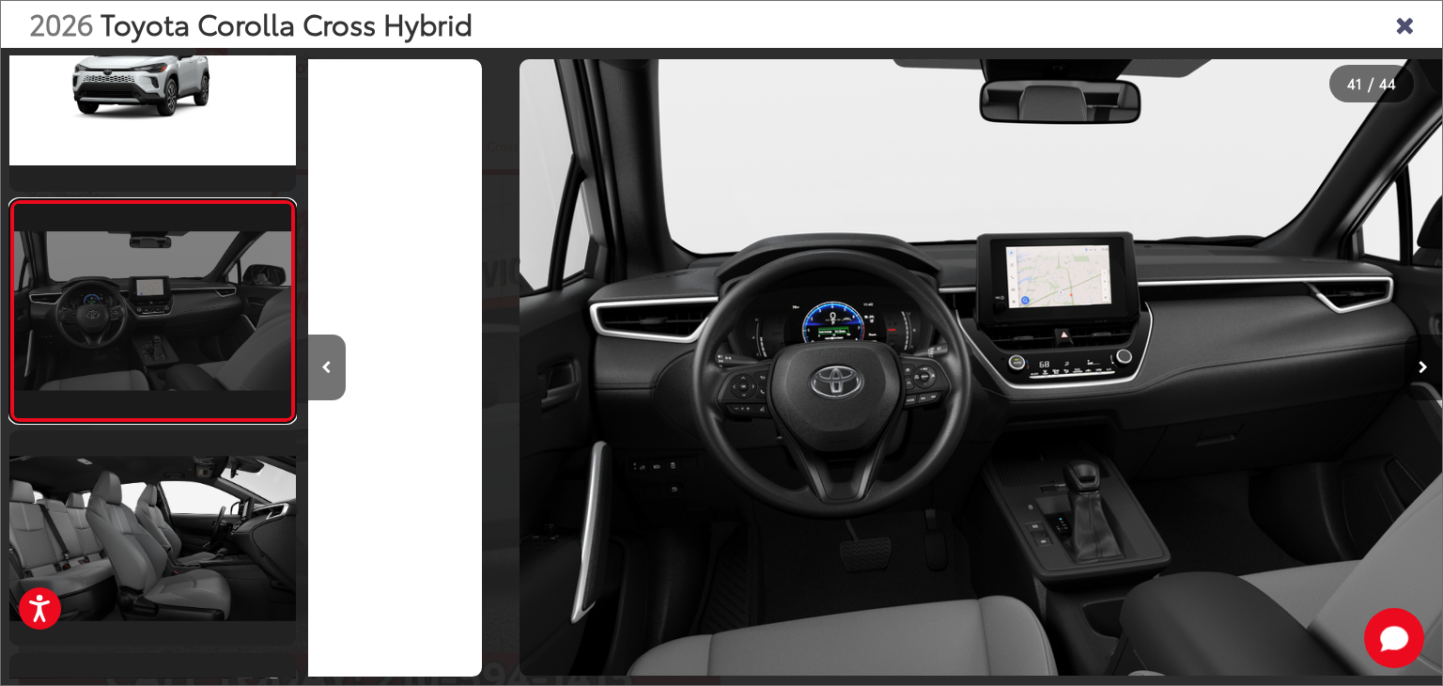
scroll to position [0, 45360]
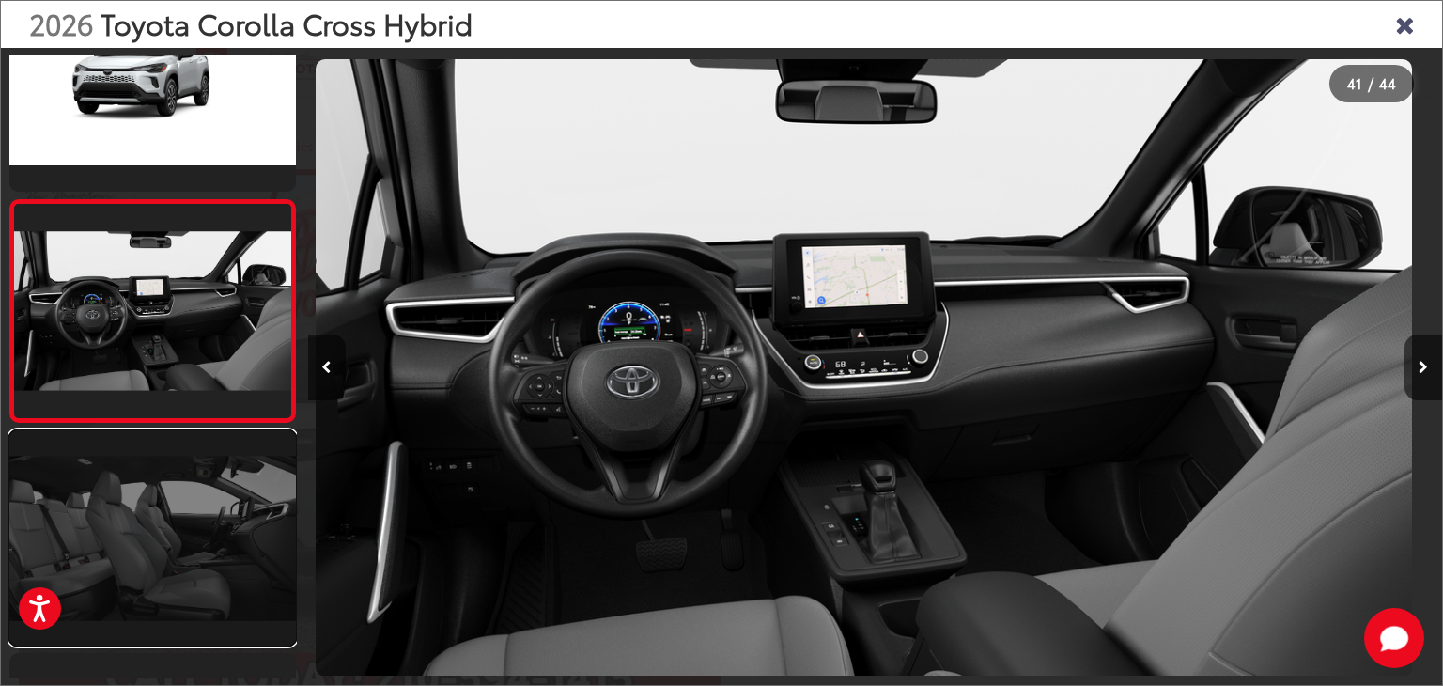
click at [210, 491] on link at bounding box center [152, 537] width 286 height 215
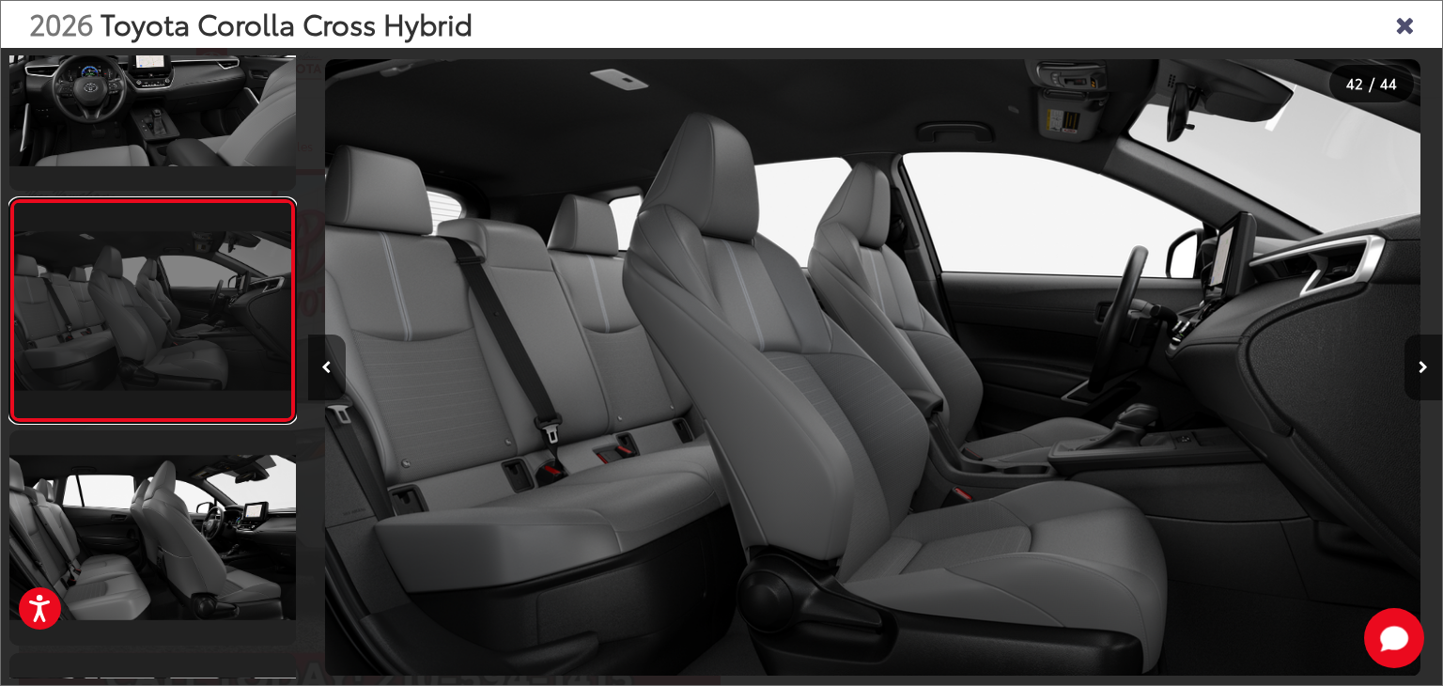
scroll to position [0, 46494]
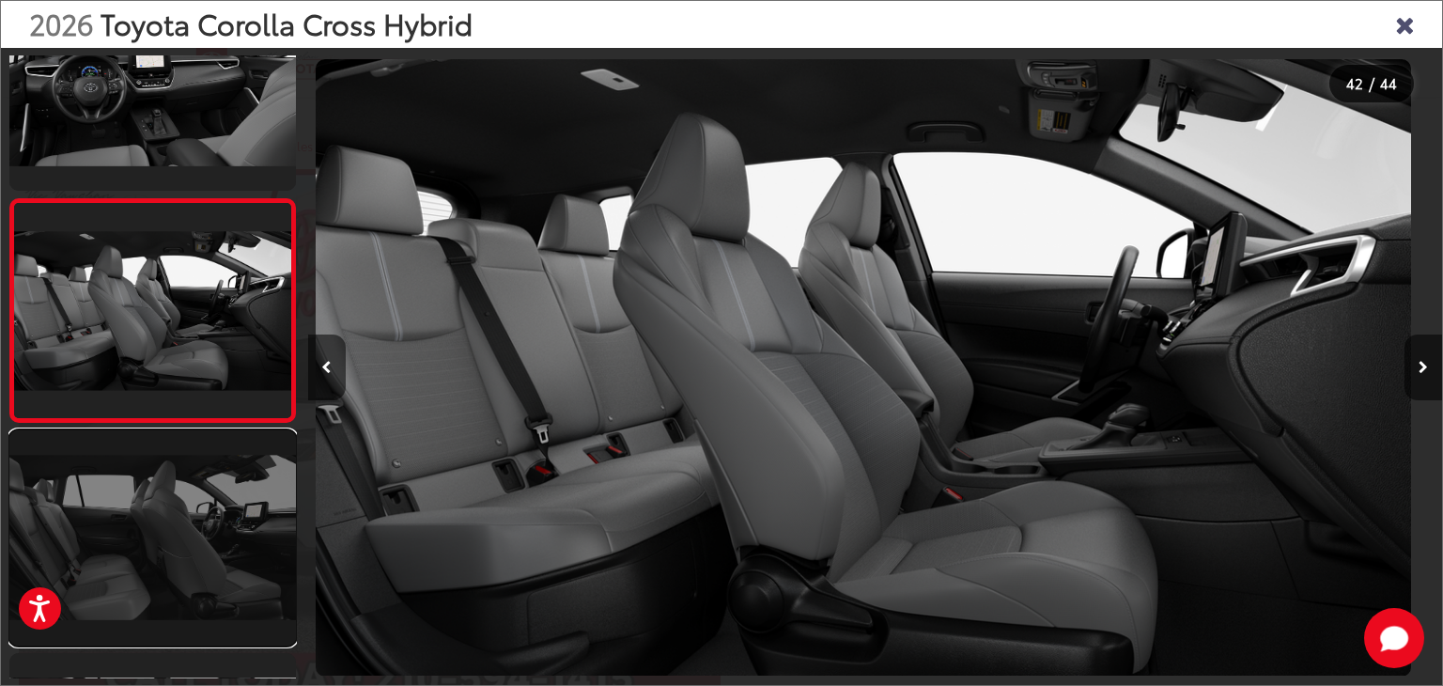
click at [210, 493] on link at bounding box center [152, 537] width 286 height 215
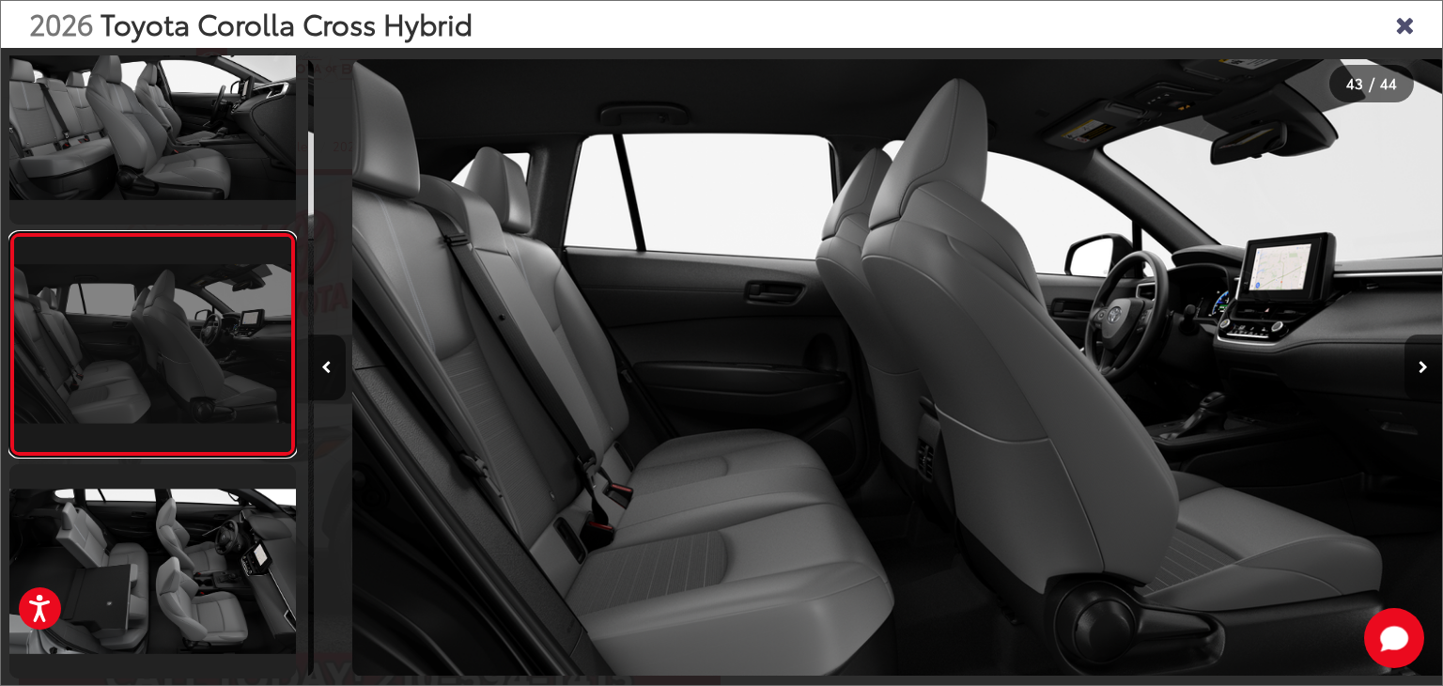
scroll to position [0, 47629]
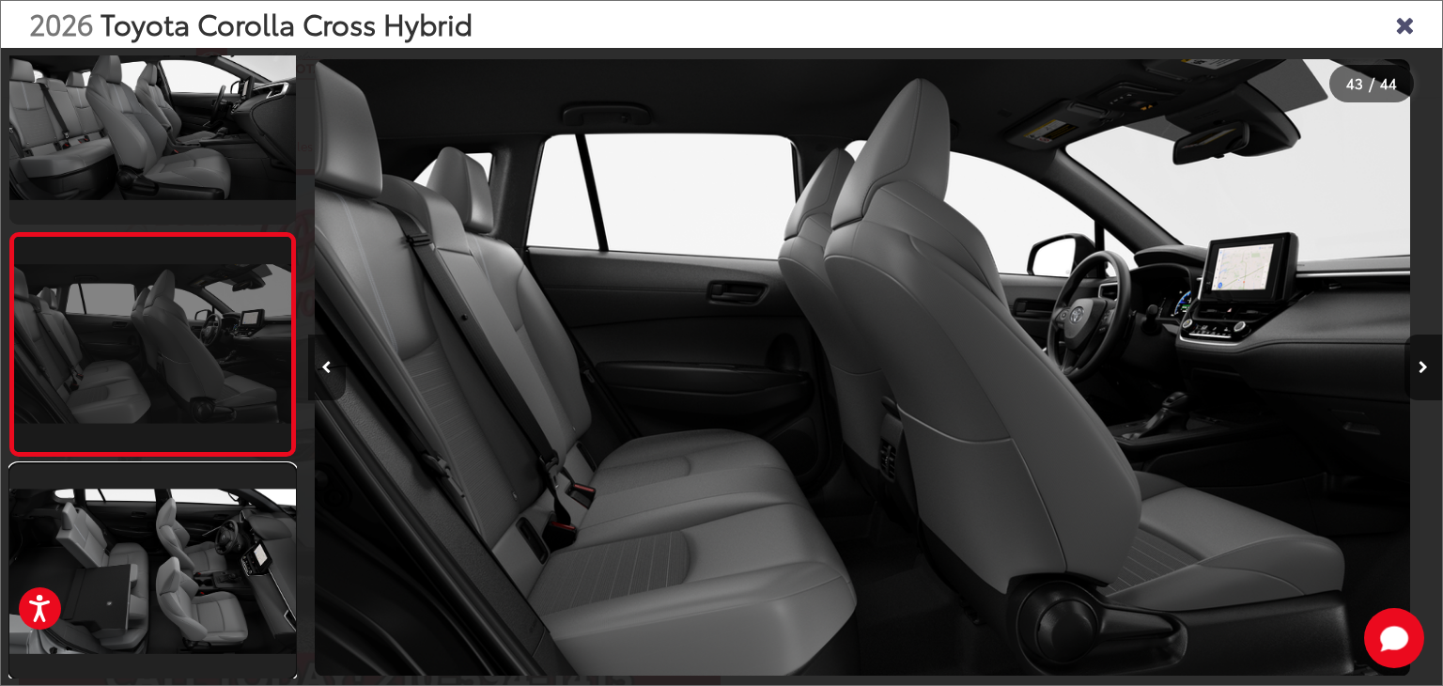
click at [210, 493] on link at bounding box center [152, 571] width 286 height 215
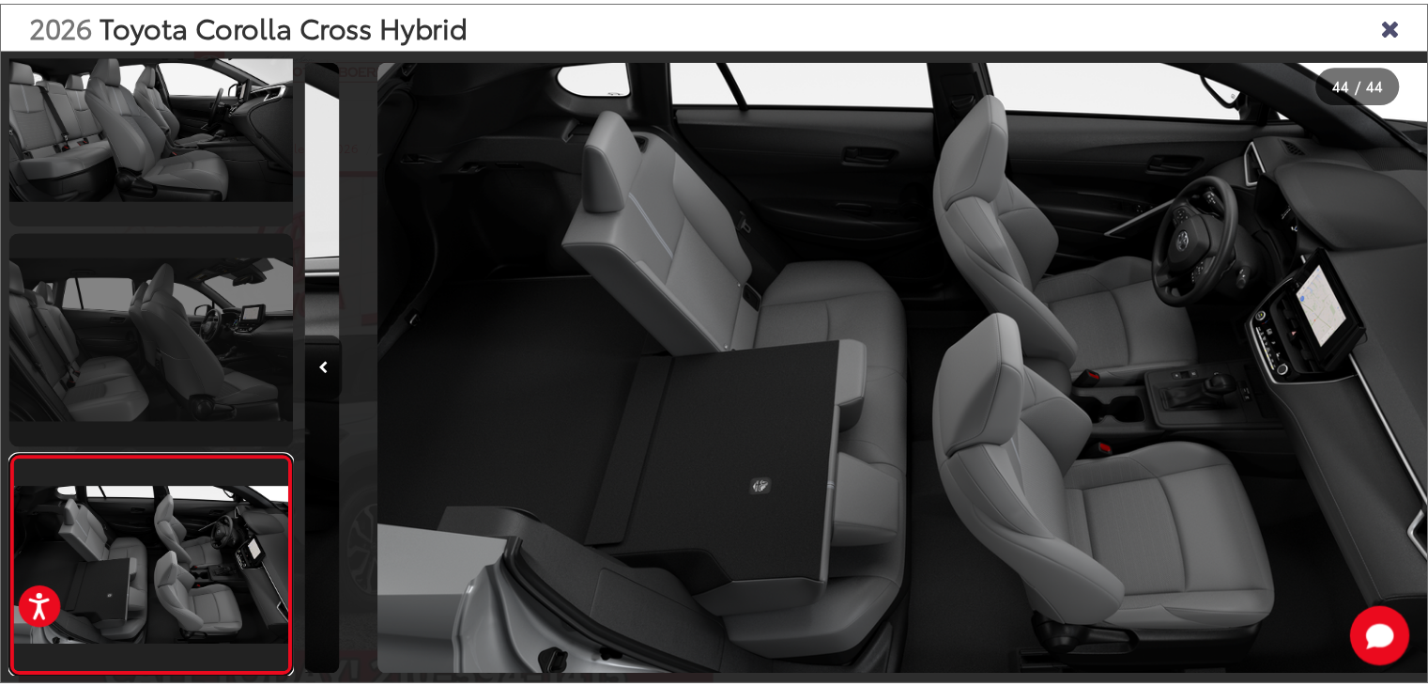
scroll to position [0, 48762]
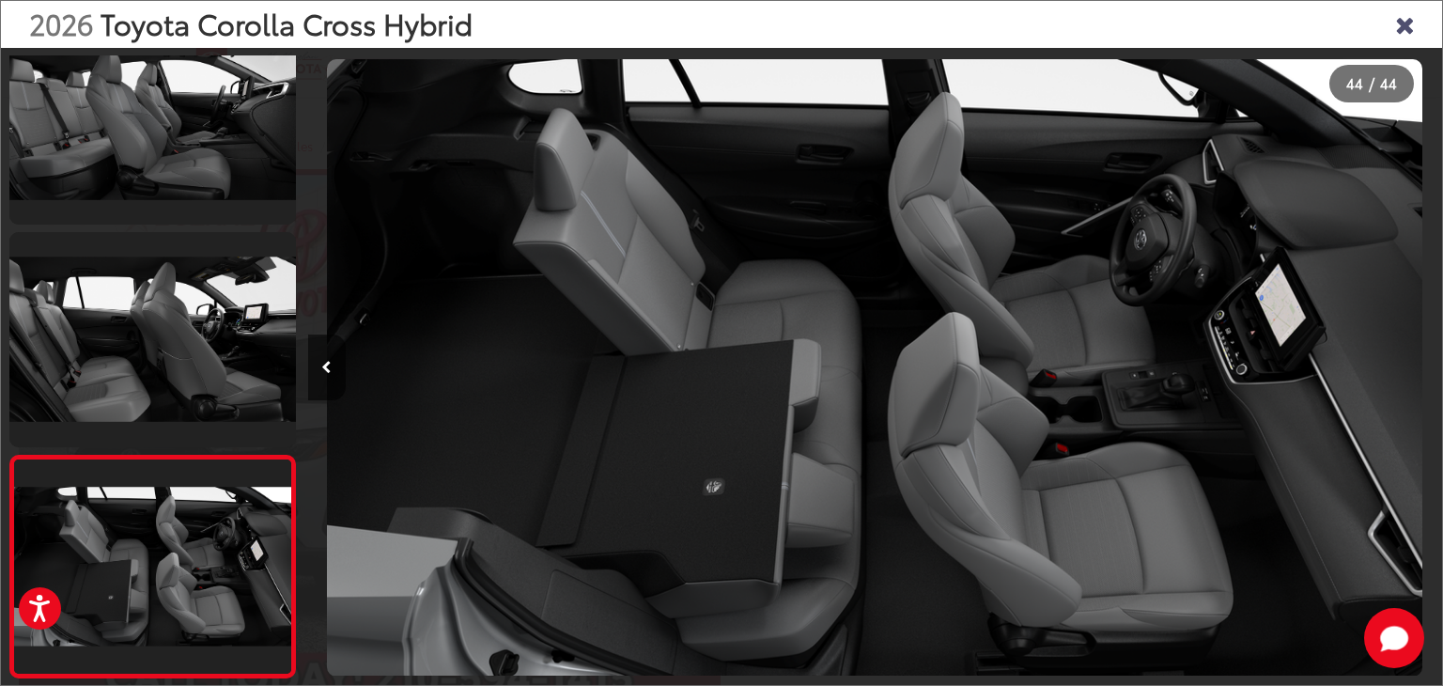
click at [1396, 30] on icon "Close gallery" at bounding box center [1404, 23] width 19 height 24
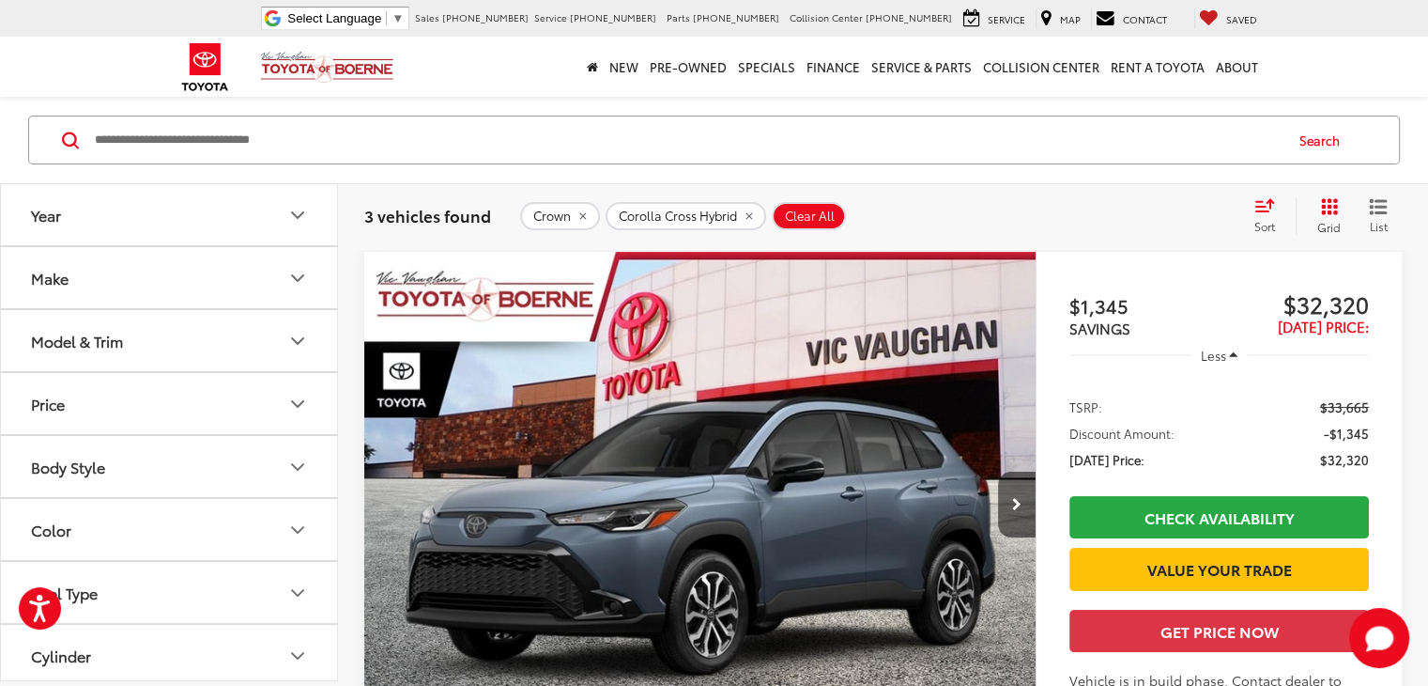
click at [294, 275] on icon "Make" at bounding box center [297, 278] width 11 height 6
click at [299, 455] on icon "Model & Trim" at bounding box center [297, 461] width 23 height 23
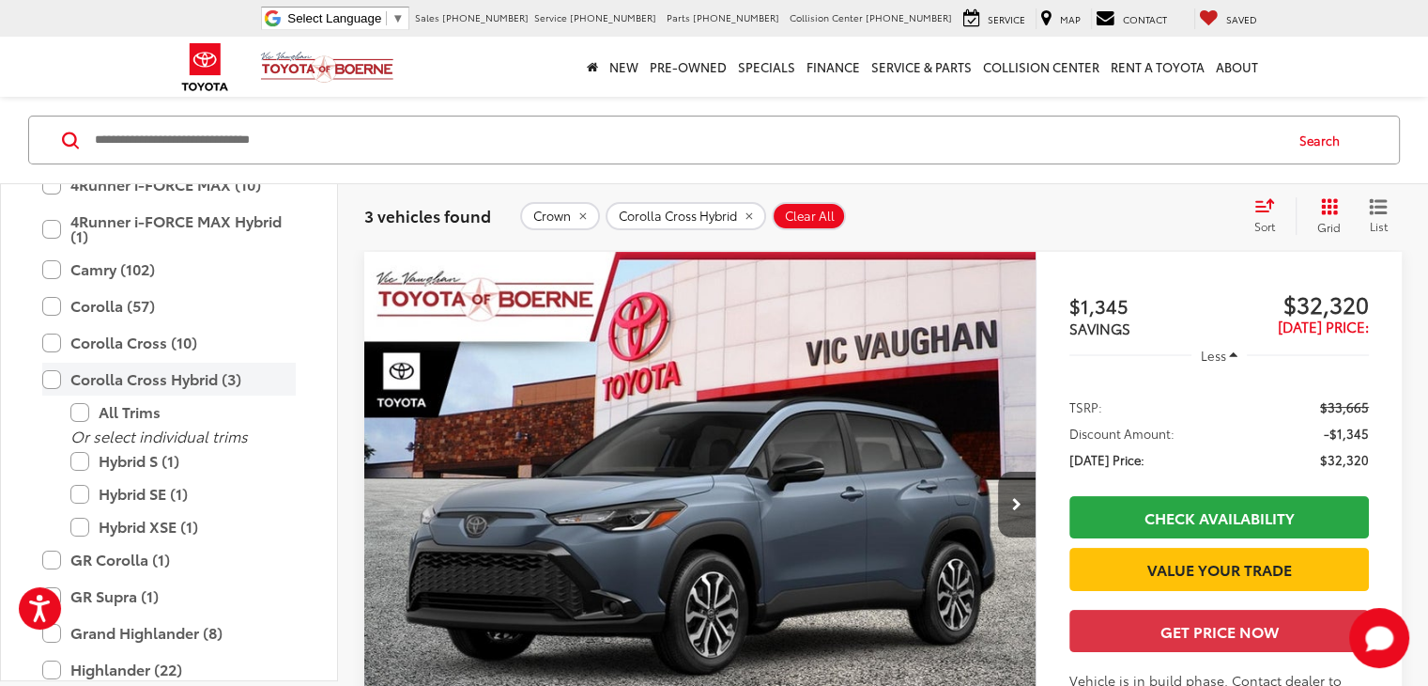
click at [52, 384] on label "Corolla Cross Hybrid (3)" at bounding box center [169, 379] width 254 height 33
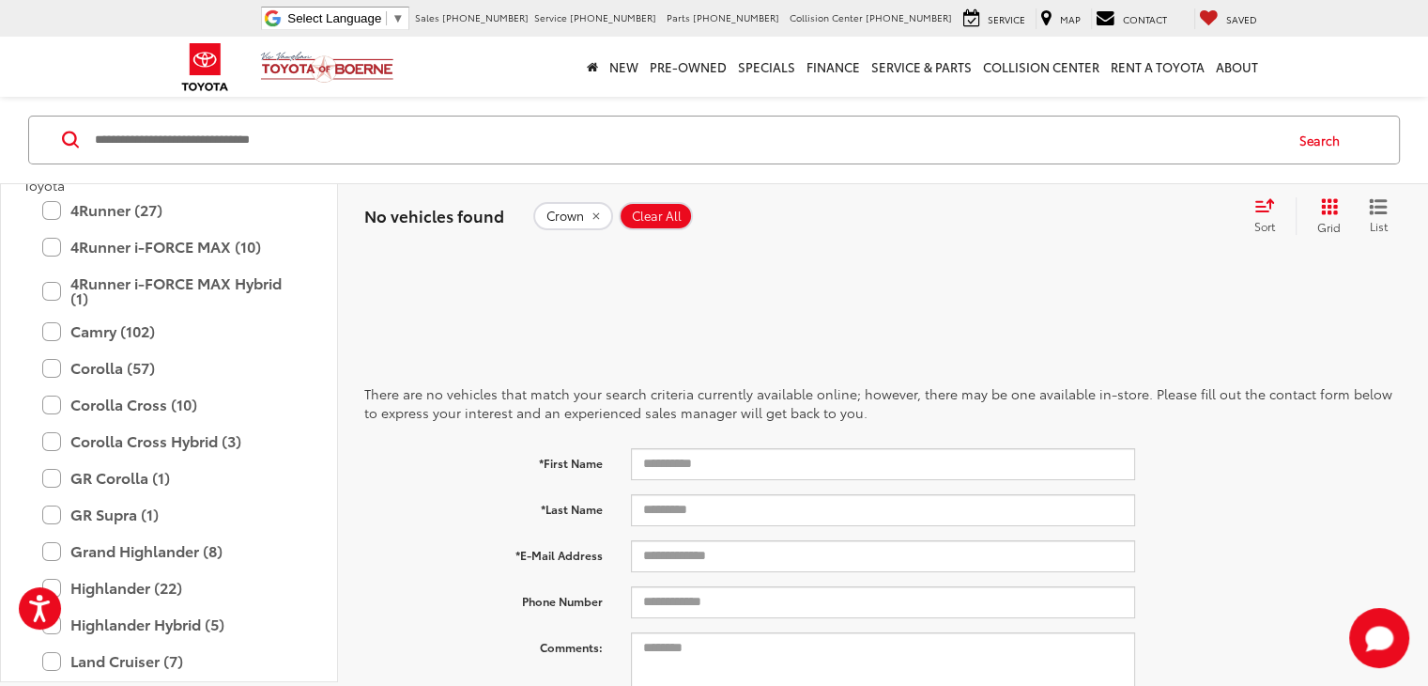
scroll to position [282, 0]
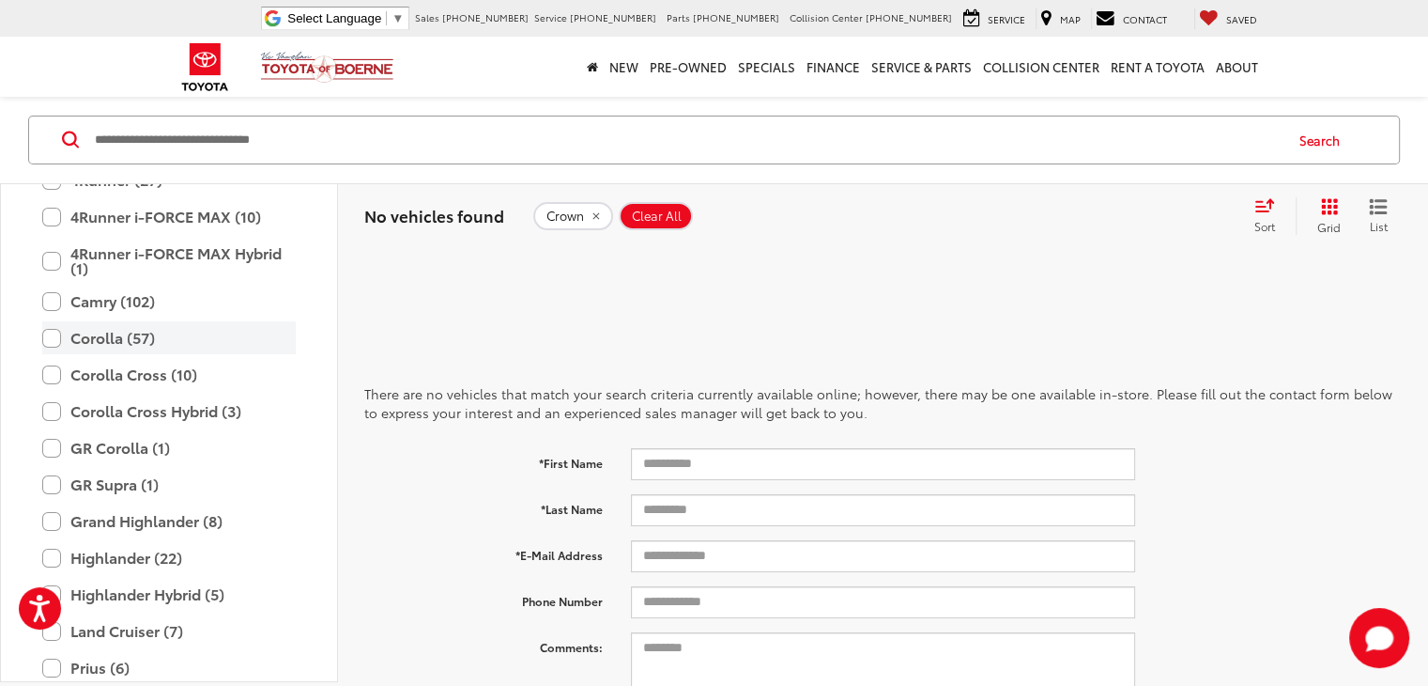
click at [56, 343] on label "Corolla (57)" at bounding box center [169, 337] width 254 height 33
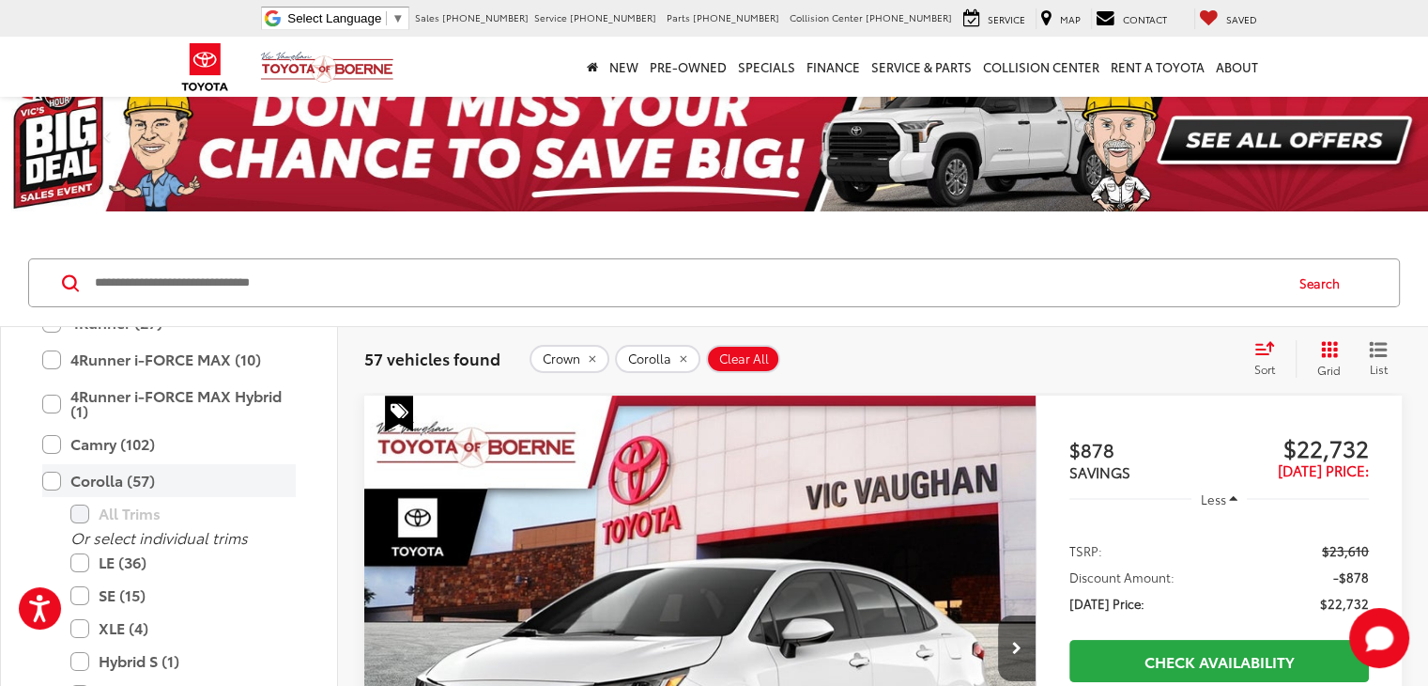
scroll to position [168, 0]
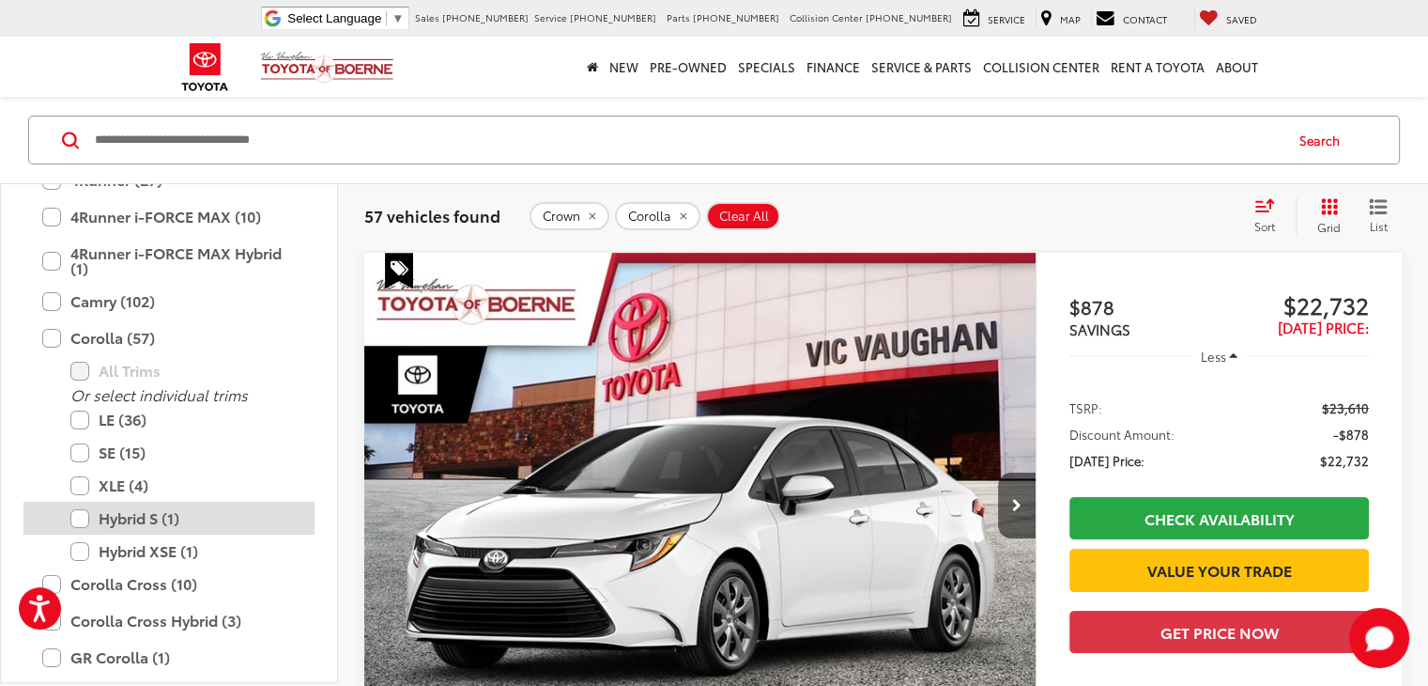
click at [79, 512] on label "Hybrid S (1)" at bounding box center [182, 517] width 225 height 33
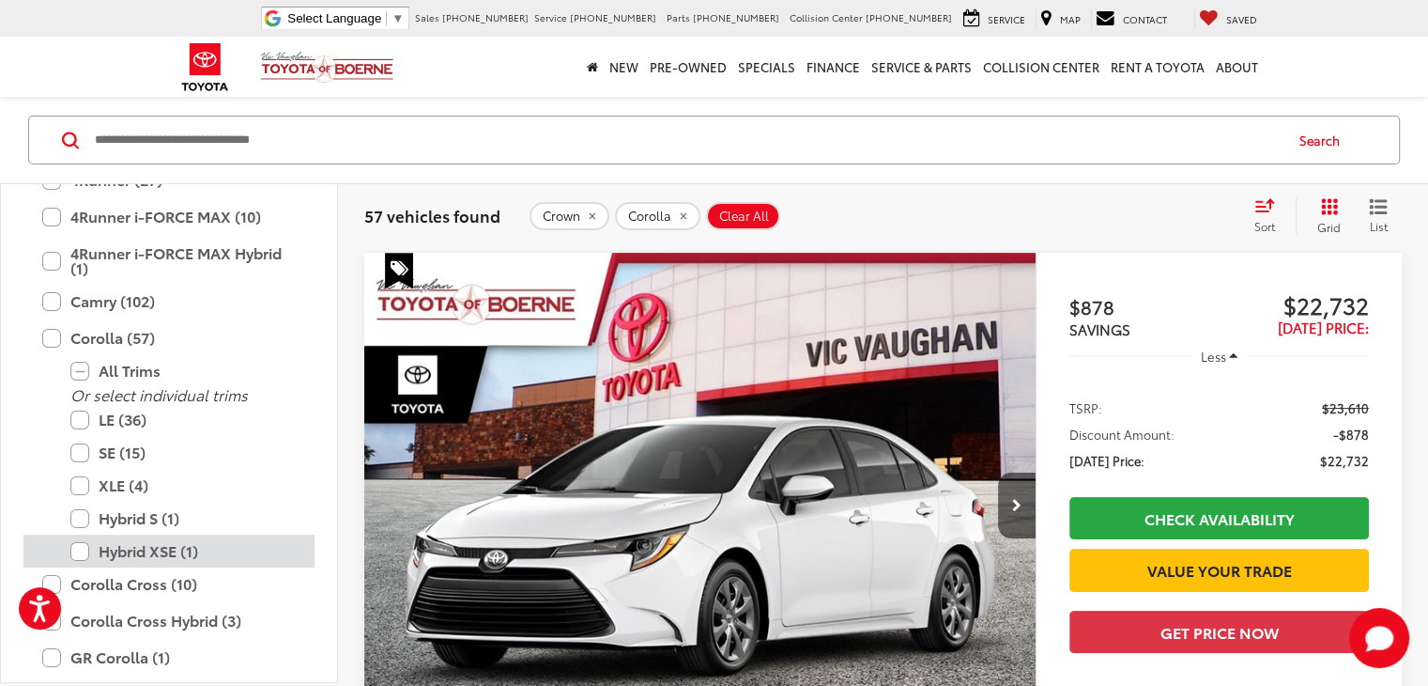
click at [79, 549] on label "Hybrid XSE (1)" at bounding box center [182, 550] width 225 height 33
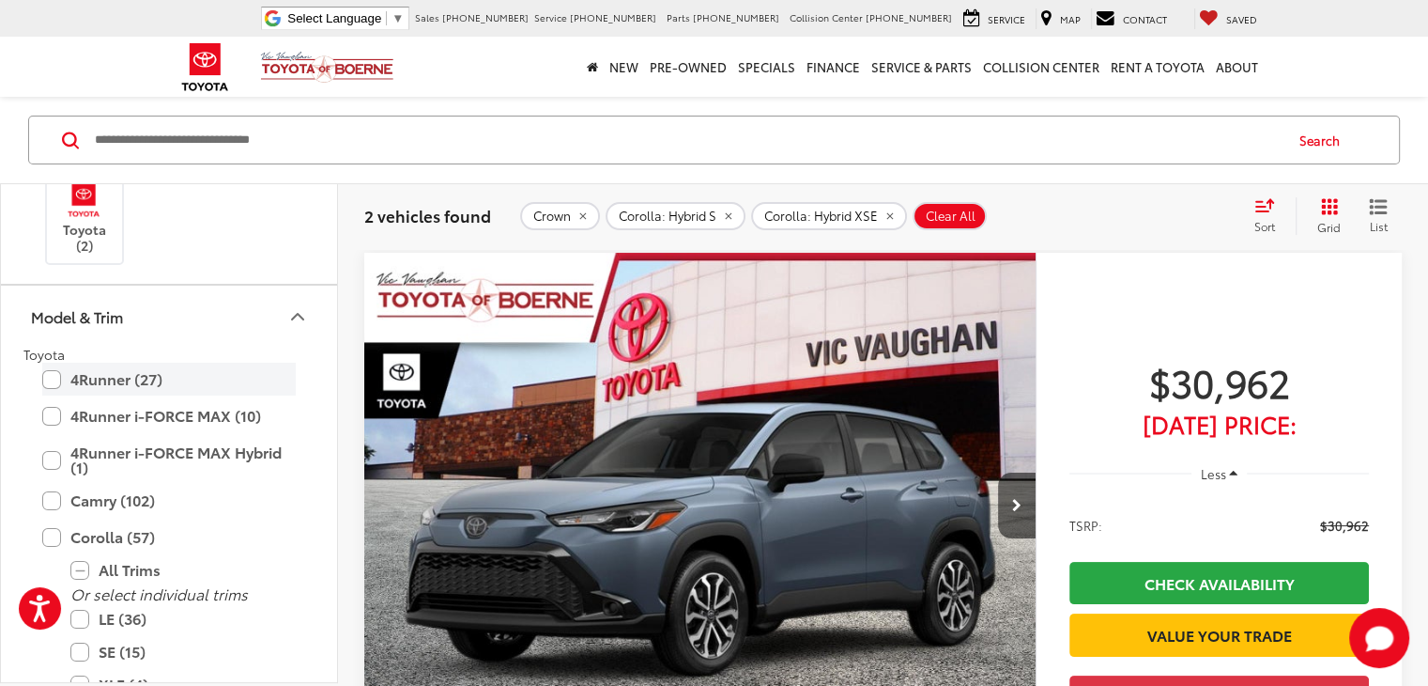
scroll to position [333, 0]
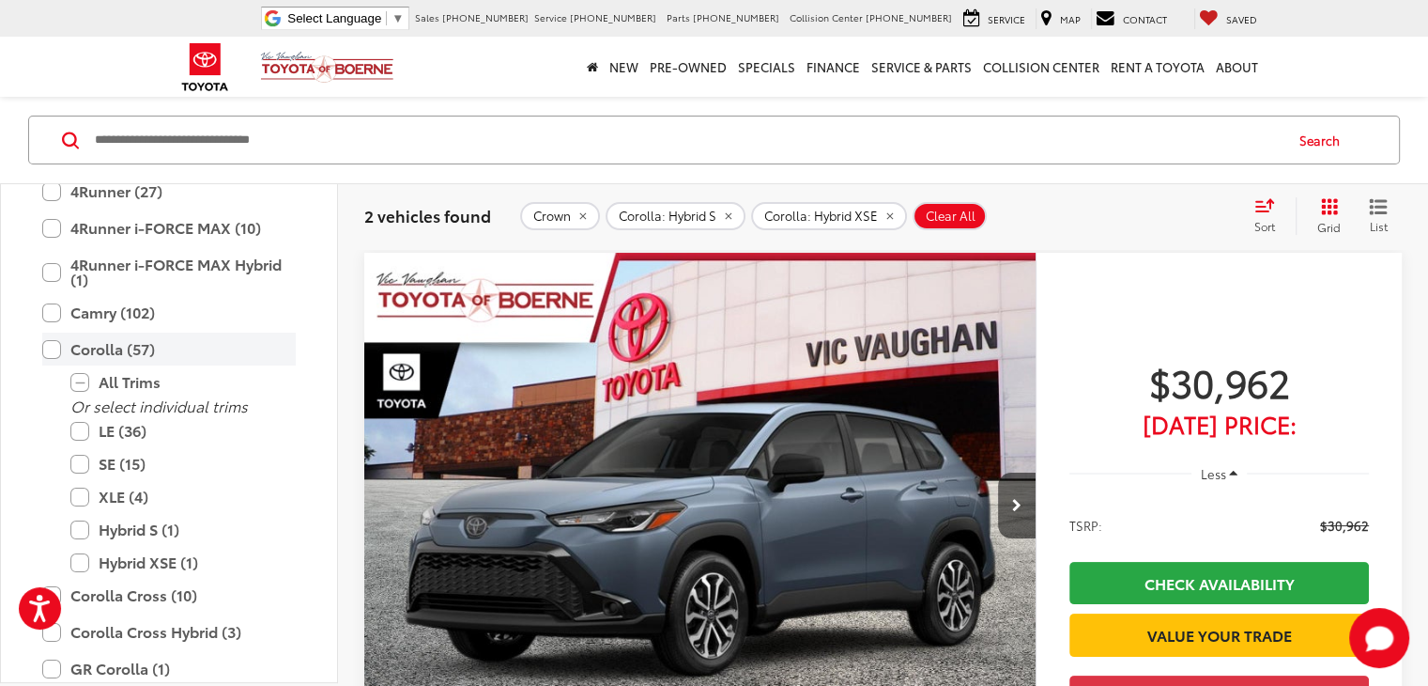
click at [56, 343] on label "Corolla (57)" at bounding box center [169, 348] width 254 height 33
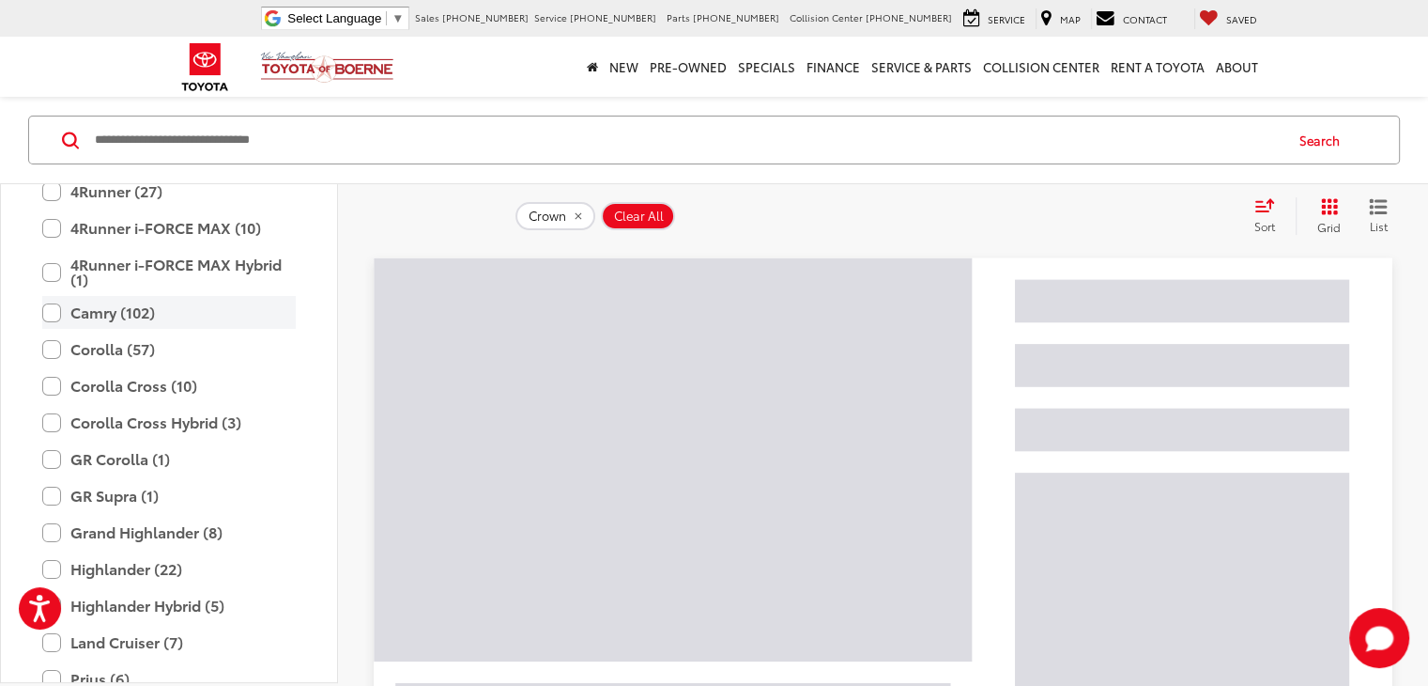
scroll to position [25, 0]
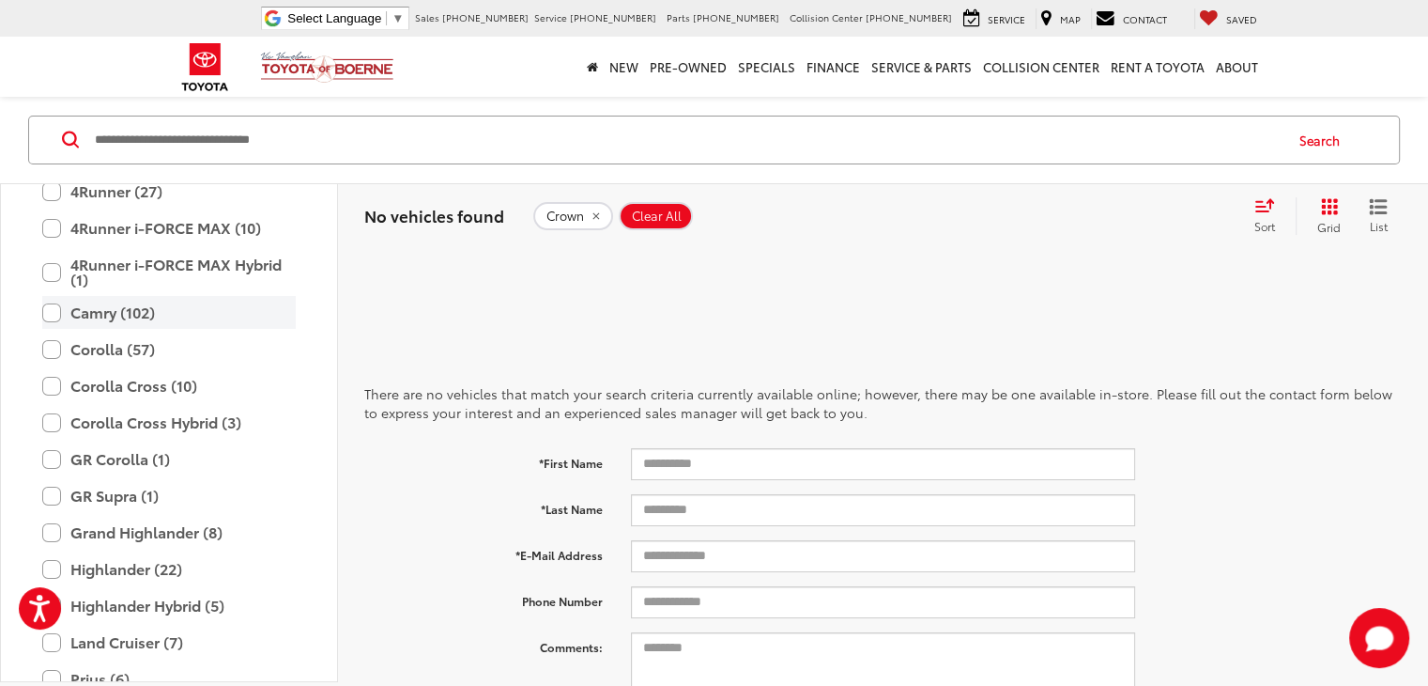
click at [56, 312] on label "Camry (102)" at bounding box center [169, 312] width 254 height 33
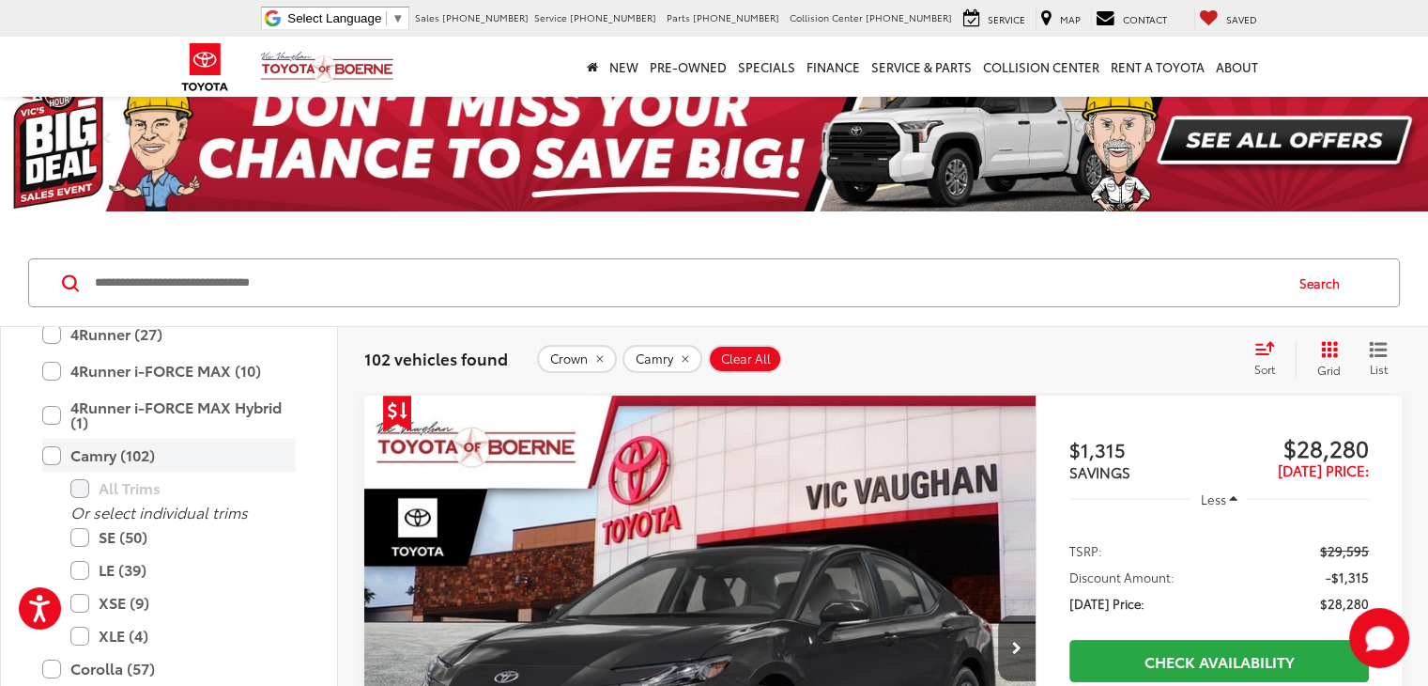
scroll to position [168, 0]
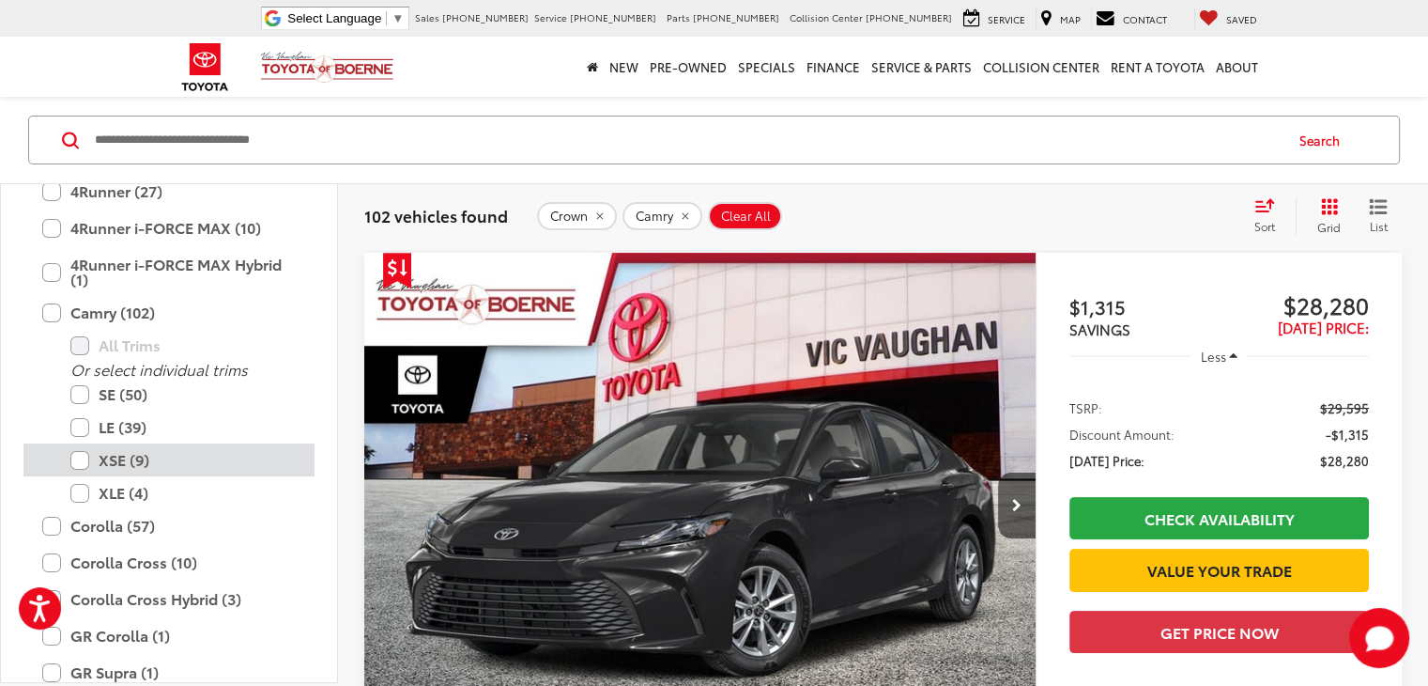
click at [85, 453] on label "XSE (9)" at bounding box center [182, 459] width 225 height 33
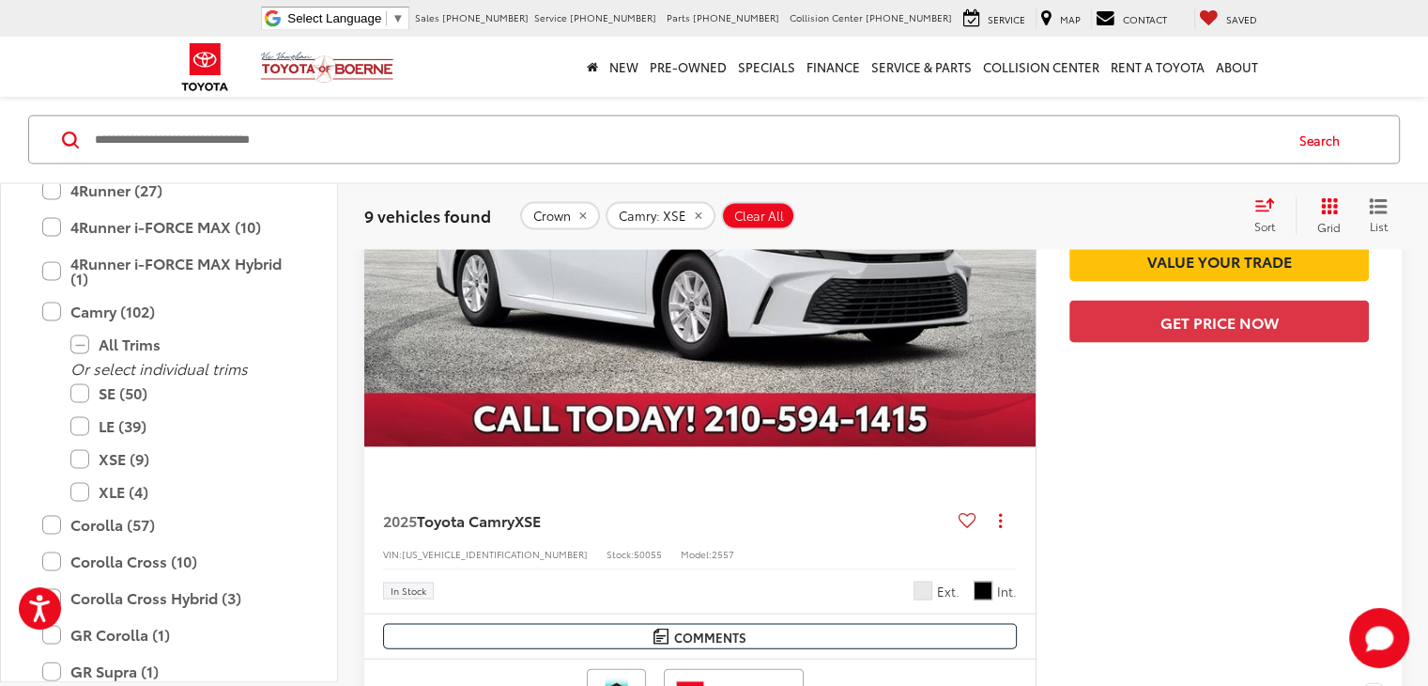
scroll to position [3925, 0]
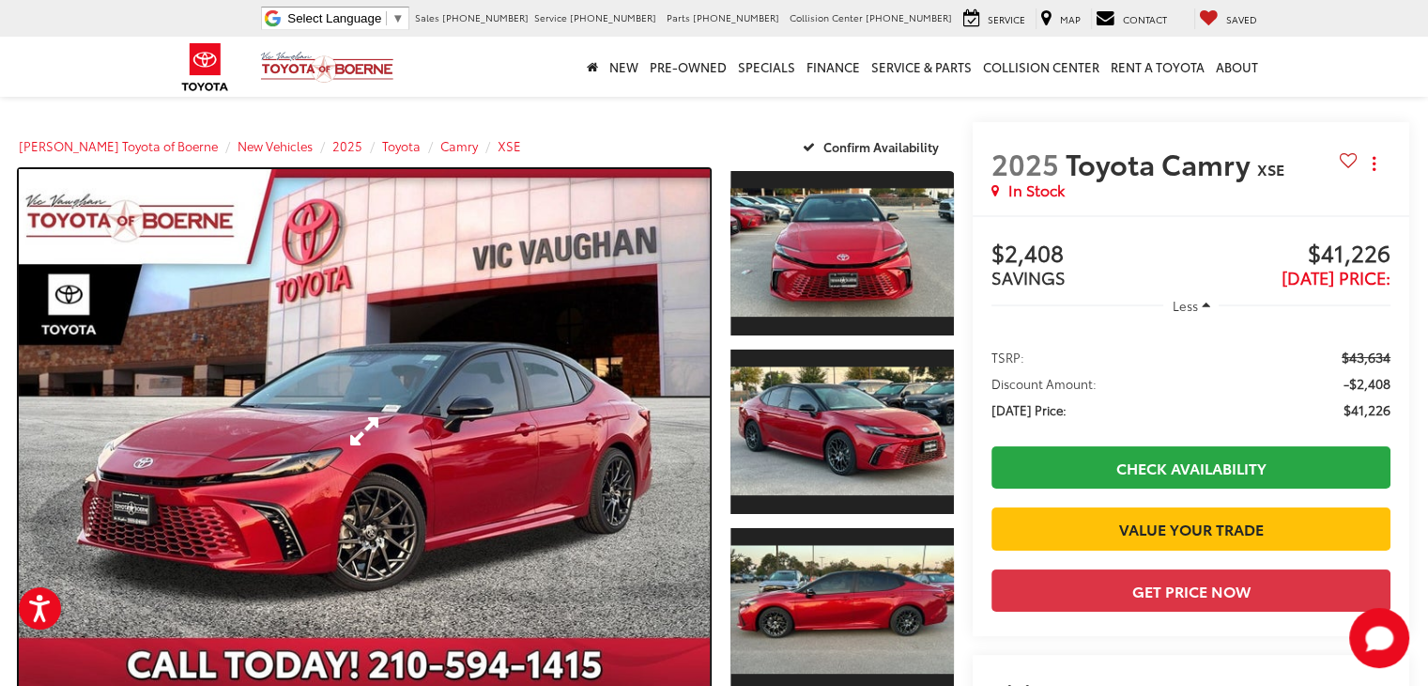
click at [567, 418] on link "Expand Photo 0" at bounding box center [364, 431] width 691 height 524
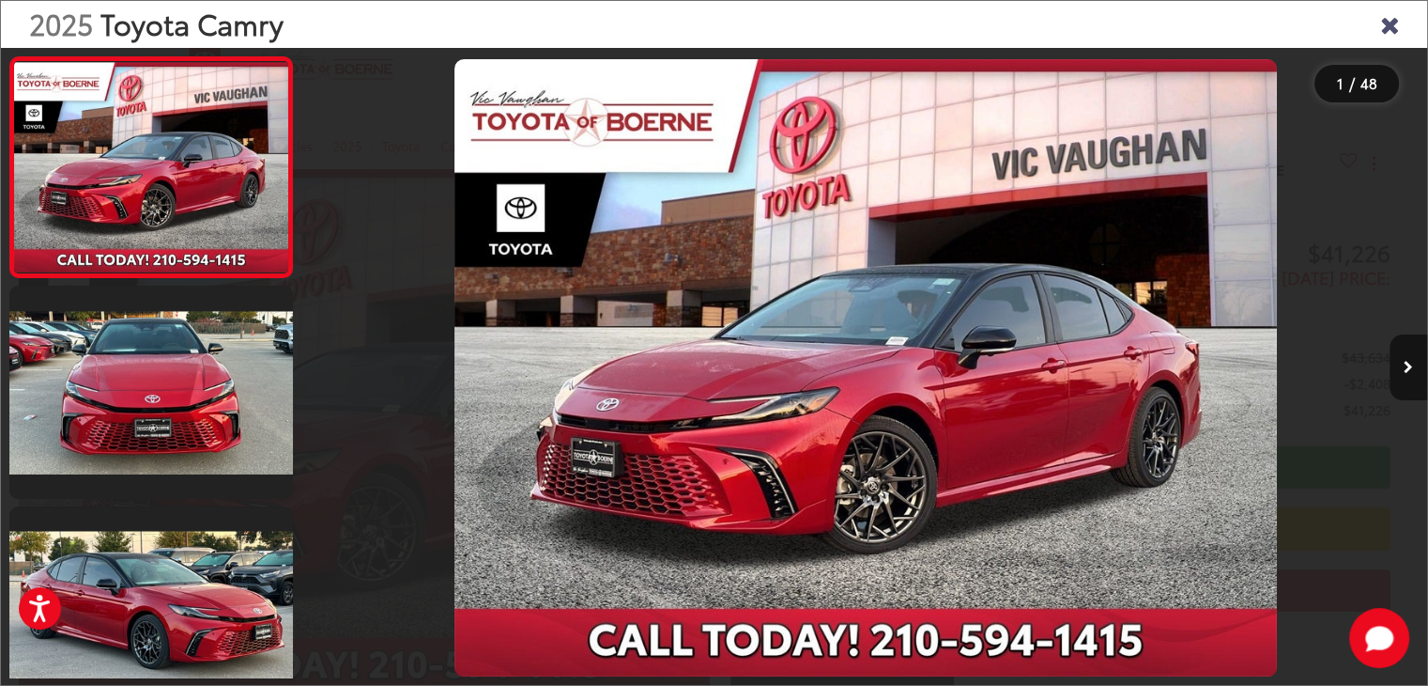
click at [567, 418] on div at bounding box center [445, 367] width 281 height 639
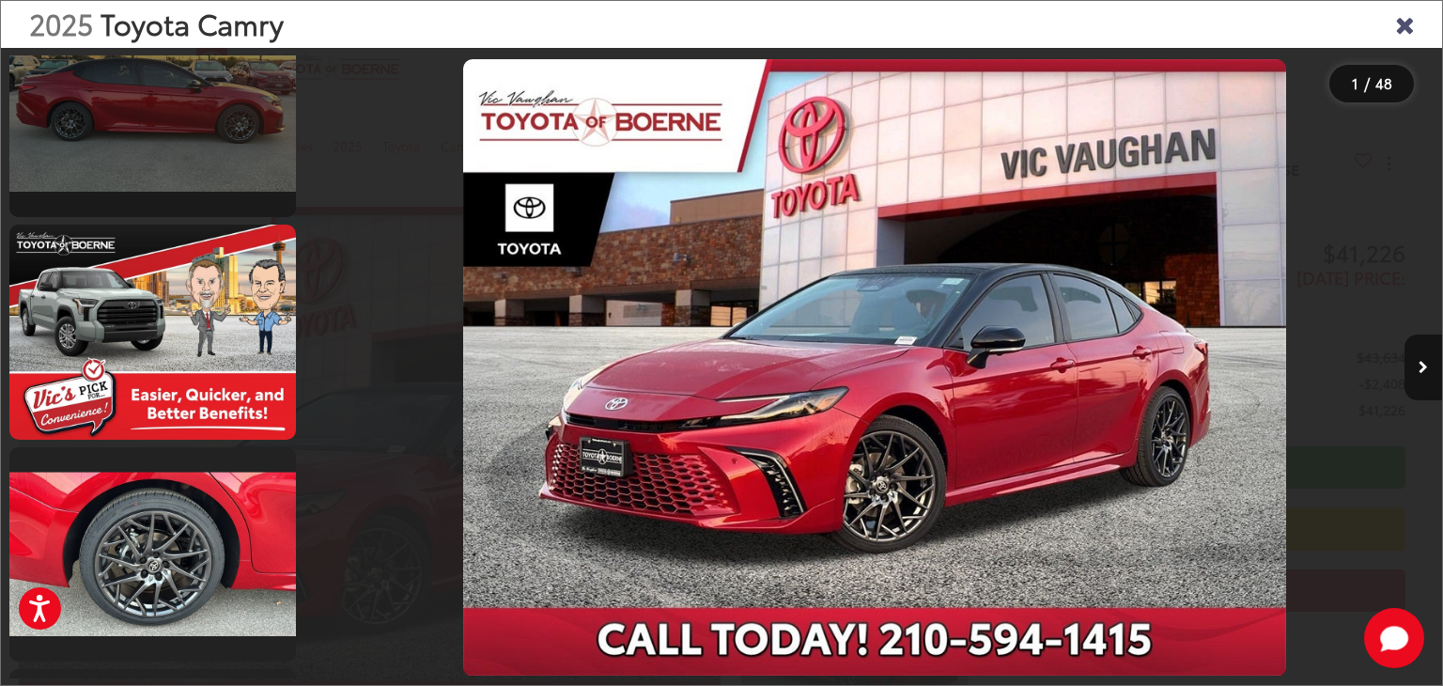
scroll to position [2348, 0]
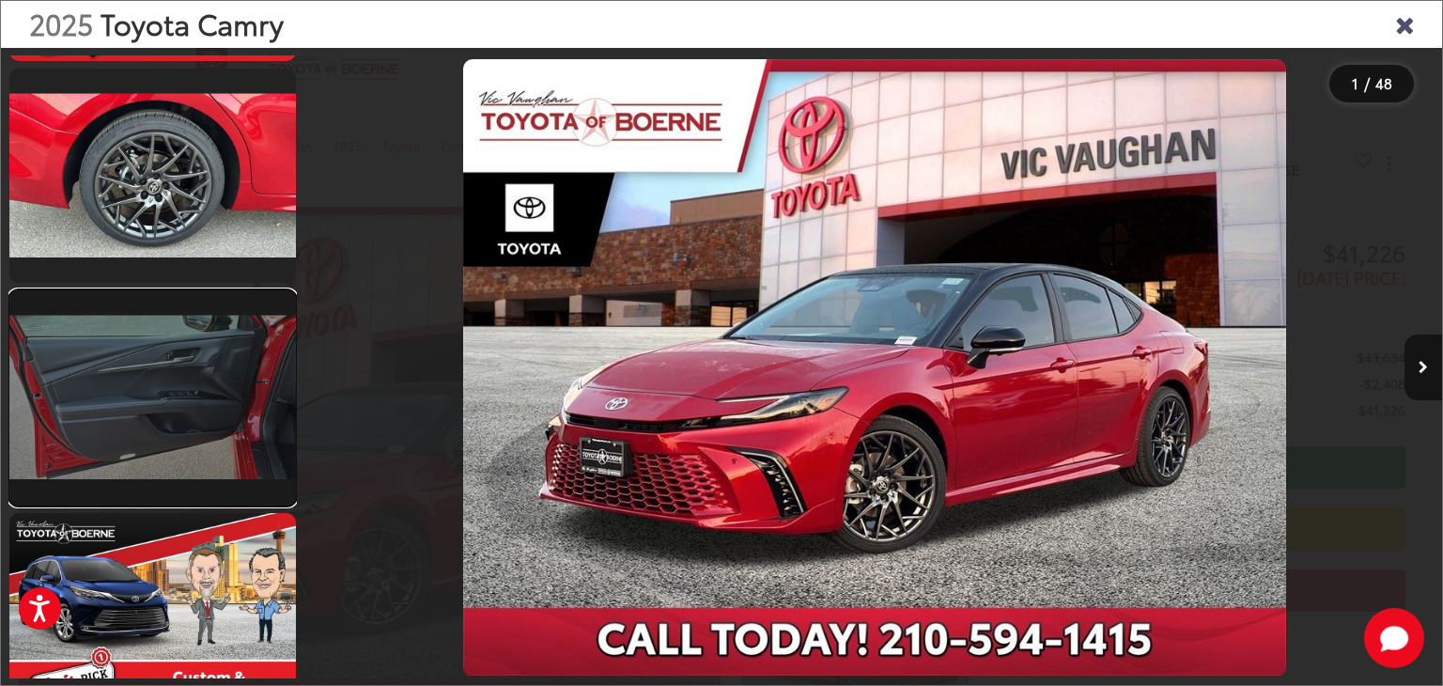
click at [126, 405] on link at bounding box center [152, 397] width 286 height 215
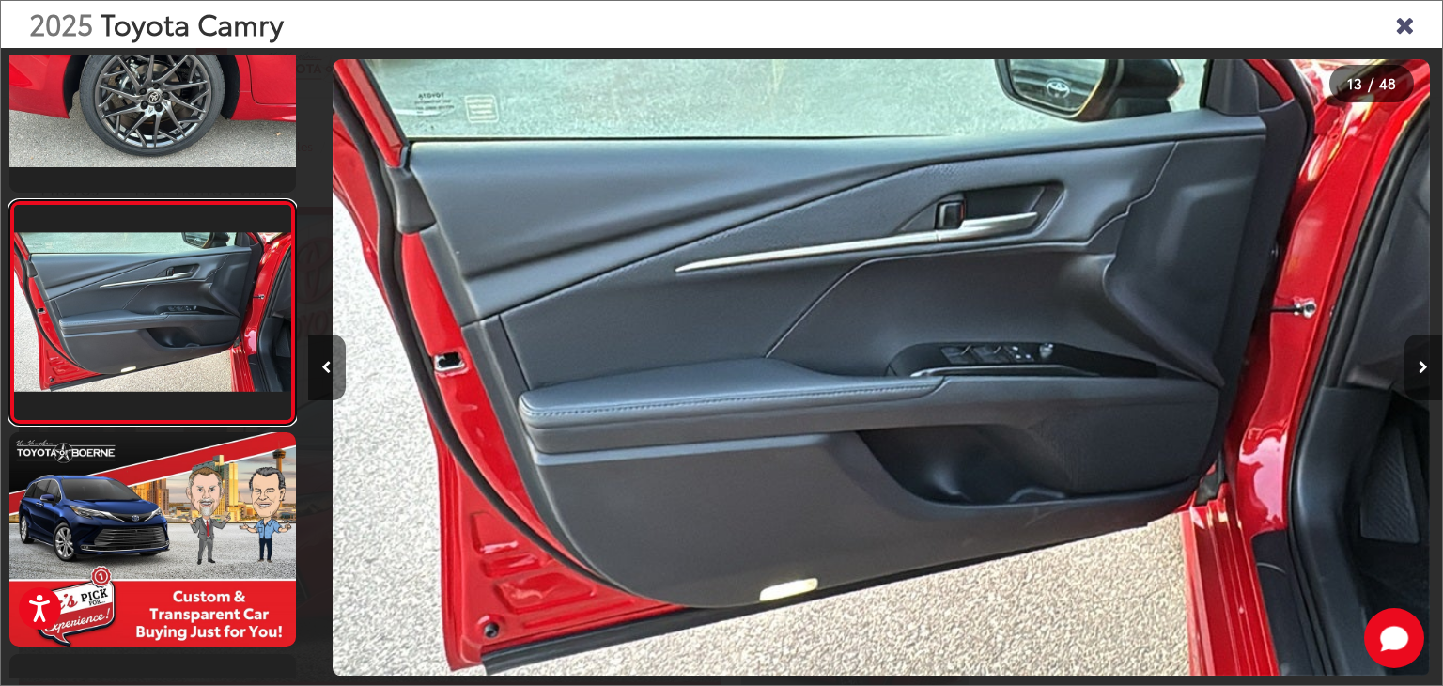
scroll to position [0, 13608]
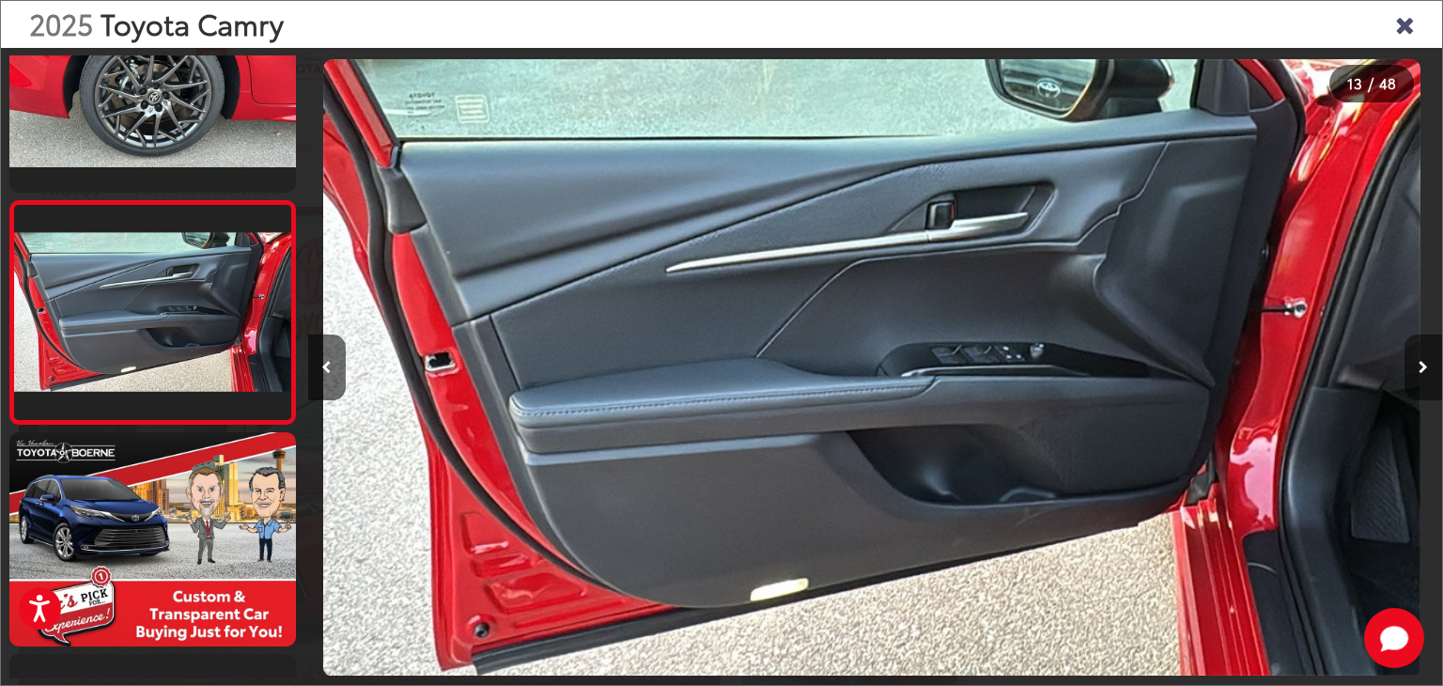
click at [1427, 373] on button "Next image" at bounding box center [1423, 367] width 38 height 66
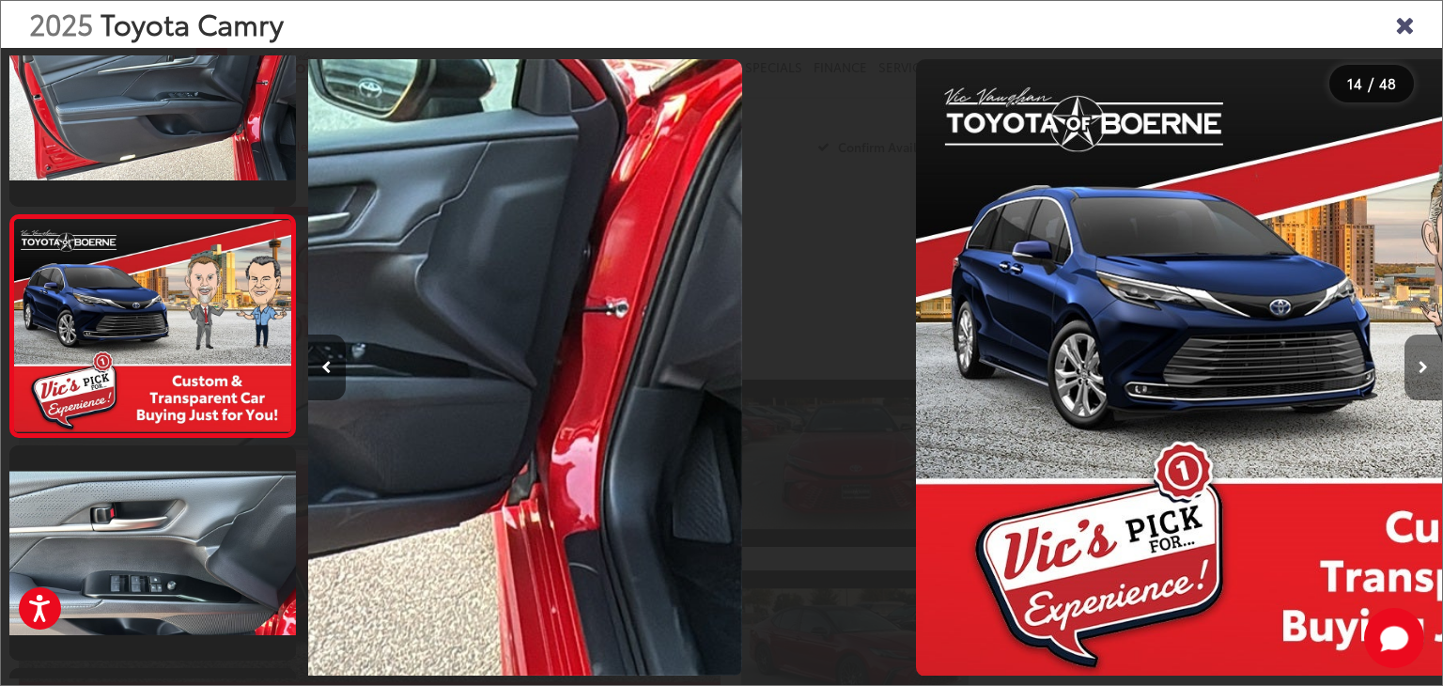
scroll to position [2744, 0]
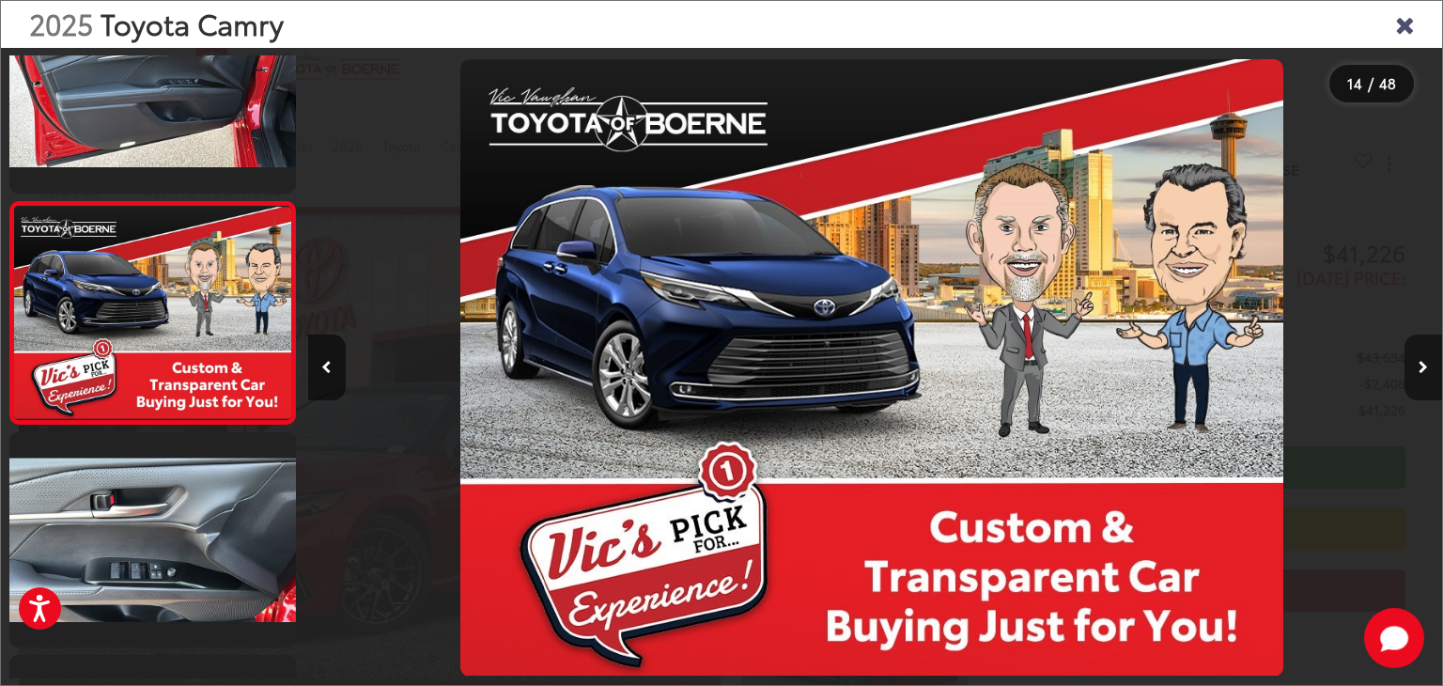
click at [1427, 373] on button "Next image" at bounding box center [1423, 367] width 38 height 66
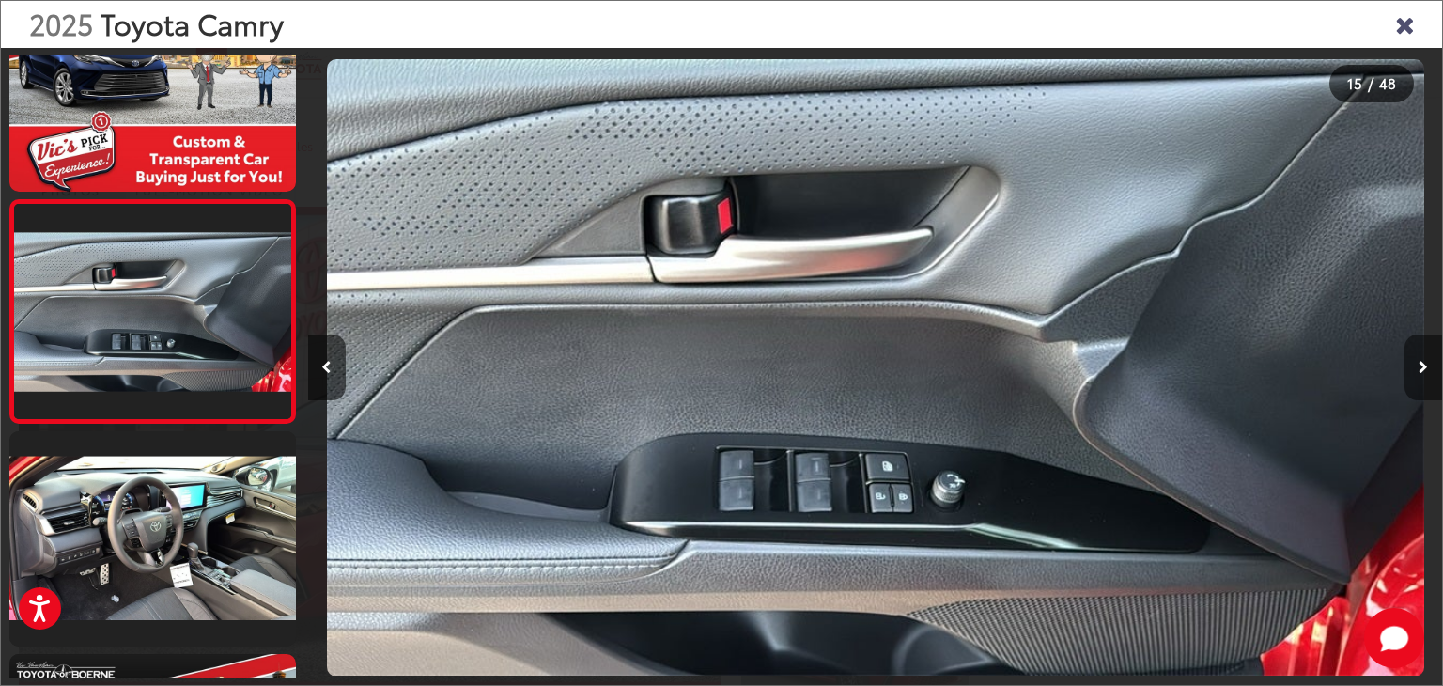
scroll to position [0, 15876]
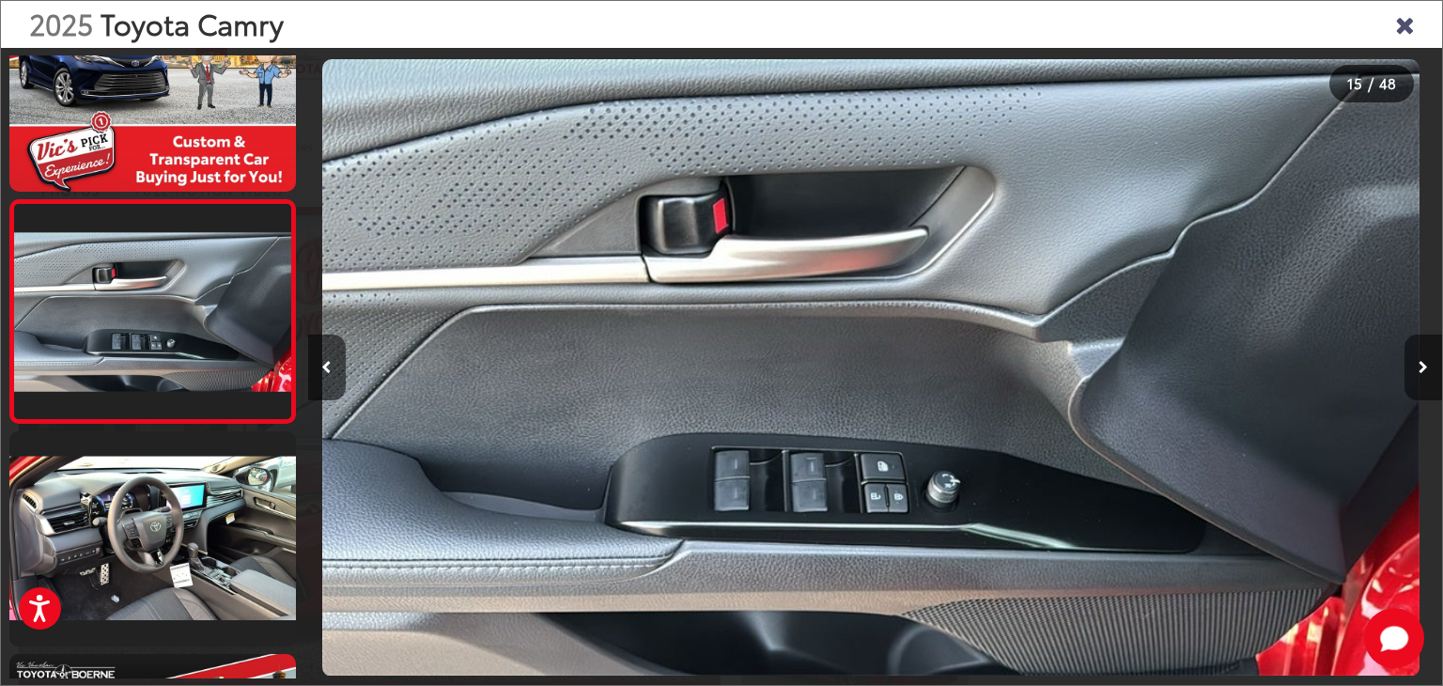
click at [1427, 373] on button "Next image" at bounding box center [1423, 367] width 38 height 66
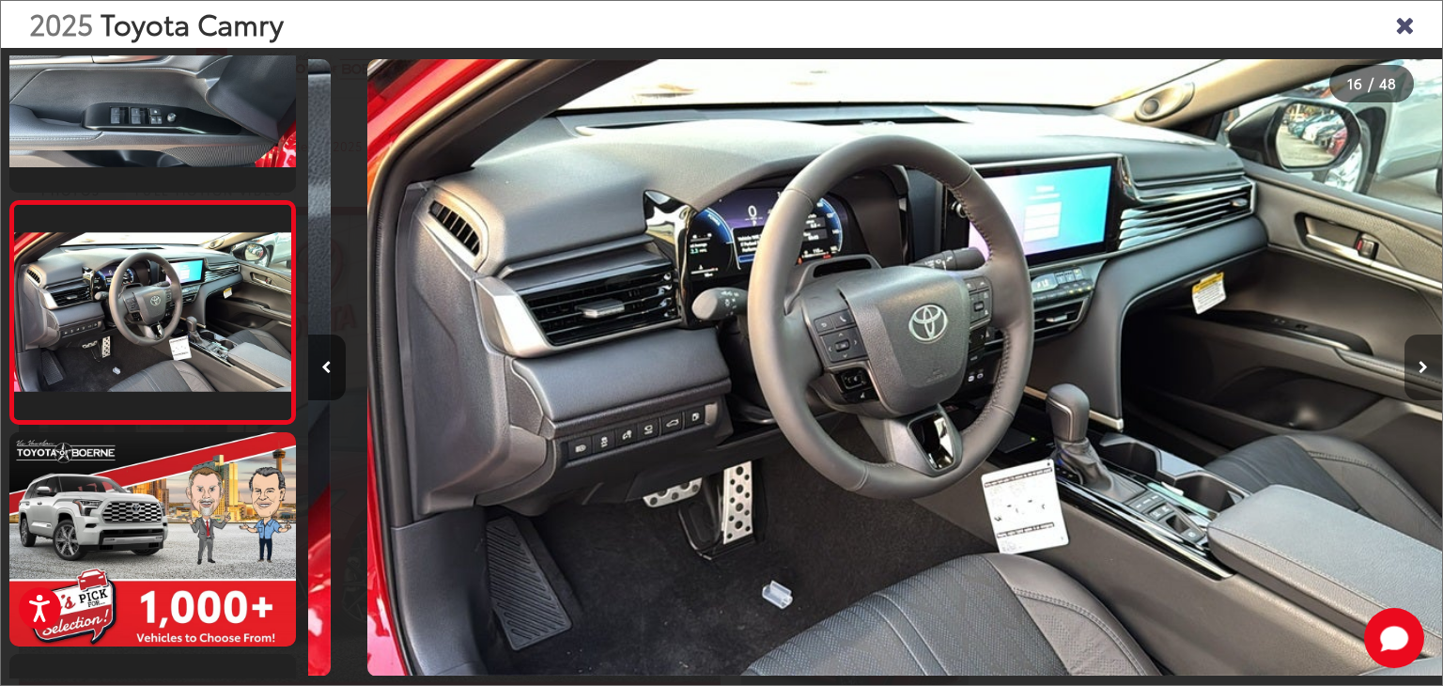
scroll to position [0, 17010]
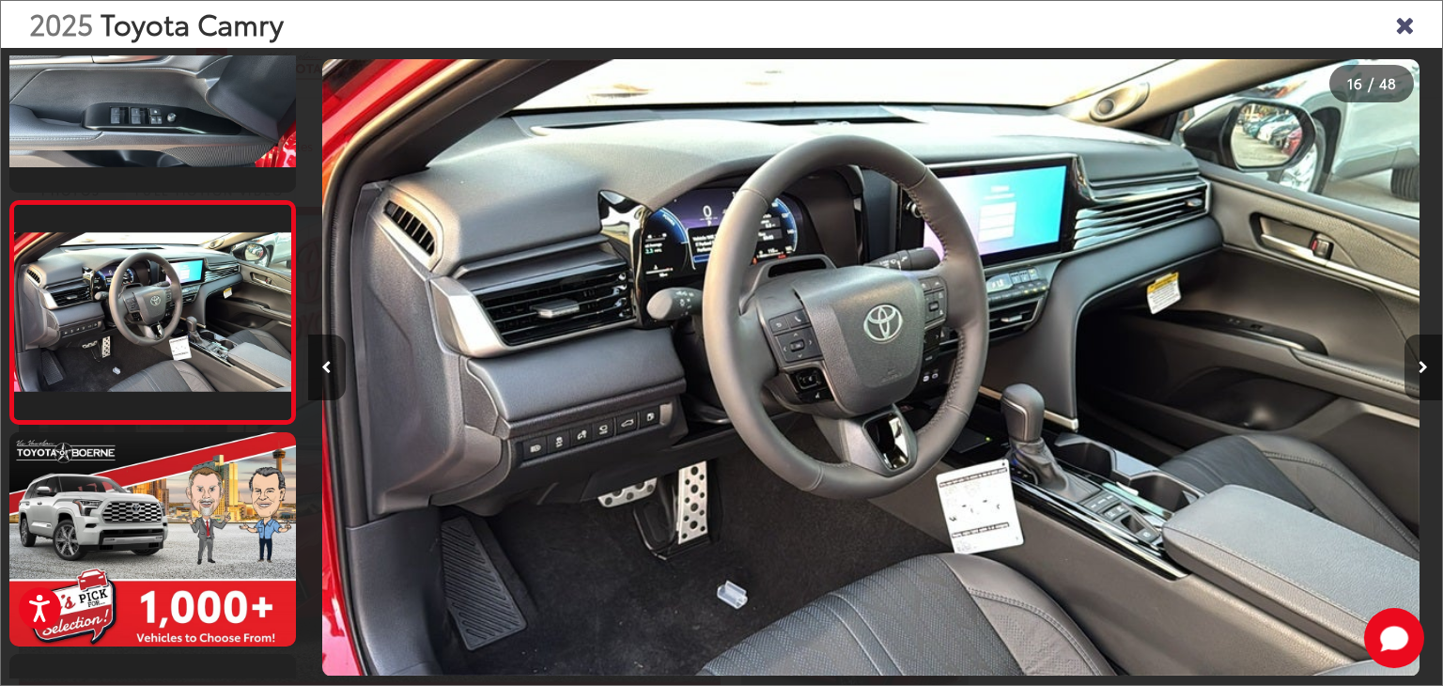
click at [1427, 373] on button "Next image" at bounding box center [1423, 367] width 38 height 66
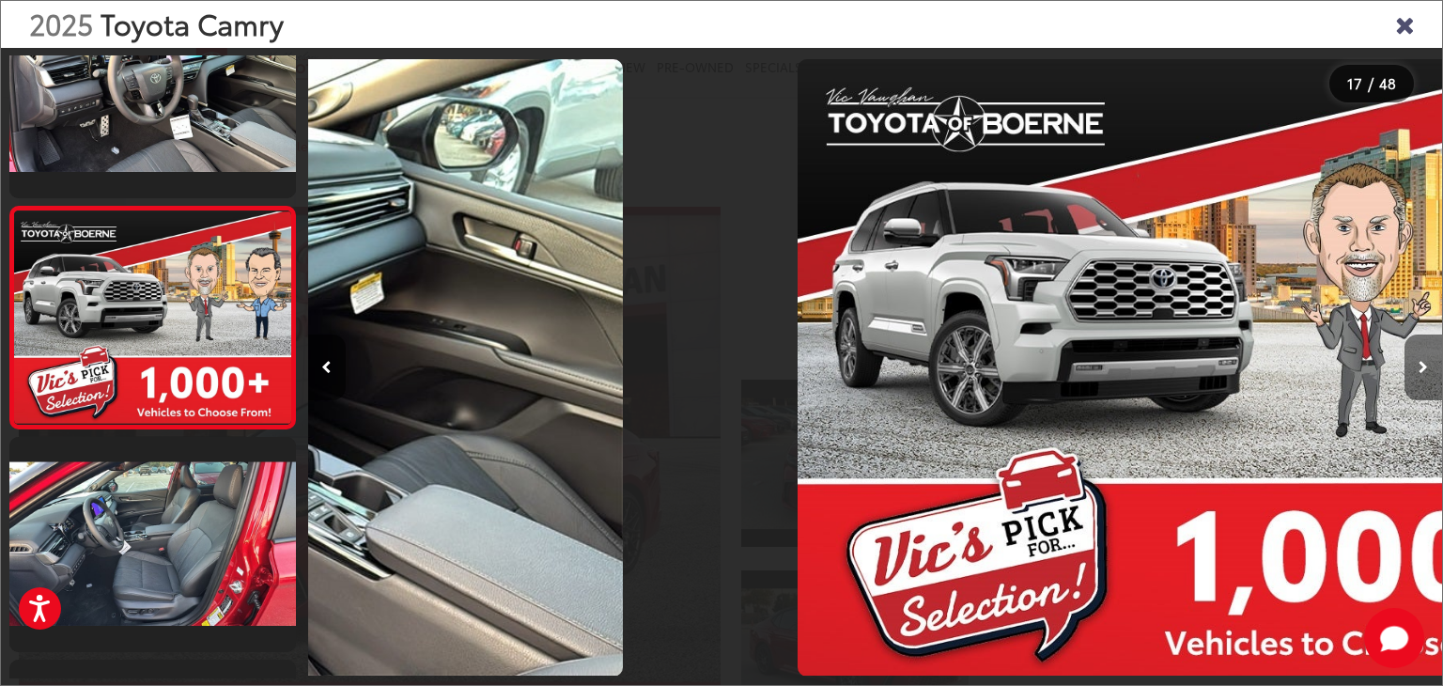
scroll to position [3411, 0]
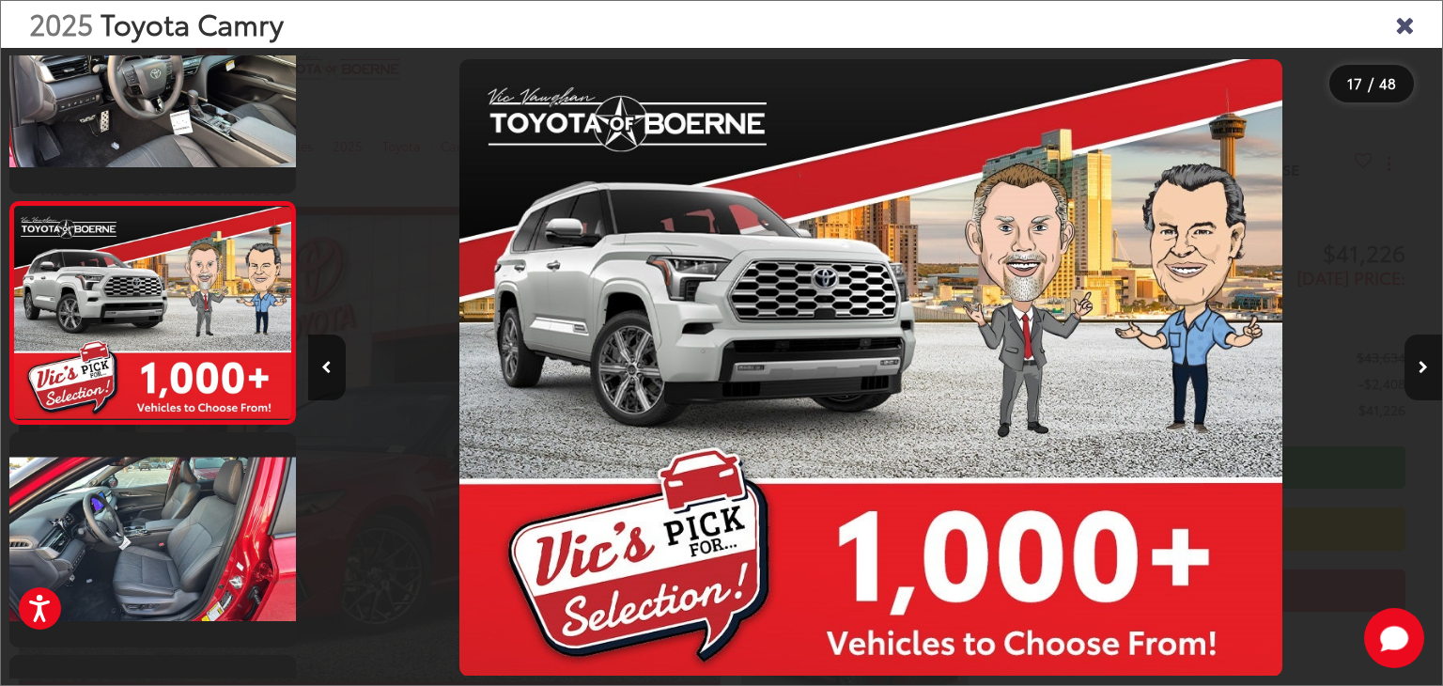
click at [1427, 373] on button "Next image" at bounding box center [1423, 367] width 38 height 66
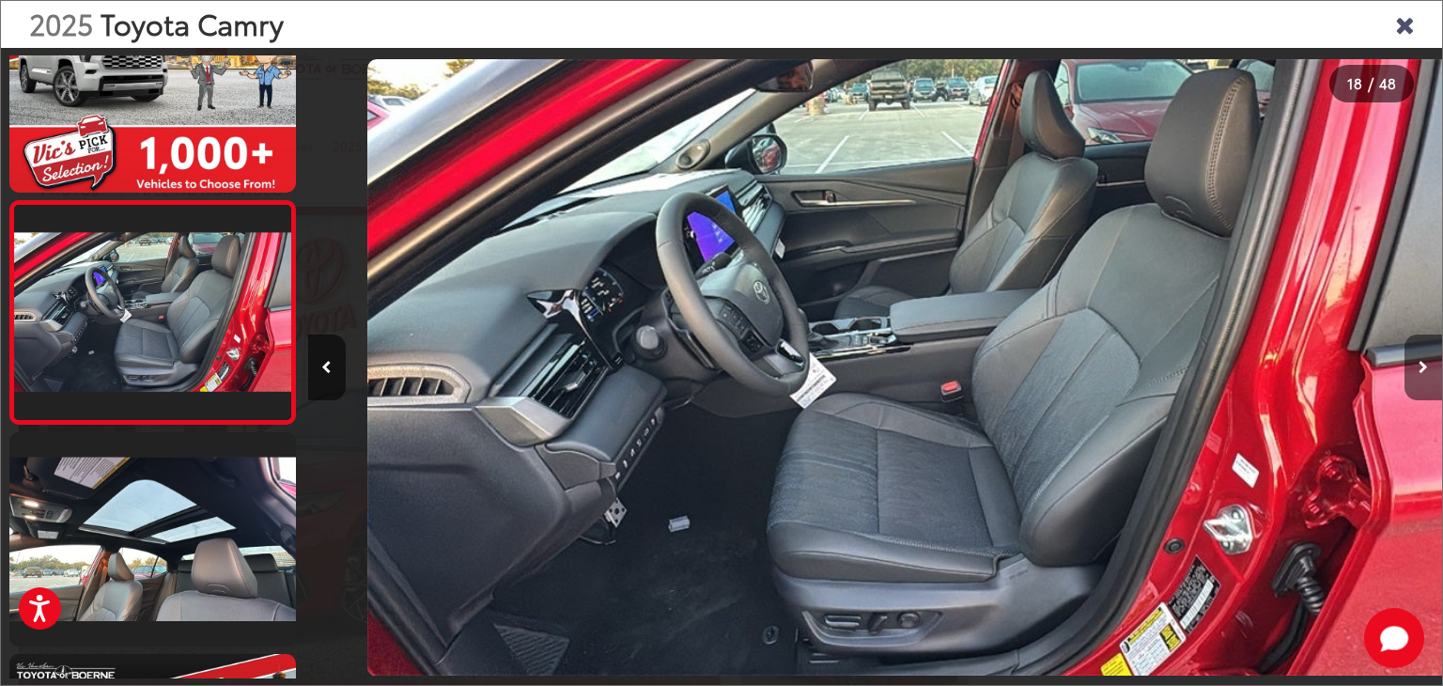
scroll to position [0, 19278]
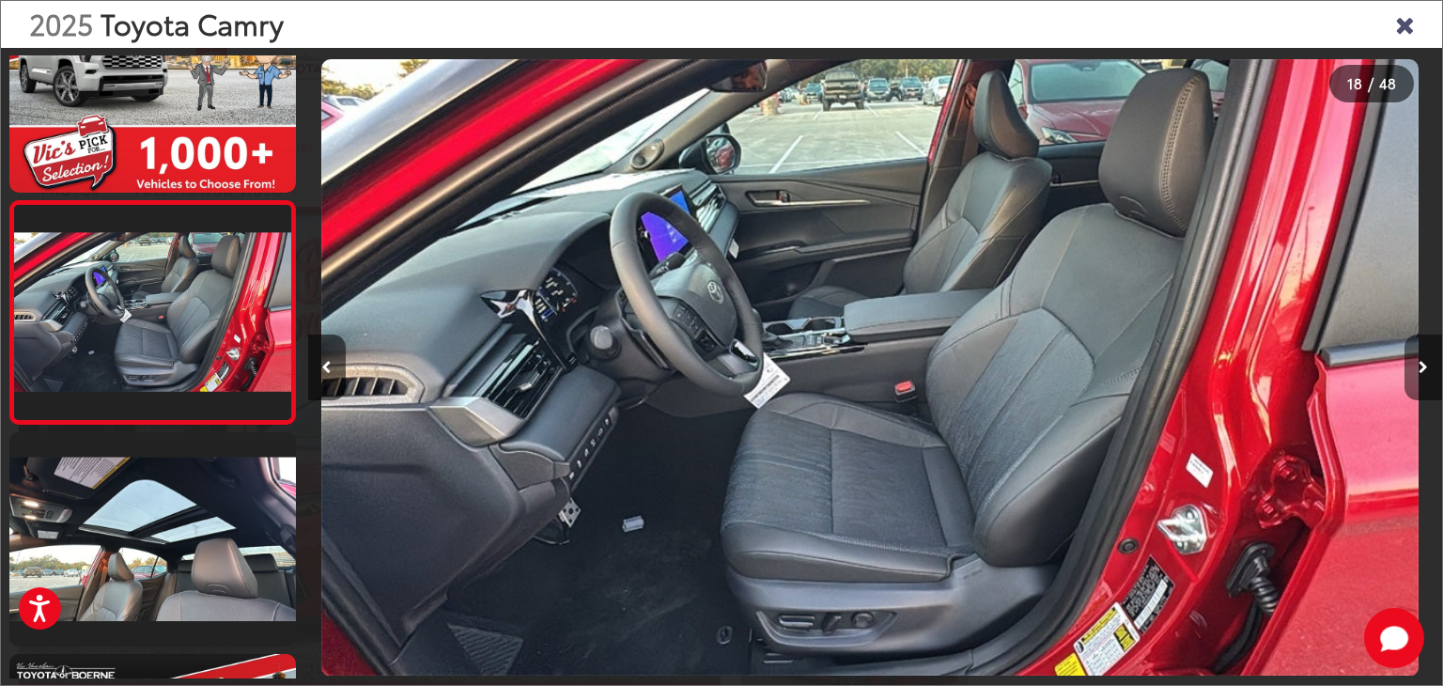
click at [1427, 373] on button "Next image" at bounding box center [1423, 367] width 38 height 66
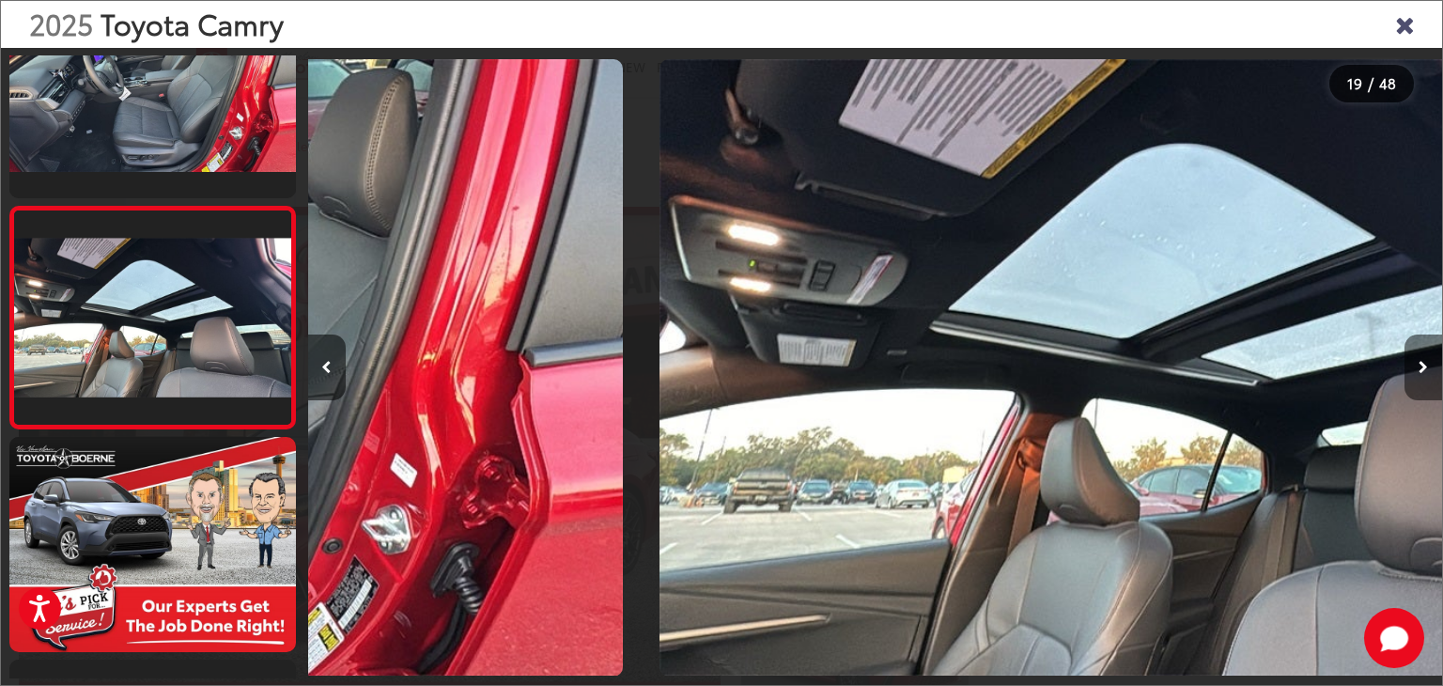
scroll to position [3856, 0]
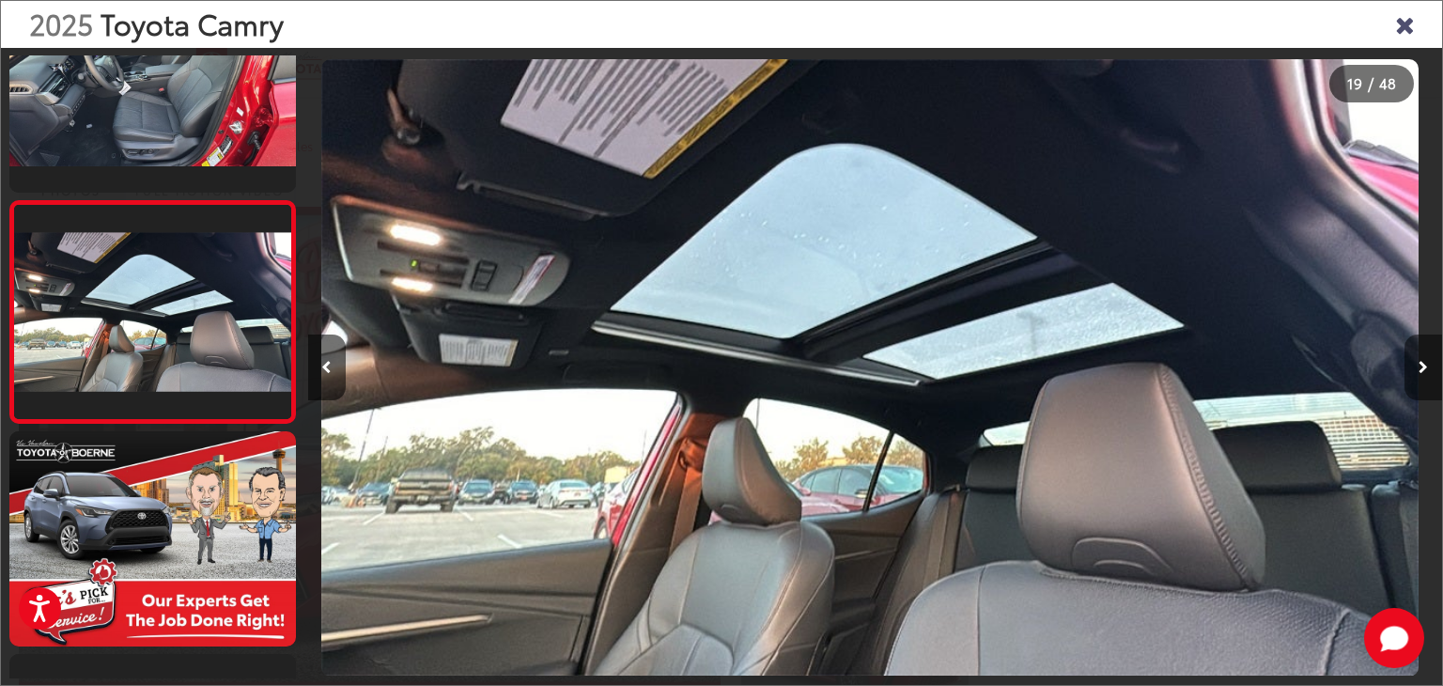
click at [1427, 373] on button "Next image" at bounding box center [1423, 367] width 38 height 66
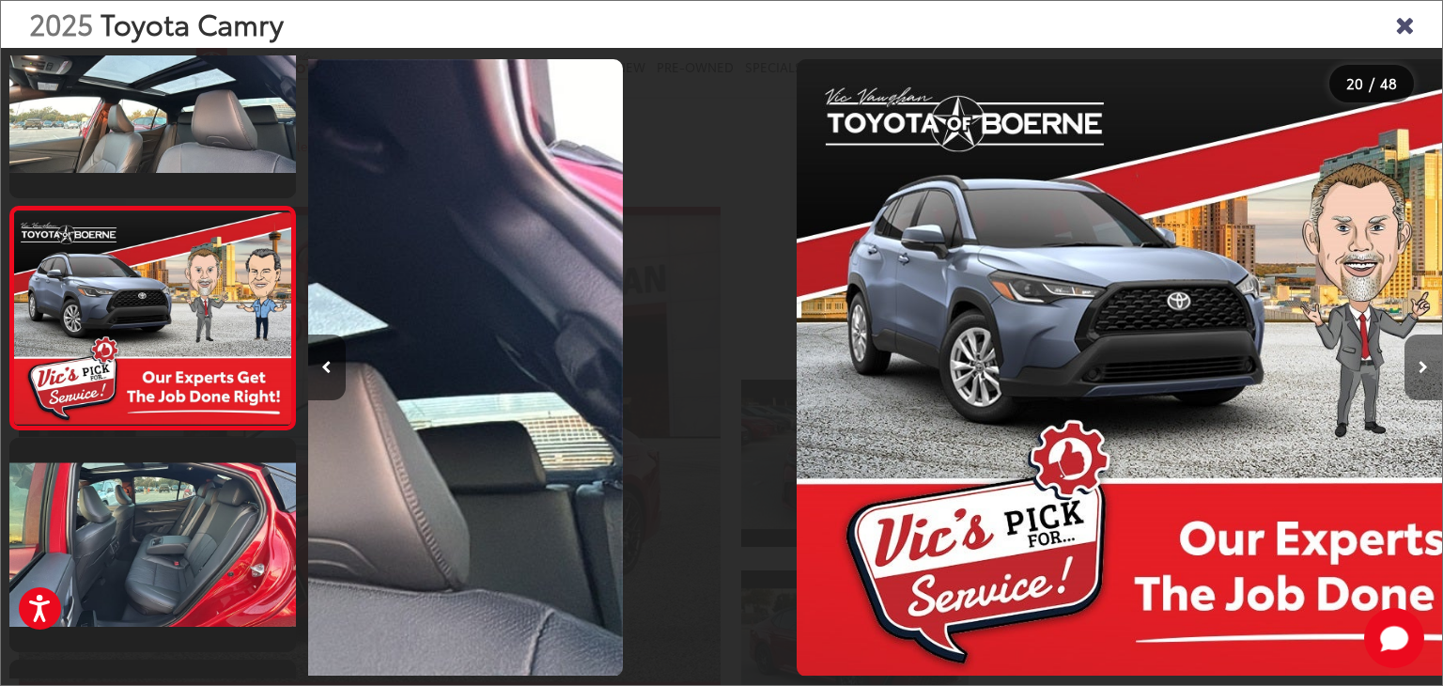
scroll to position [4078, 0]
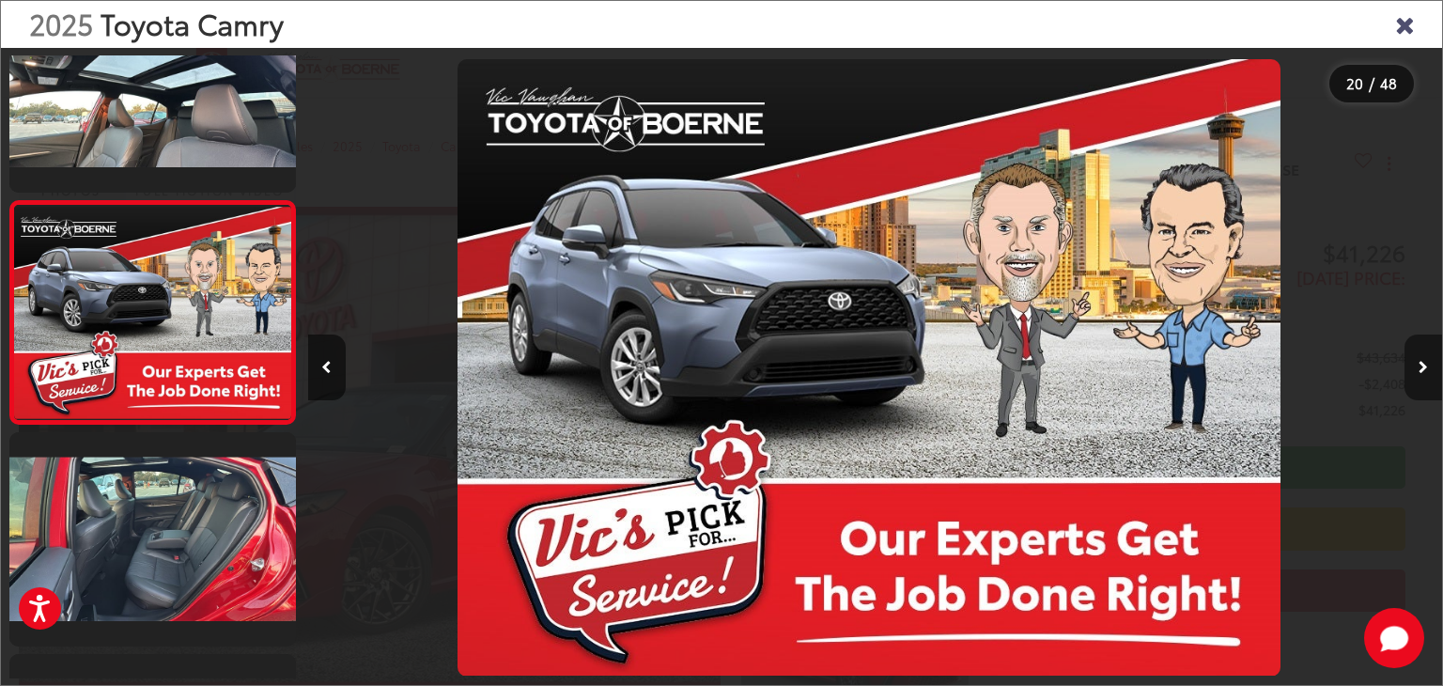
click at [1427, 373] on button "Next image" at bounding box center [1423, 367] width 38 height 66
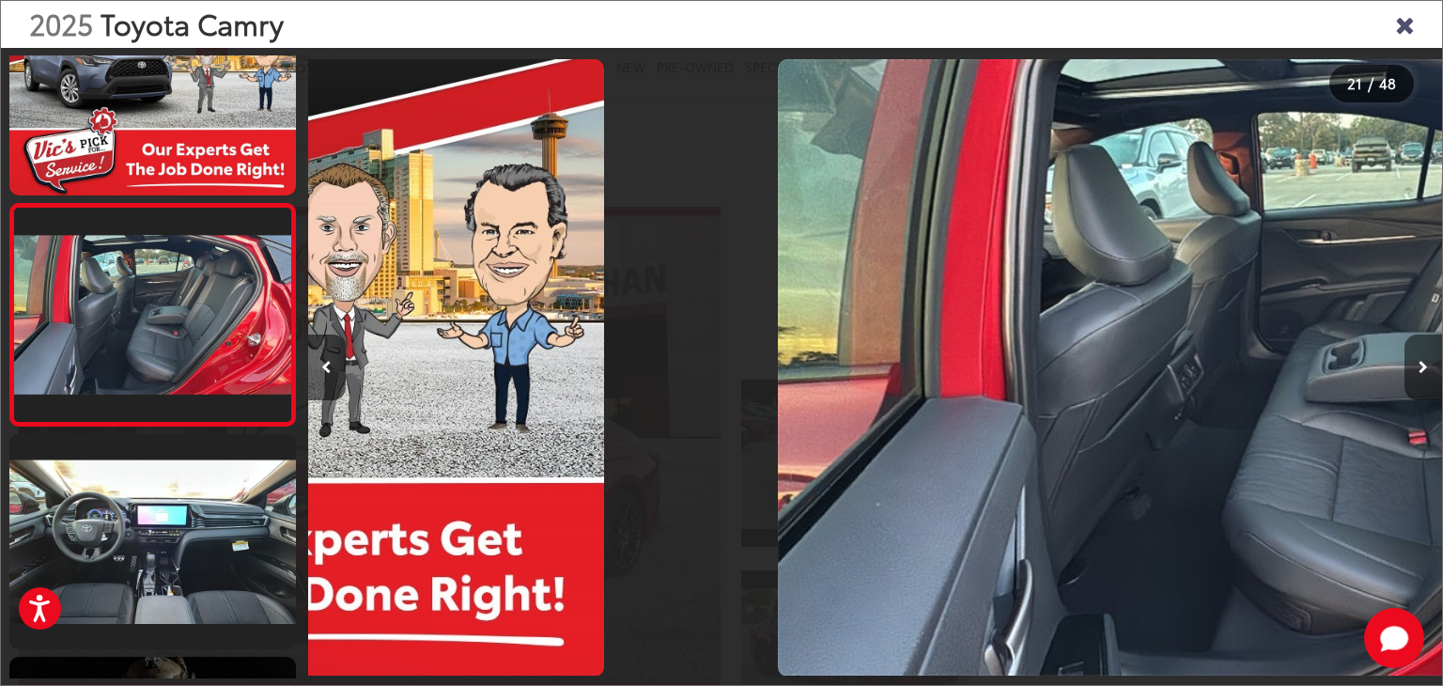
scroll to position [0, 0]
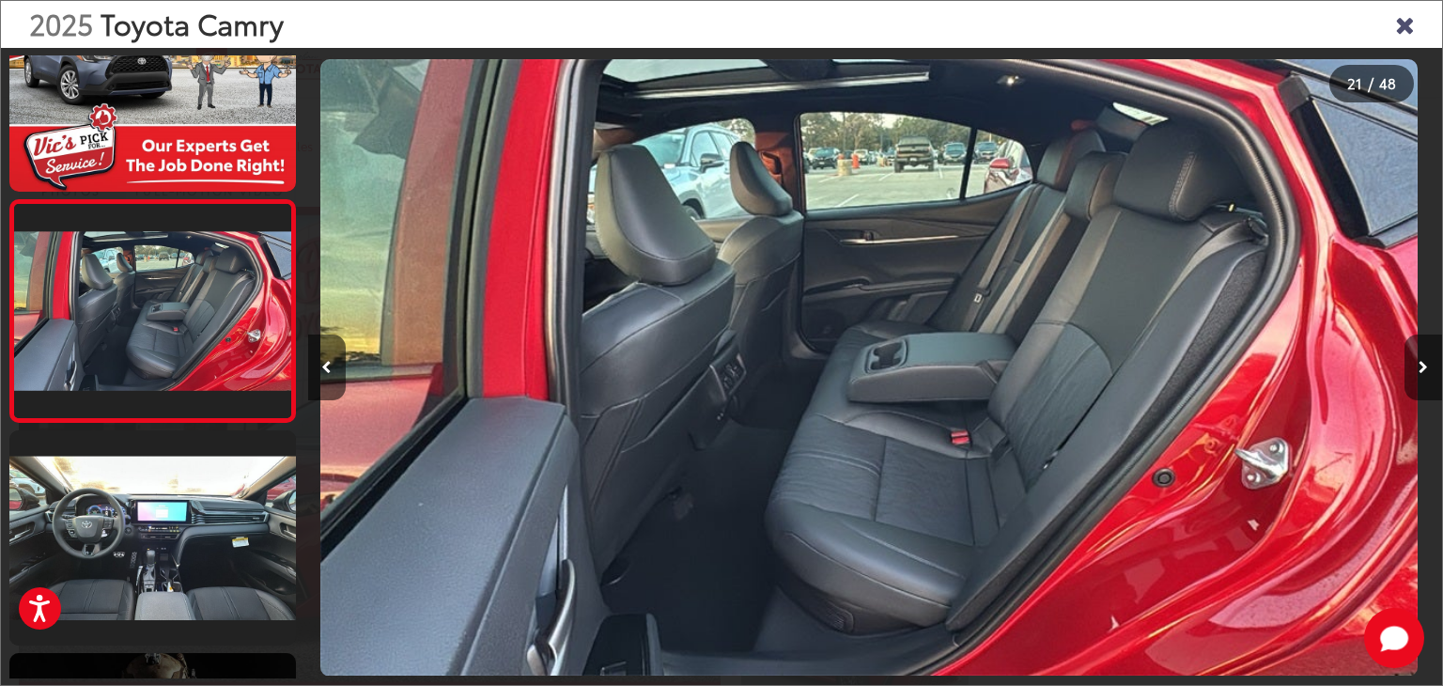
click at [1427, 373] on button "Next image" at bounding box center [1423, 367] width 38 height 66
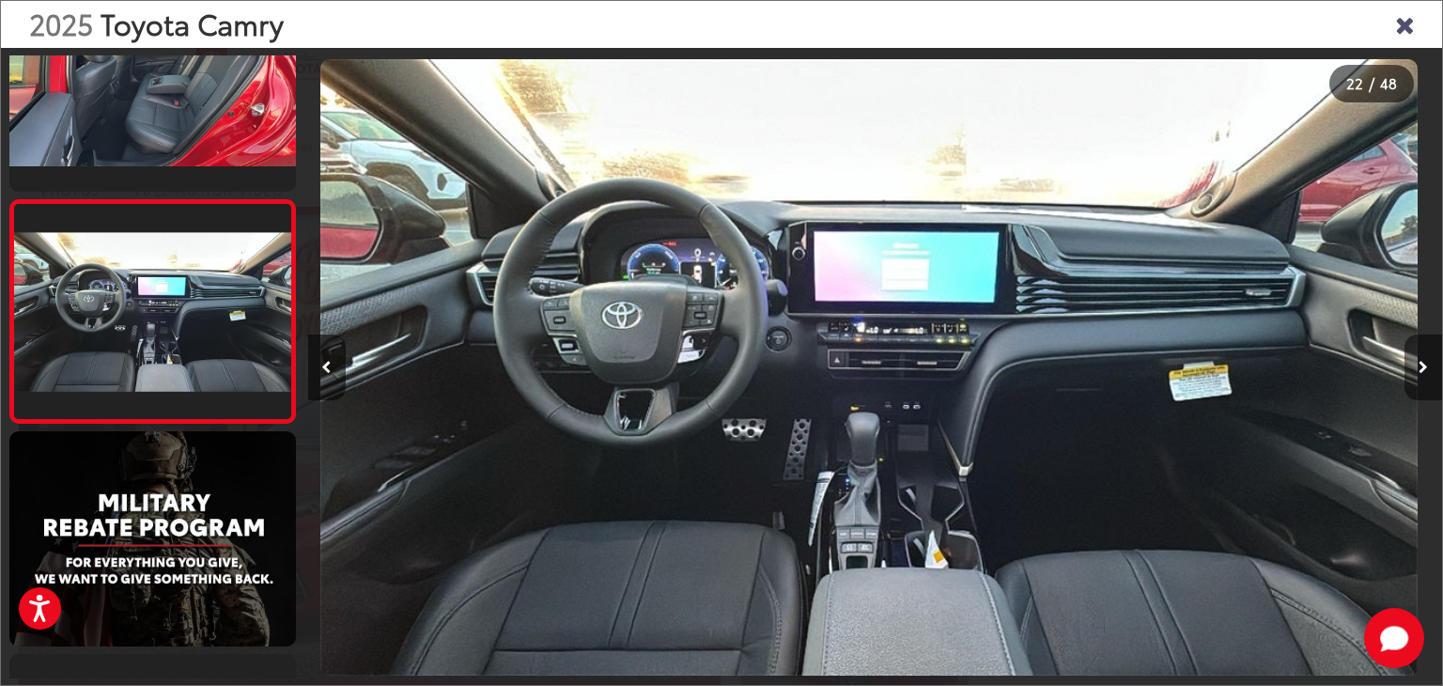
click at [1427, 373] on button "Next image" at bounding box center [1423, 367] width 38 height 66
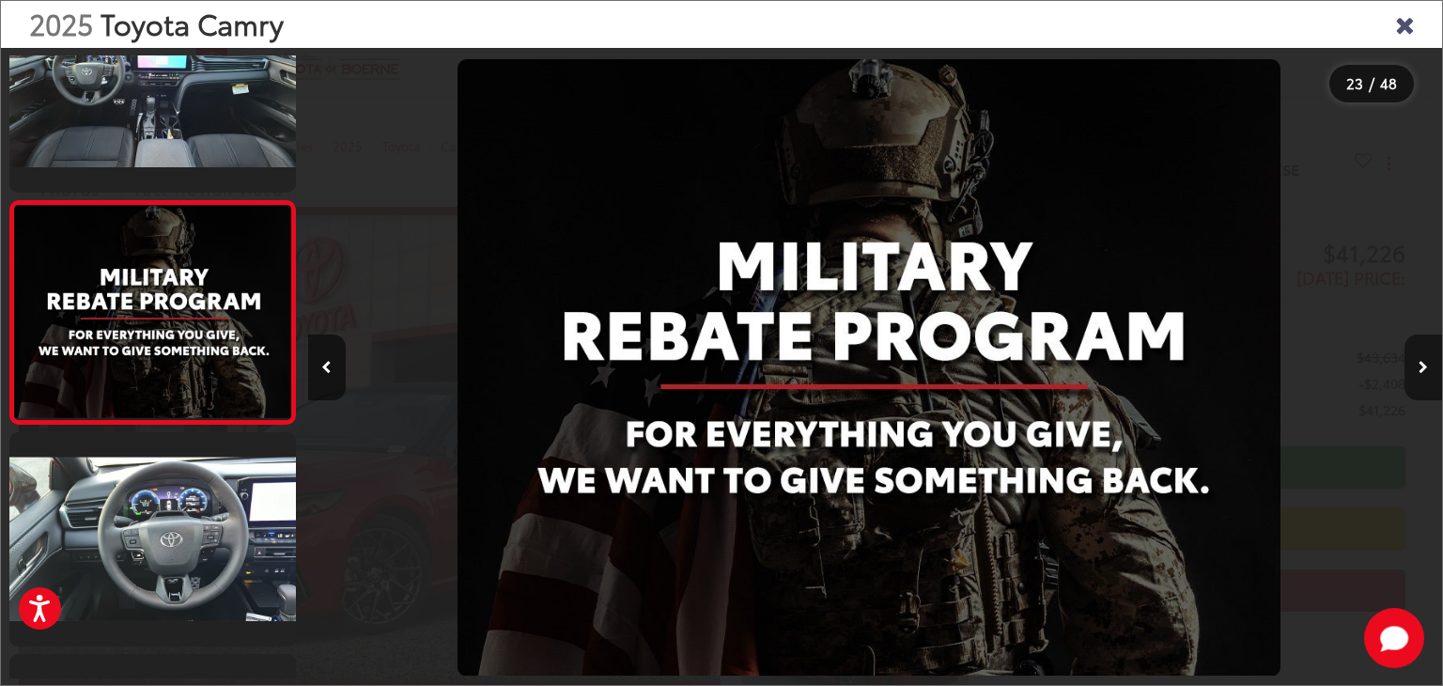
click at [1427, 373] on button "Next image" at bounding box center [1423, 367] width 38 height 66
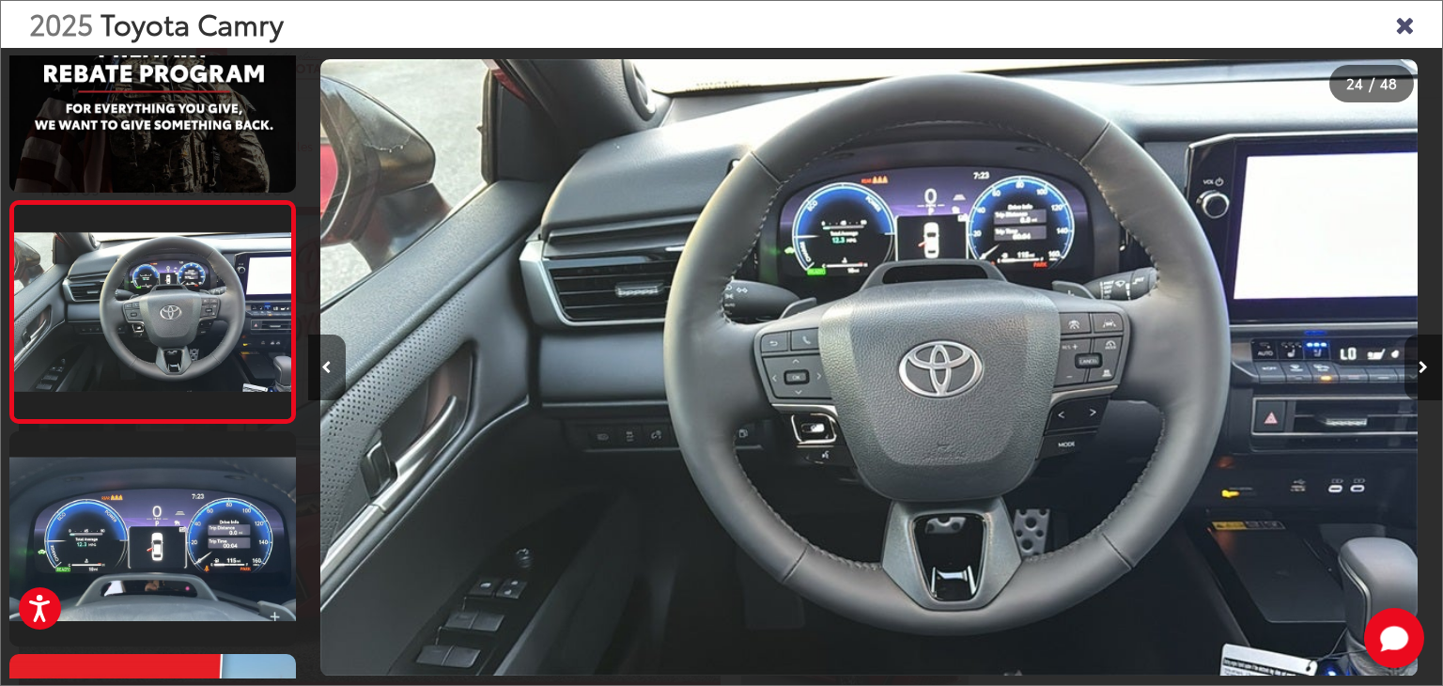
click at [1427, 373] on button "Next image" at bounding box center [1423, 367] width 38 height 66
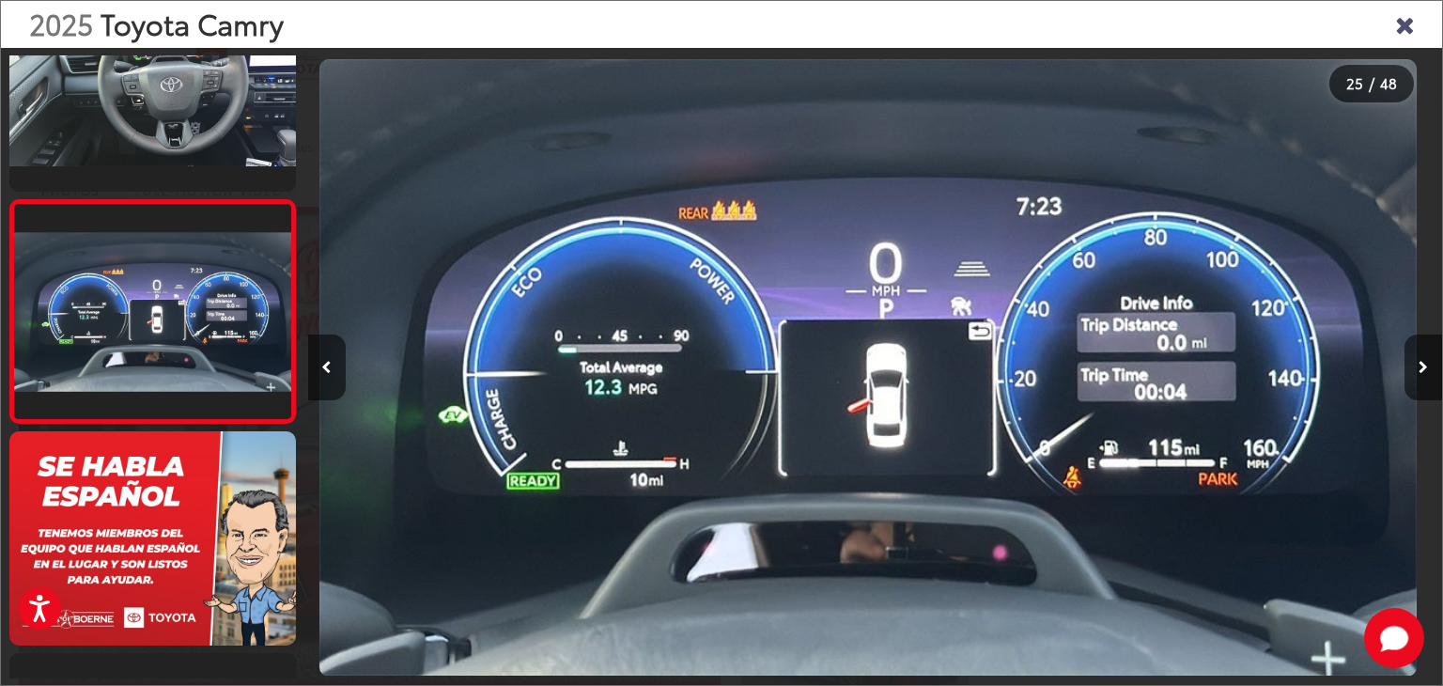
click at [1412, 26] on icon "Close gallery" at bounding box center [1404, 23] width 19 height 24
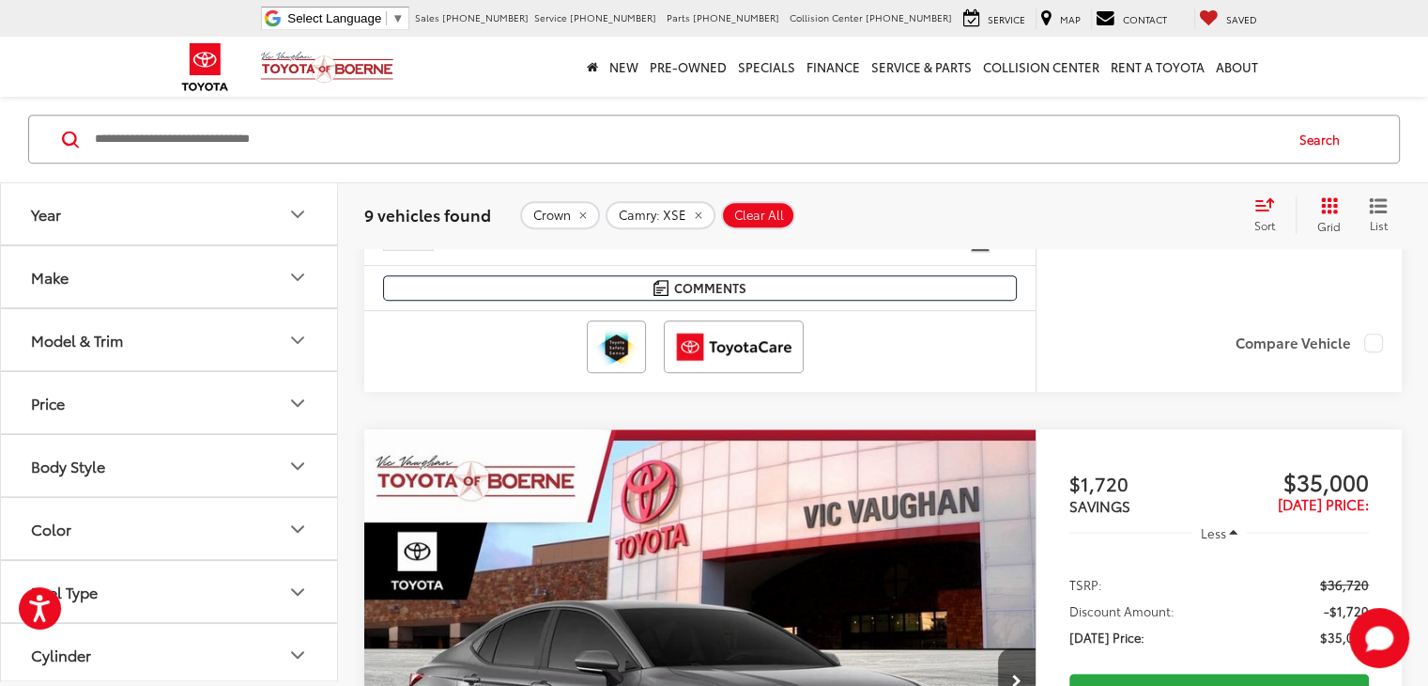
scroll to position [733, 0]
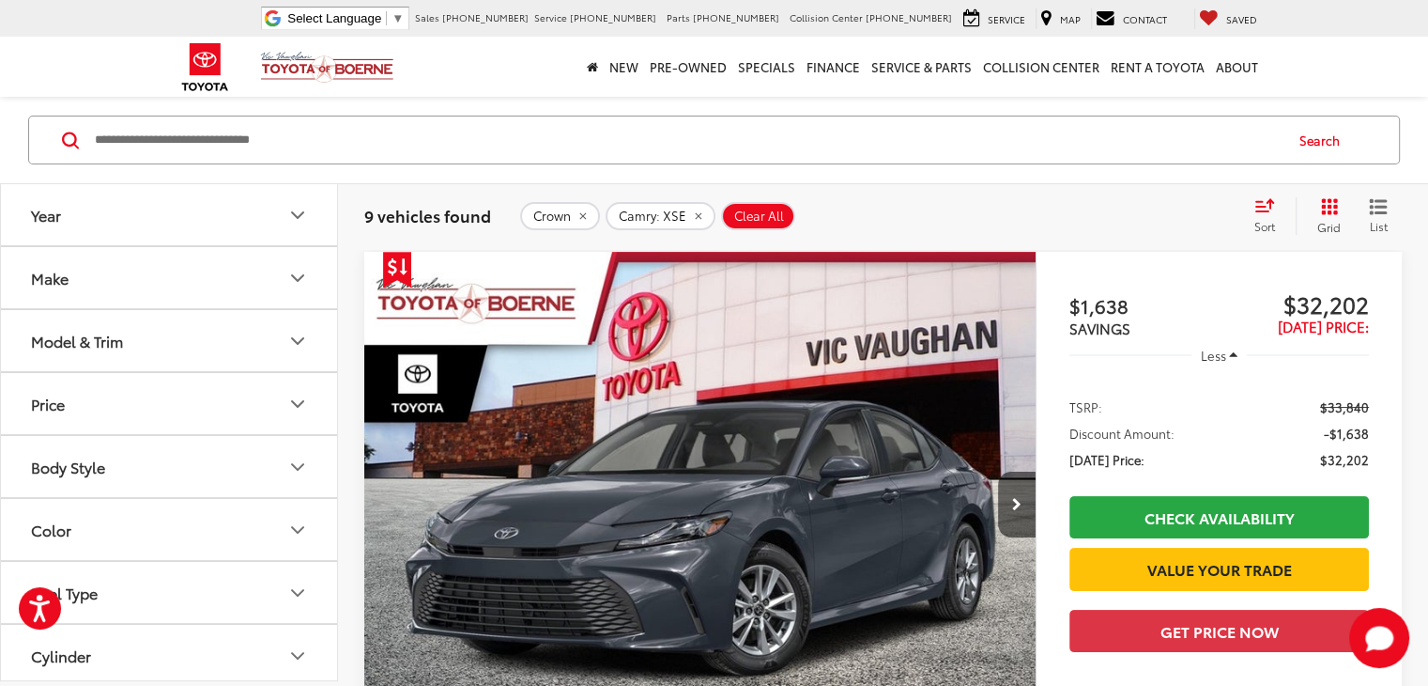
click at [157, 336] on button "Model & Trim" at bounding box center [170, 340] width 338 height 61
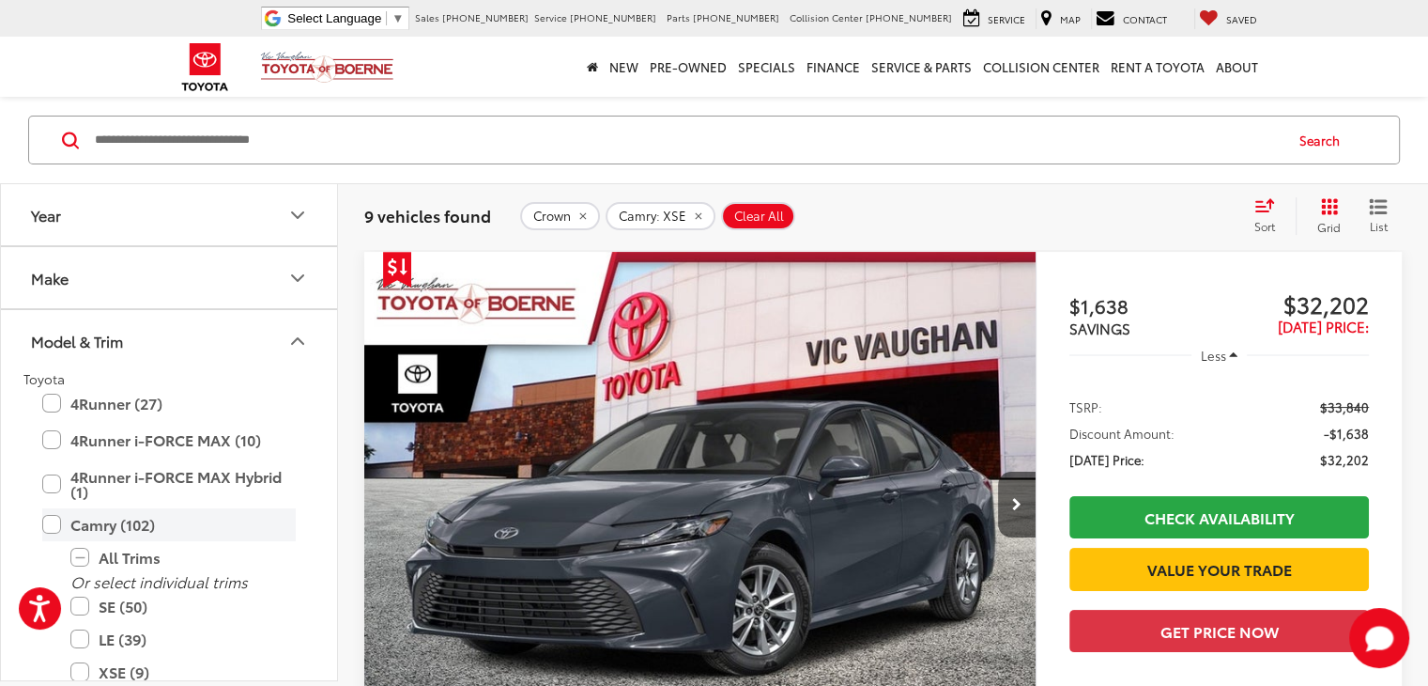
click at [46, 519] on label "Camry (102)" at bounding box center [169, 524] width 254 height 33
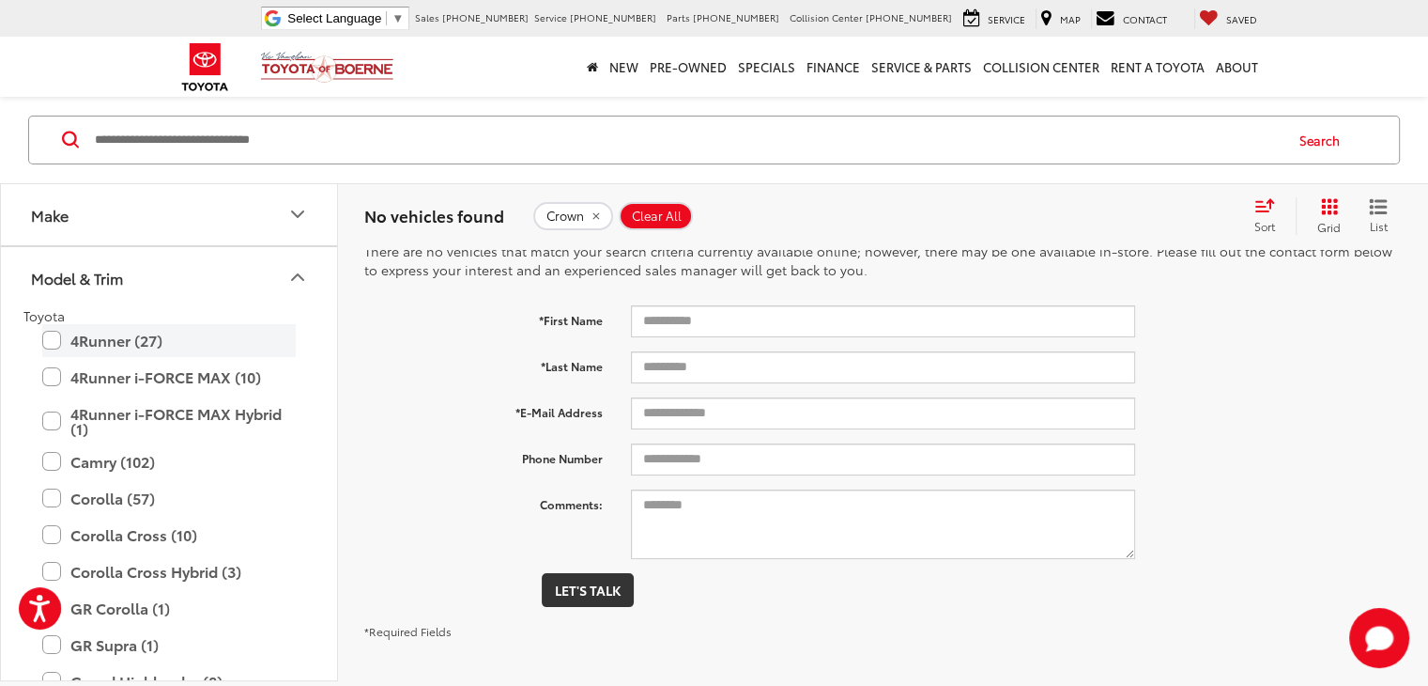
scroll to position [25, 0]
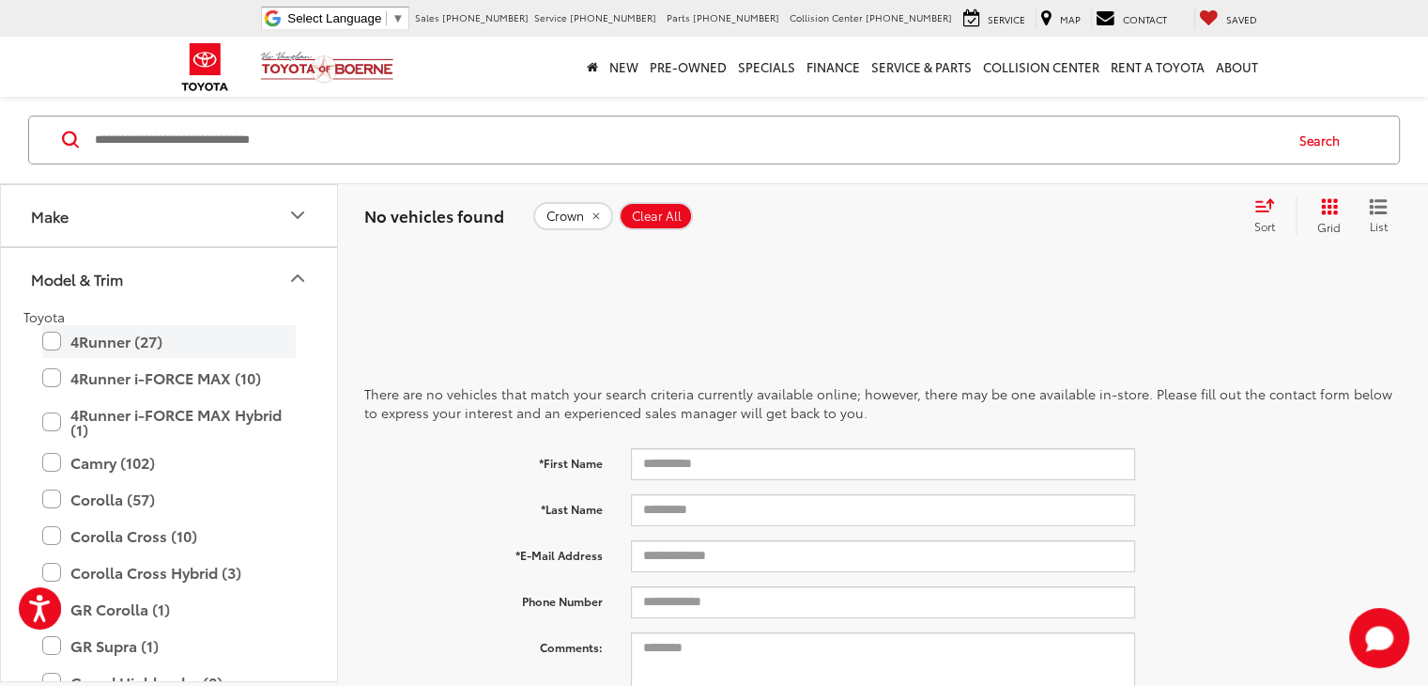
click at [54, 347] on label "4Runner (27)" at bounding box center [169, 341] width 254 height 33
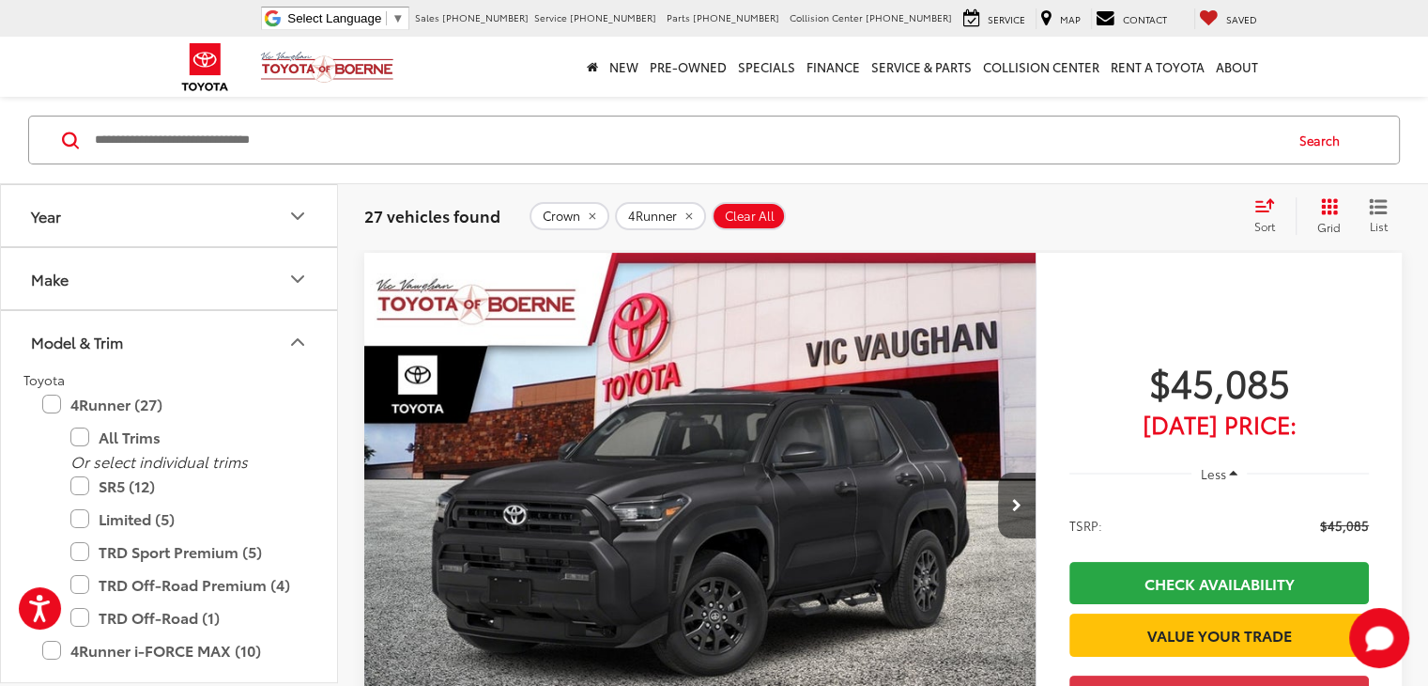
scroll to position [169, 0]
